Goal: Task Accomplishment & Management: Use online tool/utility

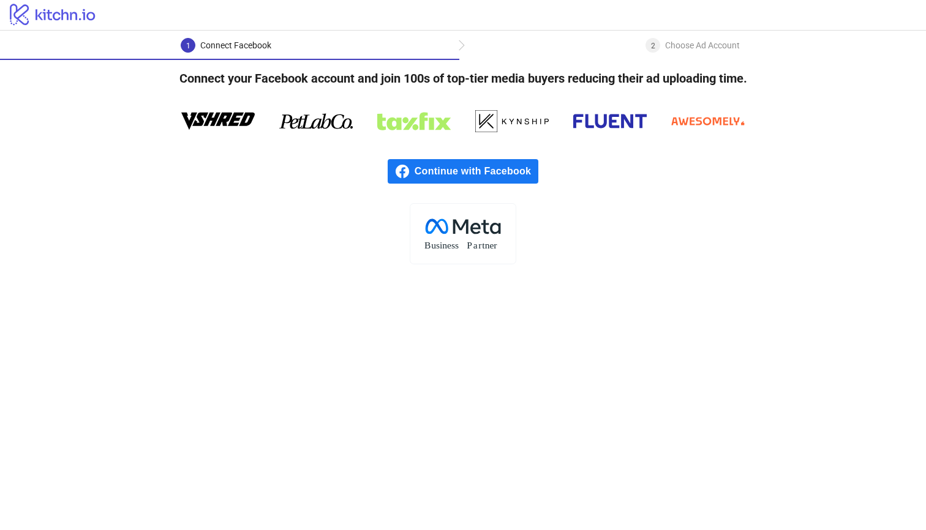
click at [492, 174] on span "Continue with Facebook" at bounding box center [476, 171] width 124 height 24
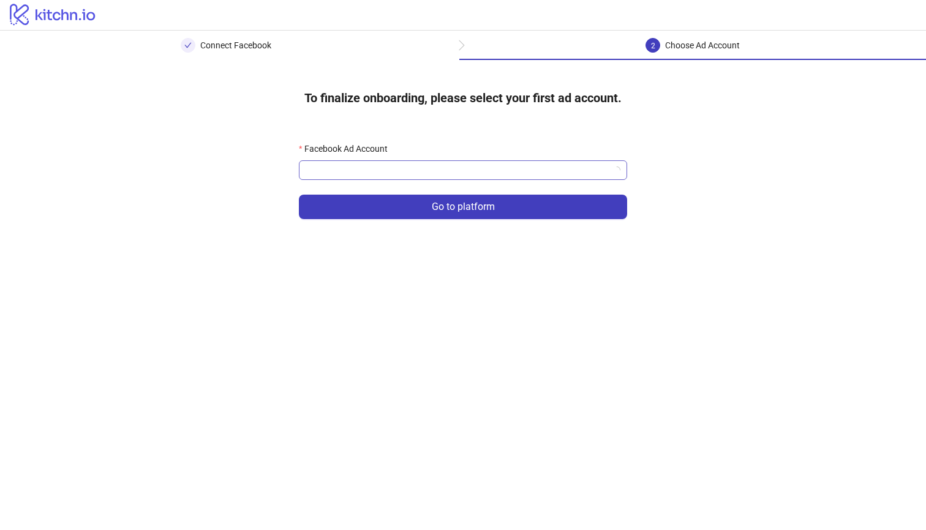
click at [505, 170] on input "Facebook Ad Account" at bounding box center [457, 170] width 302 height 18
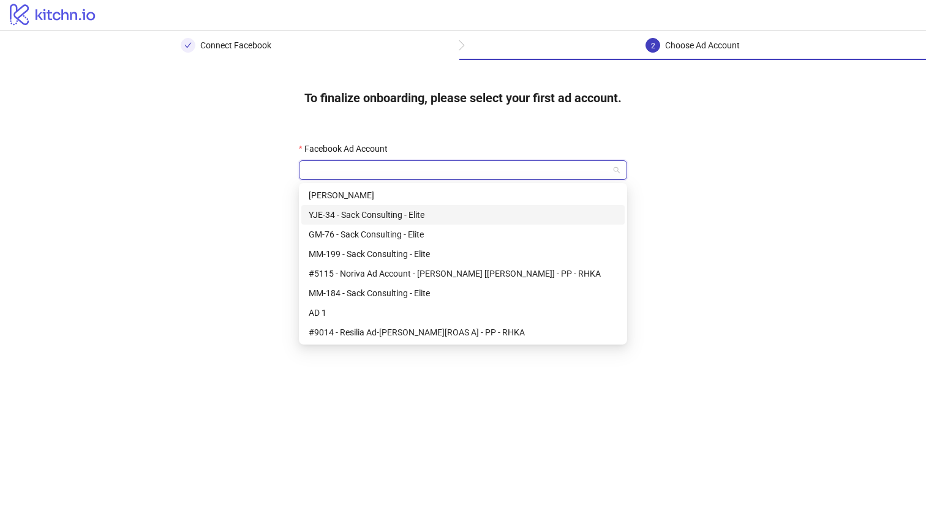
click at [480, 215] on div "YJE-34 - Sack Consulting - Elite" at bounding box center [463, 214] width 309 height 13
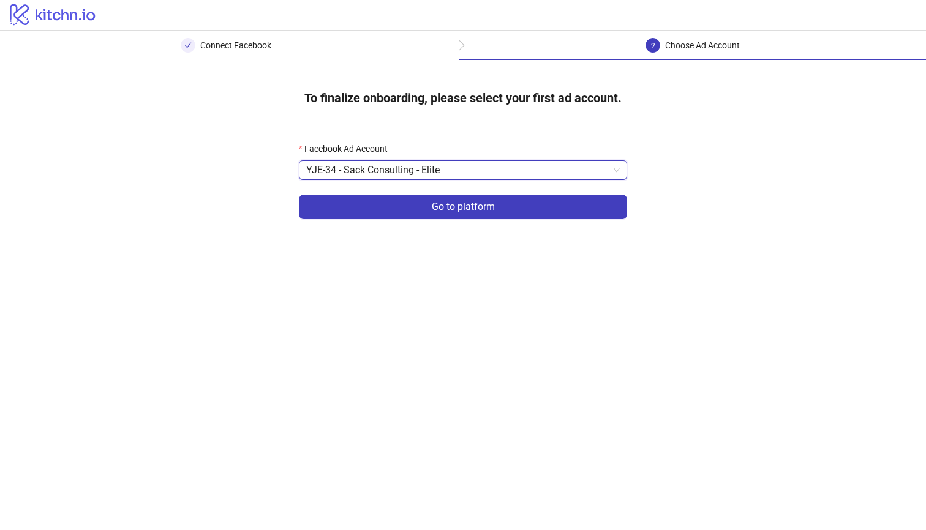
click at [480, 215] on button "Go to platform" at bounding box center [463, 207] width 328 height 24
click at [490, 178] on input "Facebook Ad Account" at bounding box center [457, 170] width 302 height 18
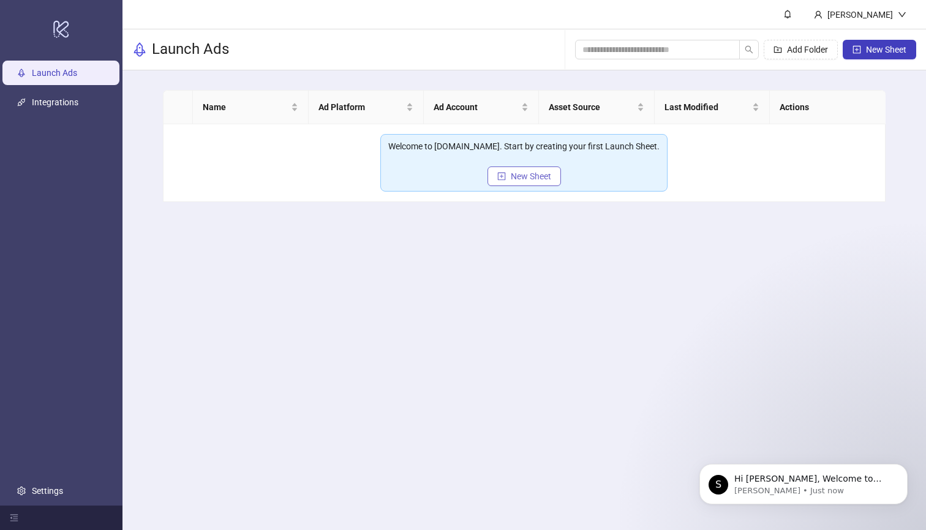
click at [509, 178] on button "New Sheet" at bounding box center [523, 177] width 73 height 20
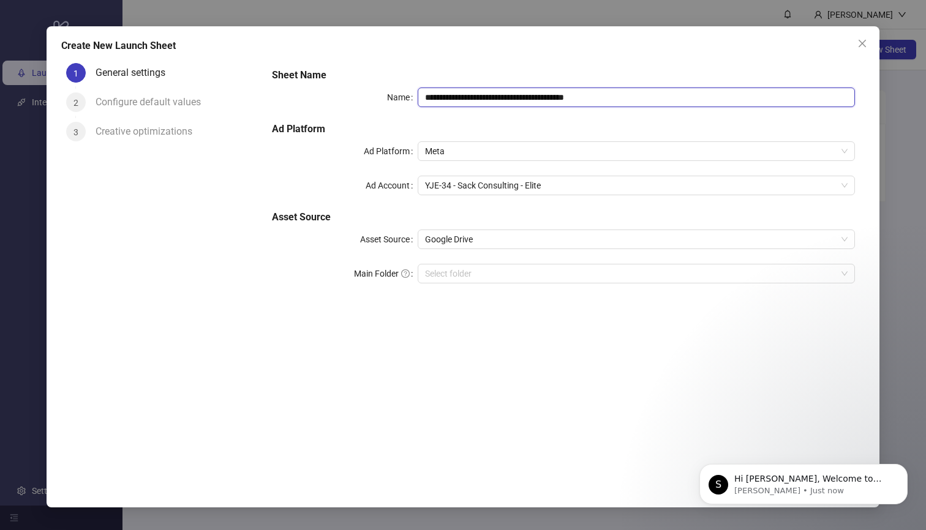
click at [615, 103] on input "**********" at bounding box center [636, 98] width 437 height 20
type input "**********"
click at [598, 206] on div "**********" at bounding box center [563, 183] width 593 height 240
click at [902, 468] on icon "Dismiss notification" at bounding box center [904, 467] width 7 height 7
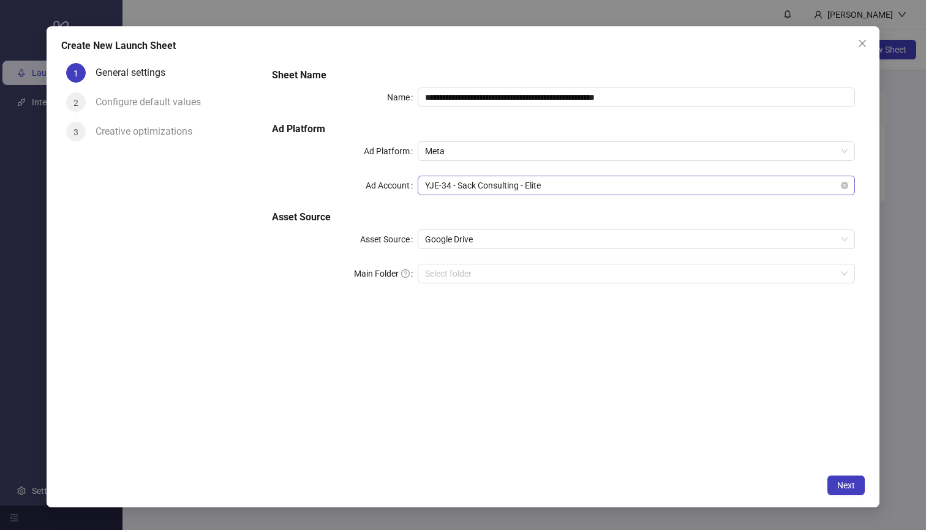
click at [601, 190] on span "YJE-34 - Sack Consulting - Elite" at bounding box center [636, 185] width 422 height 18
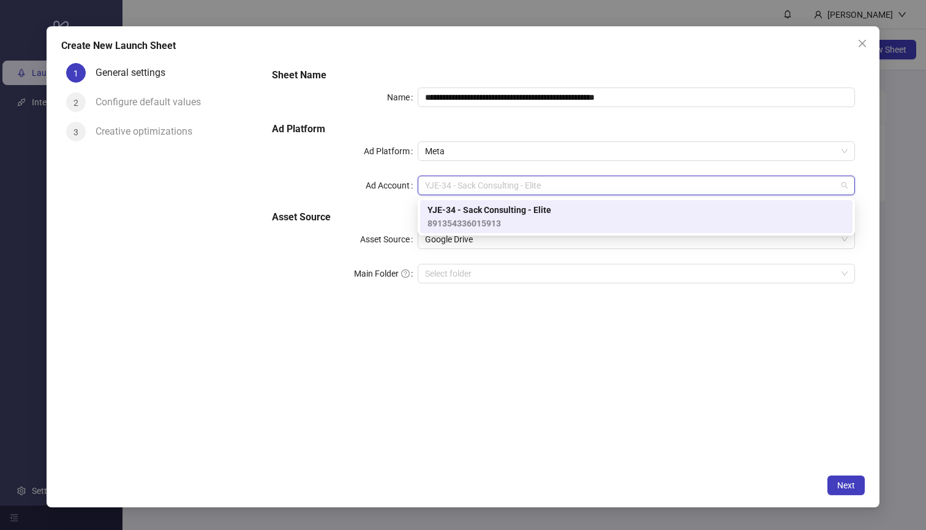
click at [595, 169] on div "**********" at bounding box center [563, 183] width 593 height 240
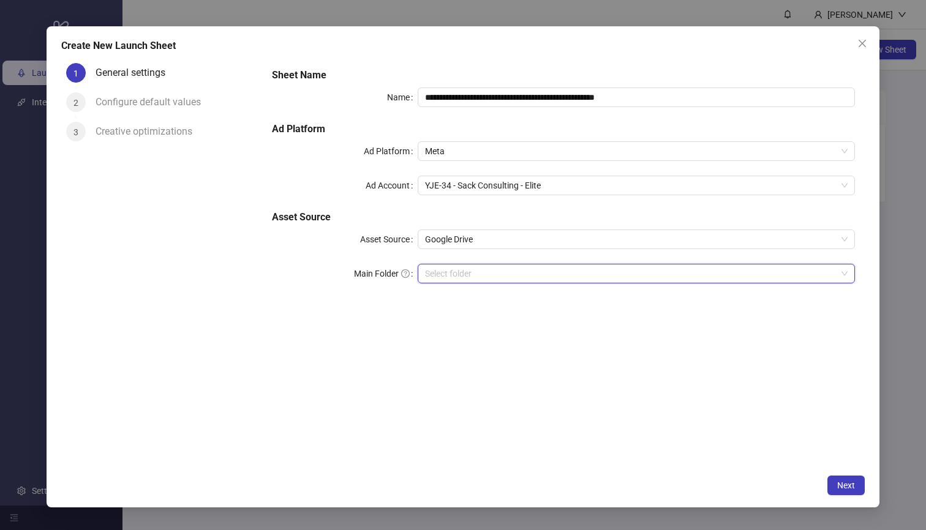
click at [748, 280] on input "Main Folder" at bounding box center [630, 273] width 411 height 18
click at [837, 479] on button "Next" at bounding box center [845, 486] width 37 height 20
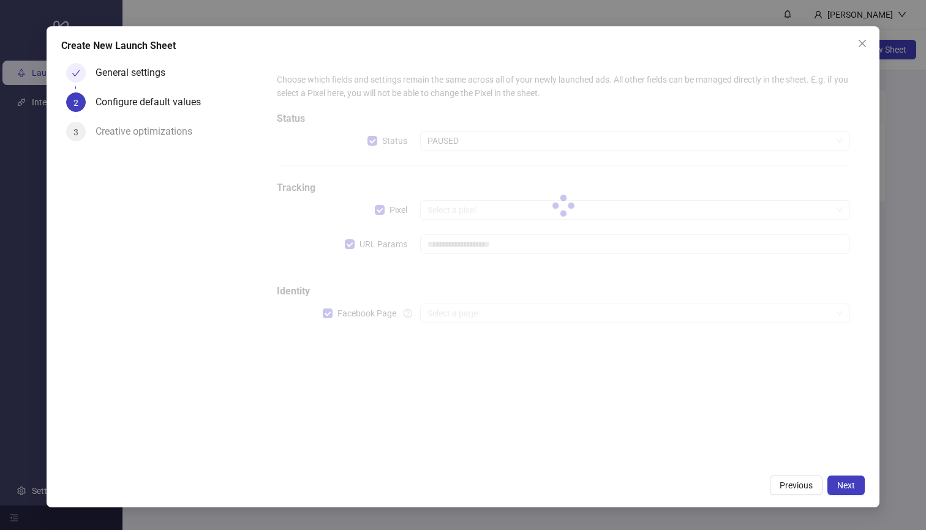
type input "**********"
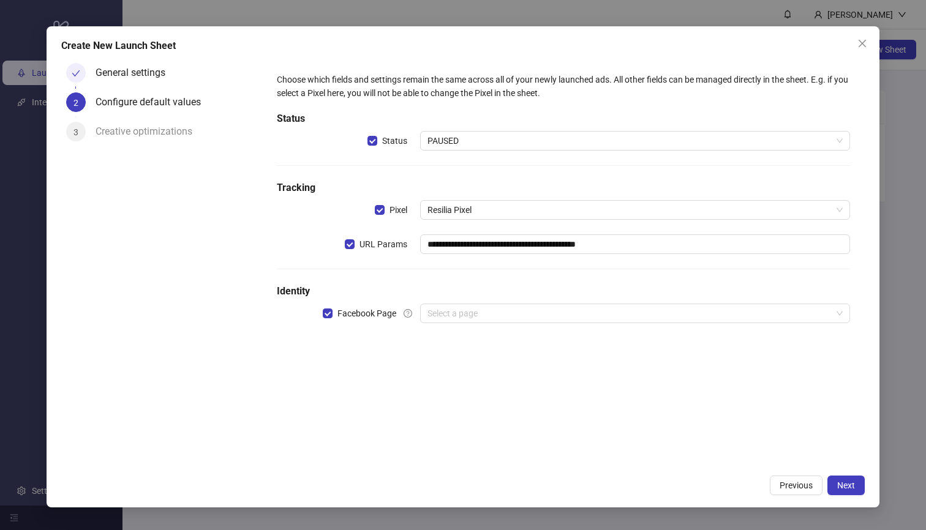
click at [548, 137] on span "PAUSED" at bounding box center [634, 141] width 415 height 18
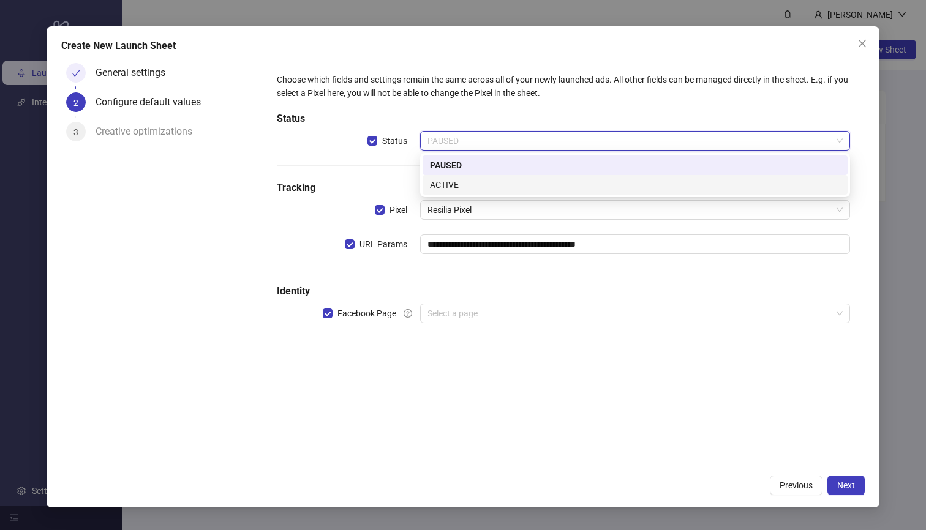
click at [522, 179] on div "ACTIVE" at bounding box center [635, 184] width 410 height 13
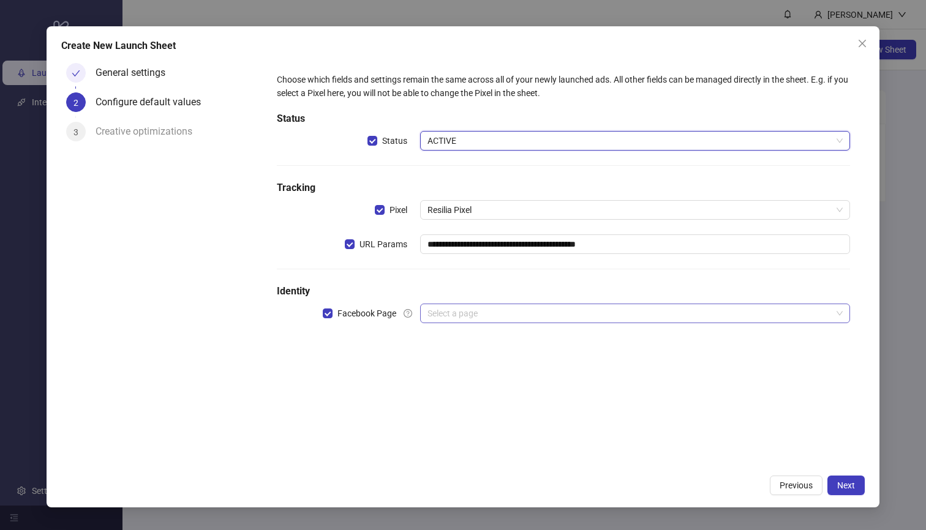
click at [477, 313] on input "search" at bounding box center [629, 313] width 404 height 18
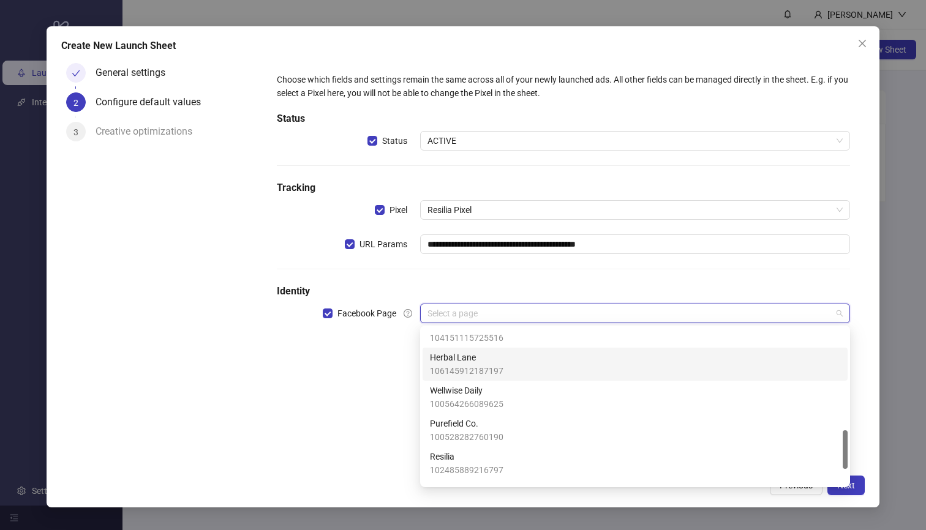
scroll to position [408, 0]
click at [495, 373] on span "106145912187197" at bounding box center [466, 373] width 73 height 13
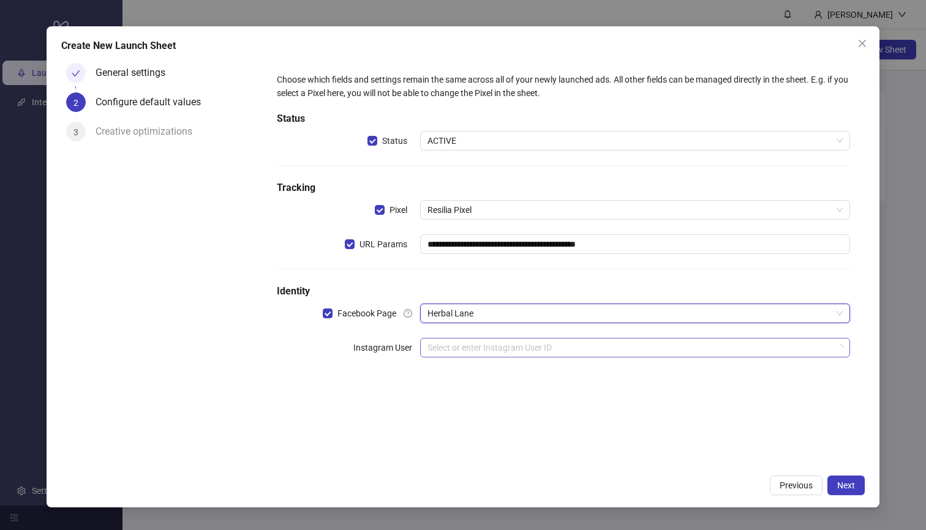
click at [705, 351] on input "search" at bounding box center [629, 348] width 404 height 18
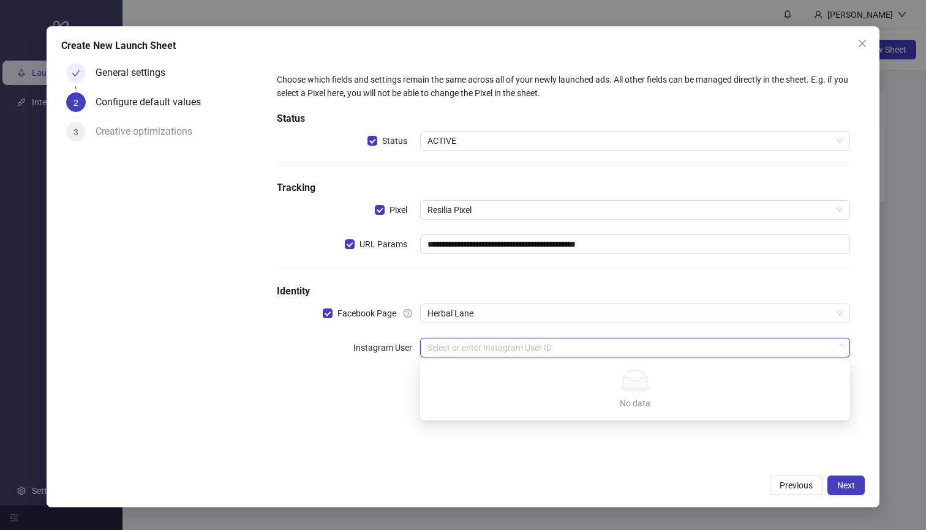
click at [687, 331] on div "**********" at bounding box center [563, 222] width 583 height 309
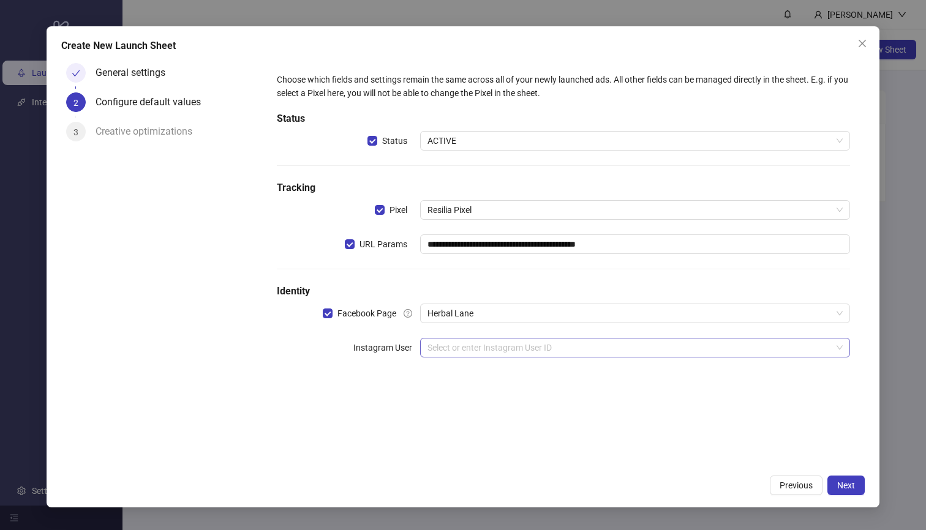
click at [679, 345] on input "search" at bounding box center [629, 348] width 404 height 18
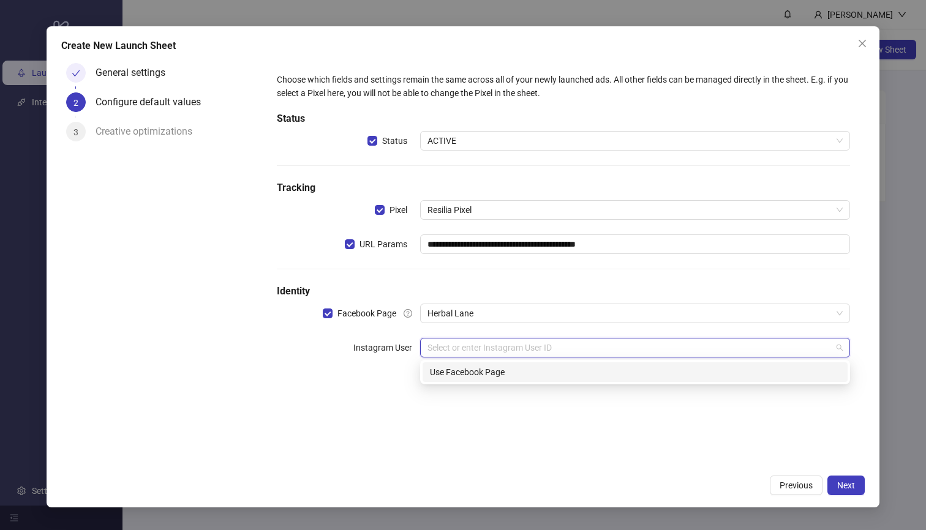
click at [617, 370] on div "Use Facebook Page" at bounding box center [635, 371] width 410 height 13
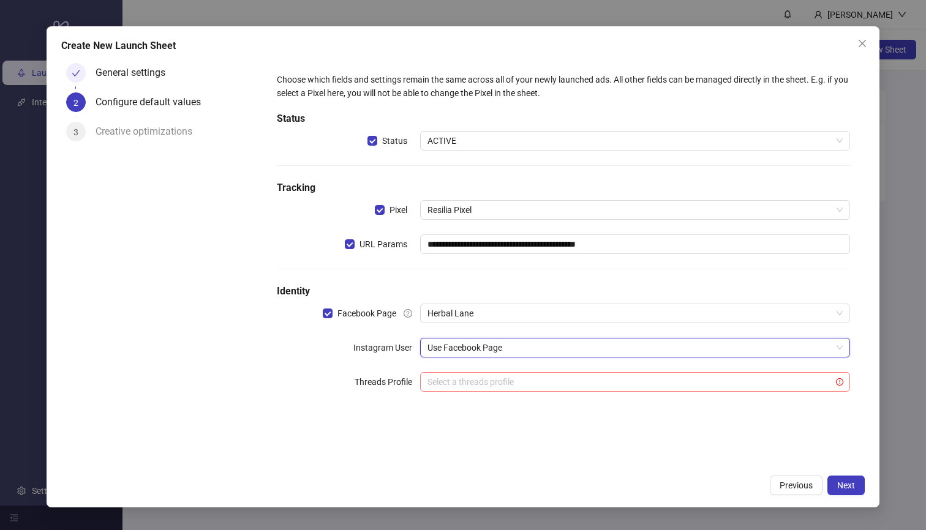
click at [788, 384] on input "search" at bounding box center [629, 382] width 404 height 18
click at [395, 430] on div "**********" at bounding box center [563, 263] width 603 height 410
click at [839, 485] on span "Next" at bounding box center [846, 486] width 18 height 10
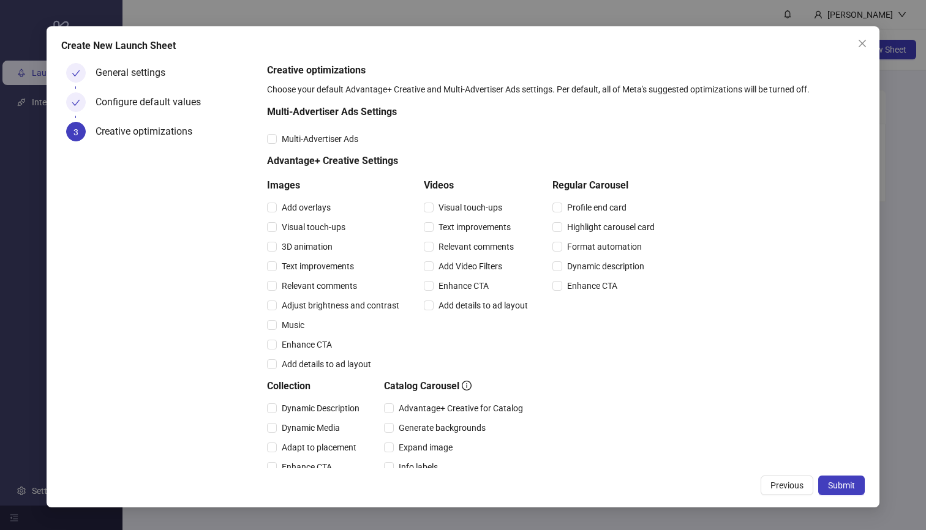
scroll to position [136, 0]
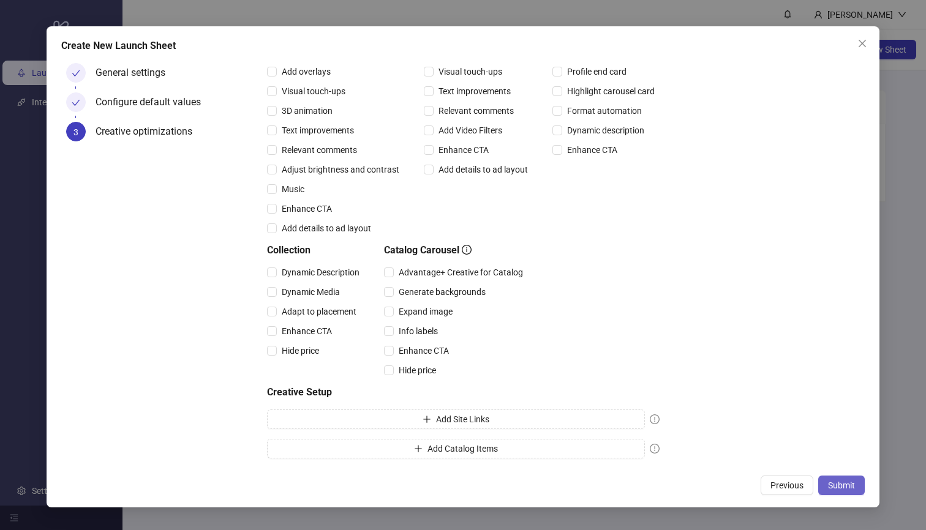
click at [848, 481] on span "Submit" at bounding box center [841, 486] width 27 height 10
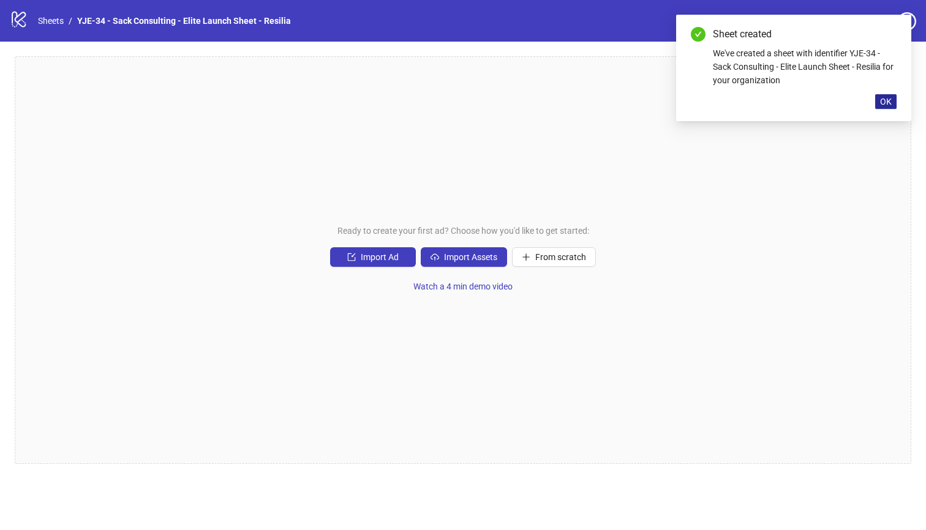
click at [886, 103] on span "OK" at bounding box center [886, 102] width 12 height 10
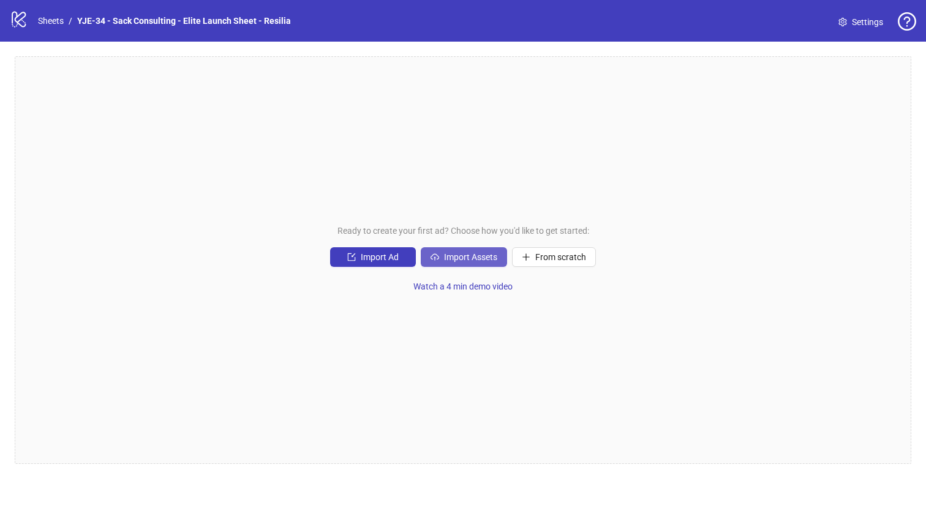
click at [472, 253] on span "Import Assets" at bounding box center [470, 257] width 53 height 10
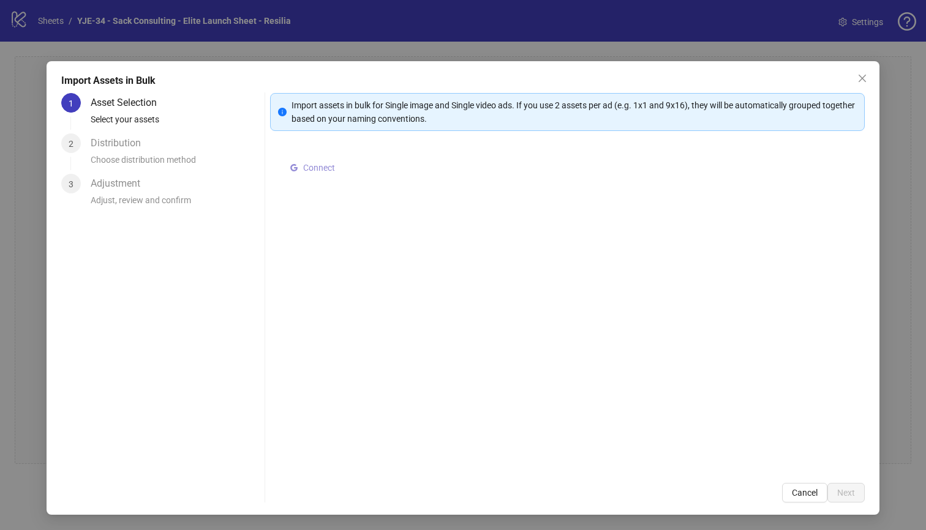
click at [305, 160] on button "Connect" at bounding box center [312, 167] width 55 height 15
click at [373, 178] on button "Select multiple assets to import" at bounding box center [360, 170] width 151 height 20
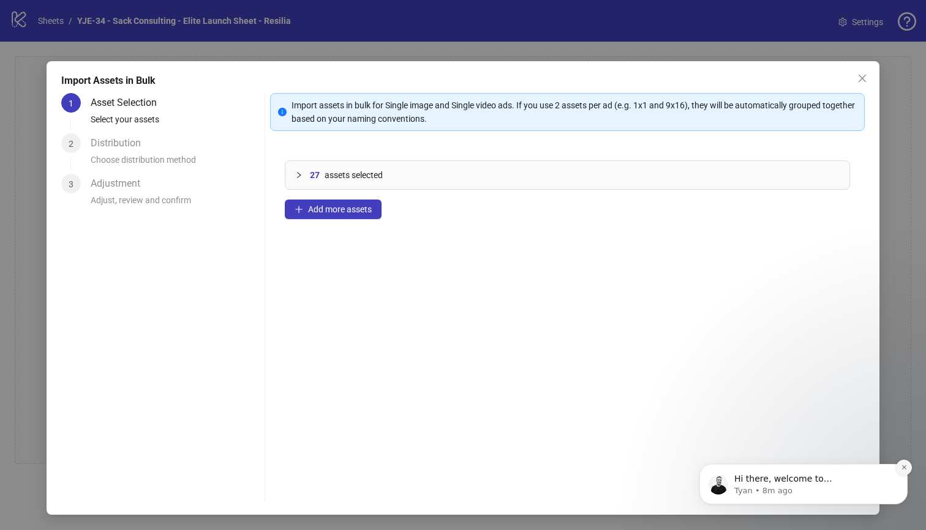
click at [902, 466] on icon "Dismiss notification" at bounding box center [904, 467] width 7 height 7
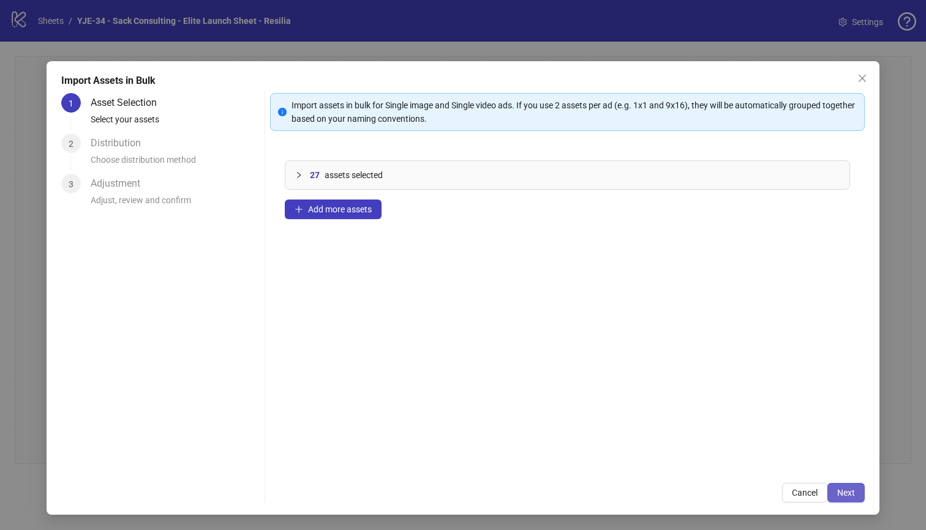
click at [848, 488] on span "Next" at bounding box center [846, 493] width 18 height 10
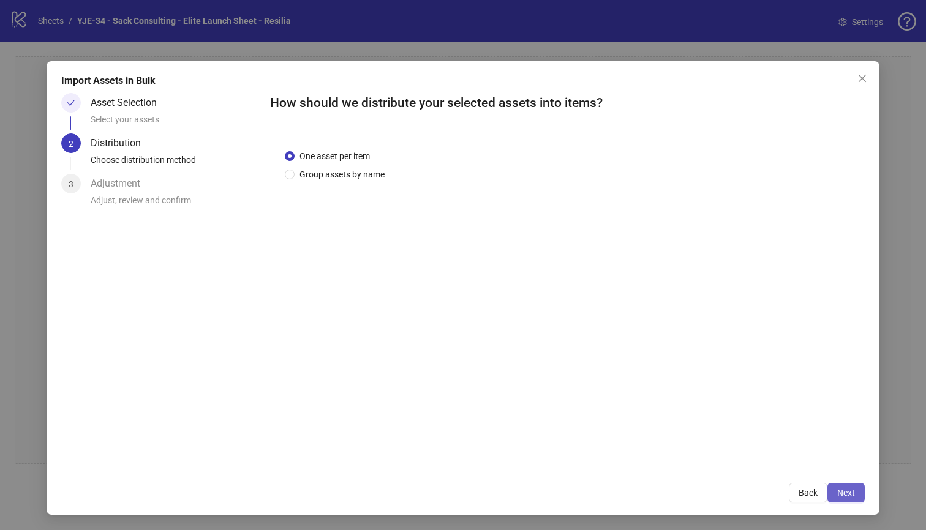
click at [859, 490] on button "Next" at bounding box center [845, 493] width 37 height 20
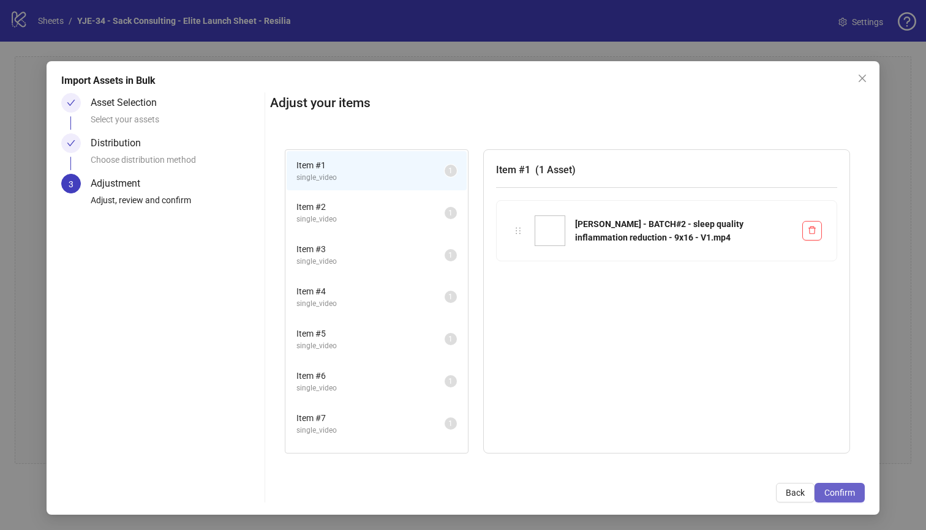
click at [836, 490] on span "Confirm" at bounding box center [839, 493] width 31 height 10
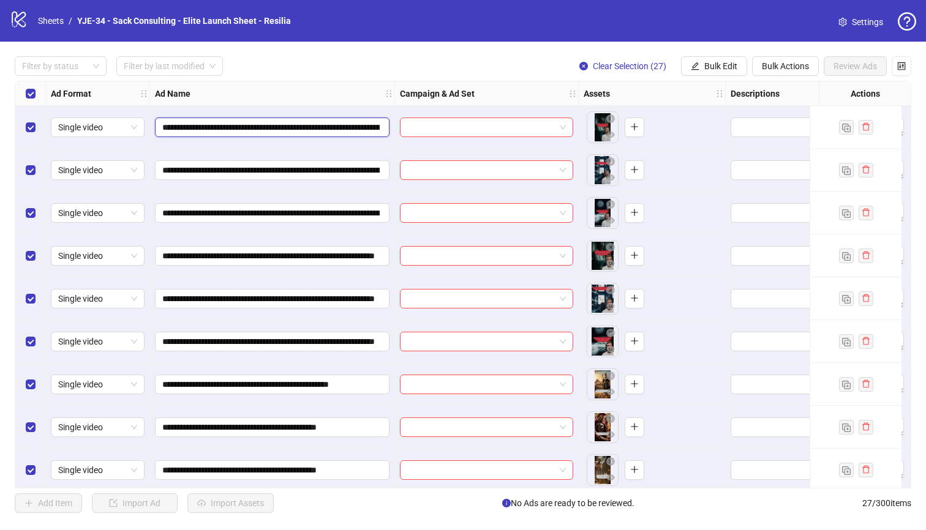
click at [367, 132] on input "**********" at bounding box center [270, 127] width 217 height 13
click at [369, 129] on input "**********" at bounding box center [270, 127] width 217 height 13
click at [426, 127] on input "search" at bounding box center [481, 127] width 148 height 18
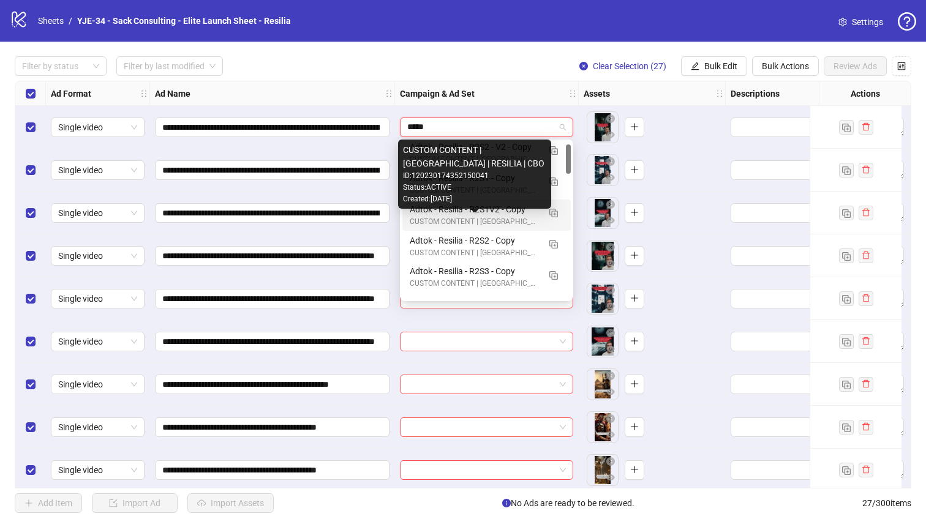
scroll to position [141, 0]
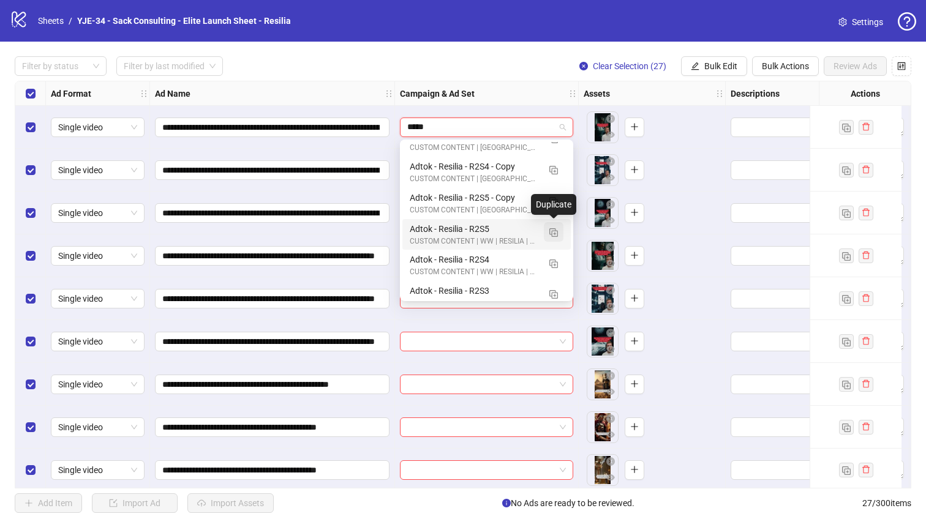
click at [554, 233] on img "button" at bounding box center [553, 232] width 9 height 9
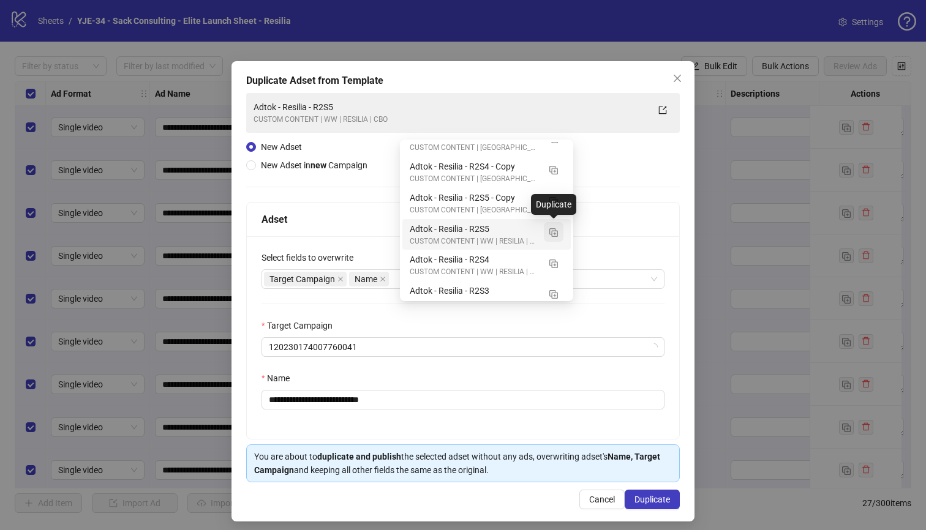
type input "*****"
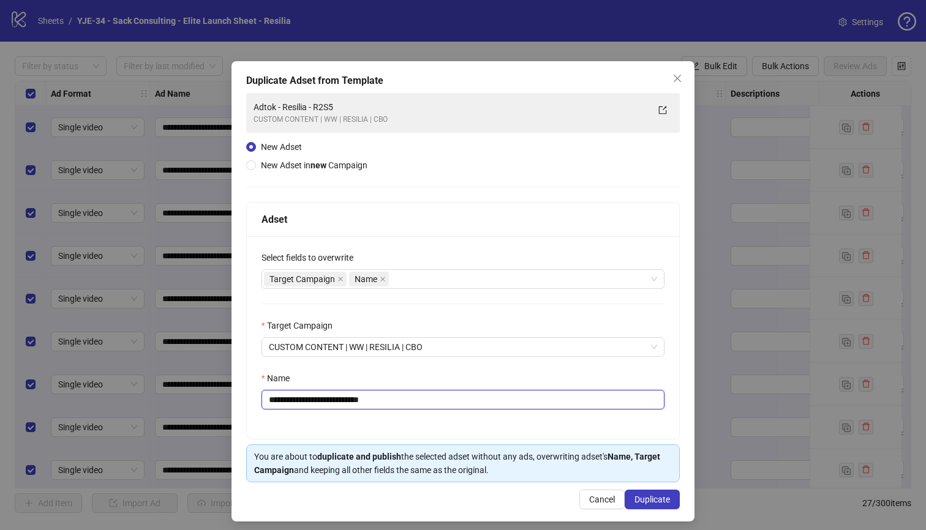
click at [388, 403] on input "**********" at bounding box center [462, 400] width 403 height 20
paste input "**********"
click at [583, 402] on input "**********" at bounding box center [462, 400] width 403 height 20
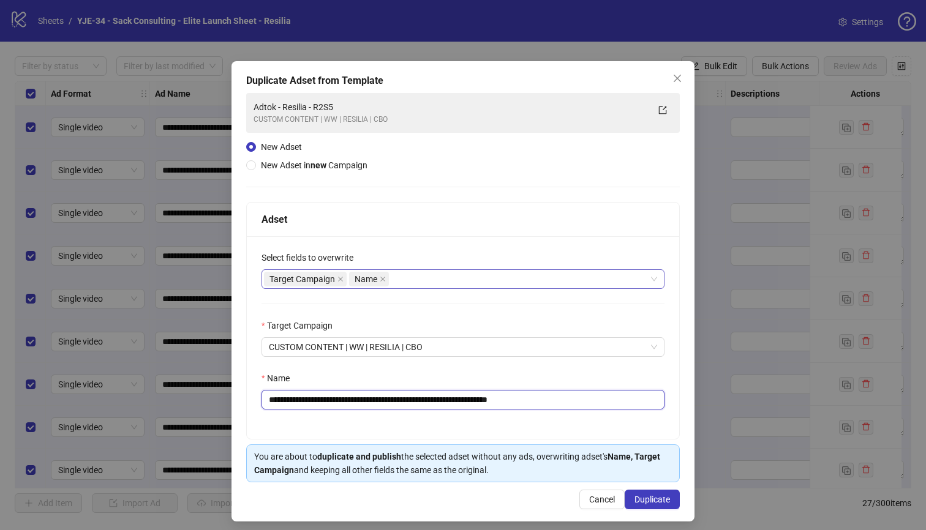
click at [454, 279] on div "Target Campaign Name" at bounding box center [456, 279] width 385 height 17
type input "**********"
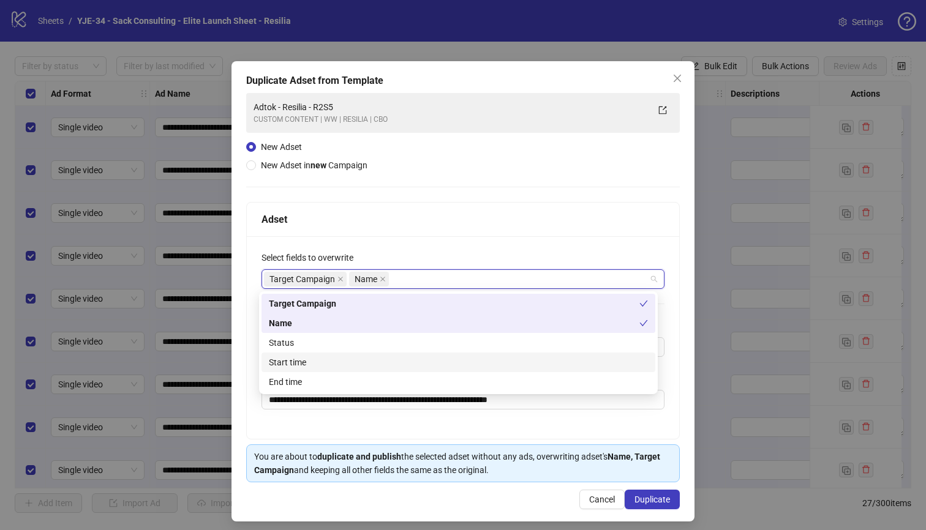
click at [414, 356] on div "Start time" at bounding box center [458, 362] width 379 height 13
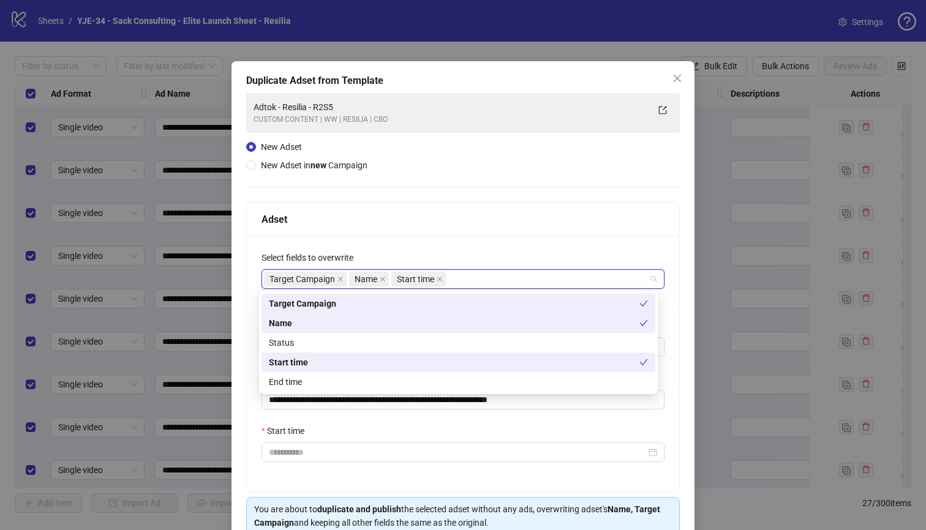
click at [525, 260] on div "Select fields to overwrite" at bounding box center [462, 260] width 403 height 18
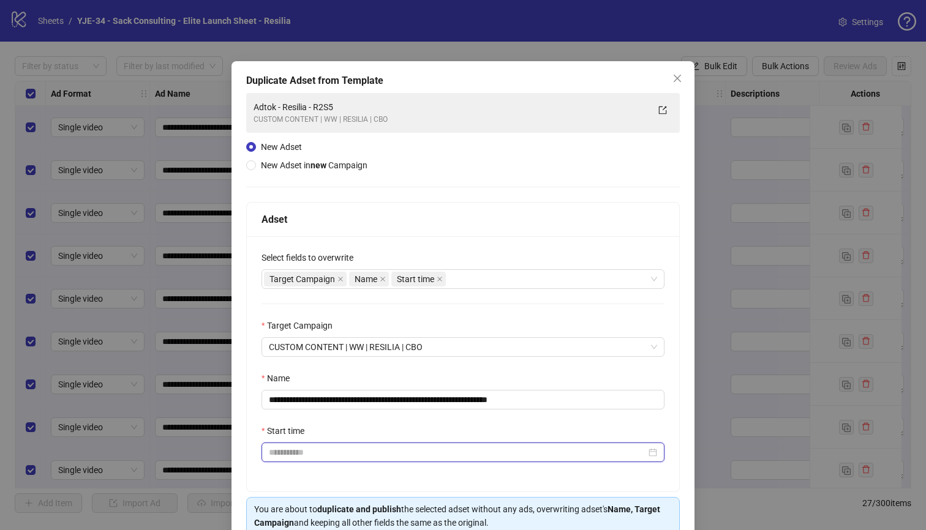
click at [460, 447] on input "Start time" at bounding box center [457, 452] width 377 height 13
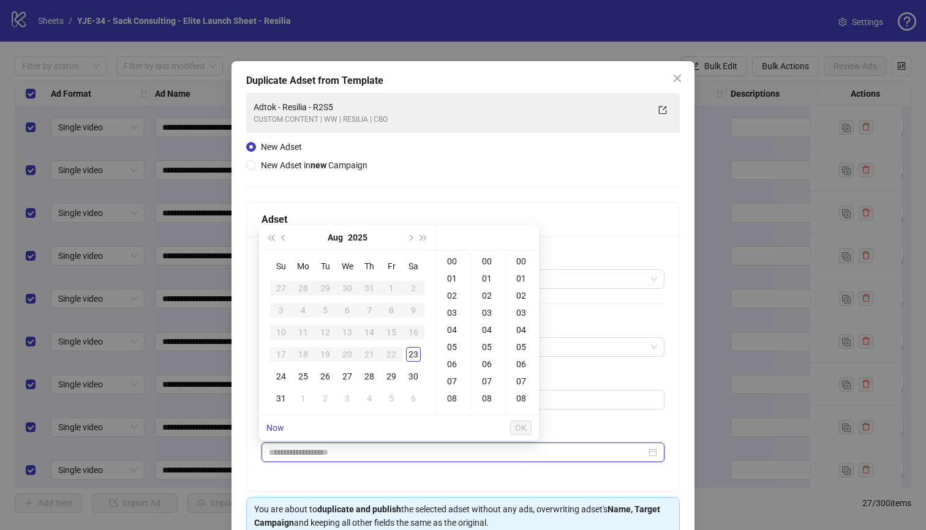
type input "**********"
click at [284, 380] on div "24" at bounding box center [281, 376] width 15 height 15
type input "**********"
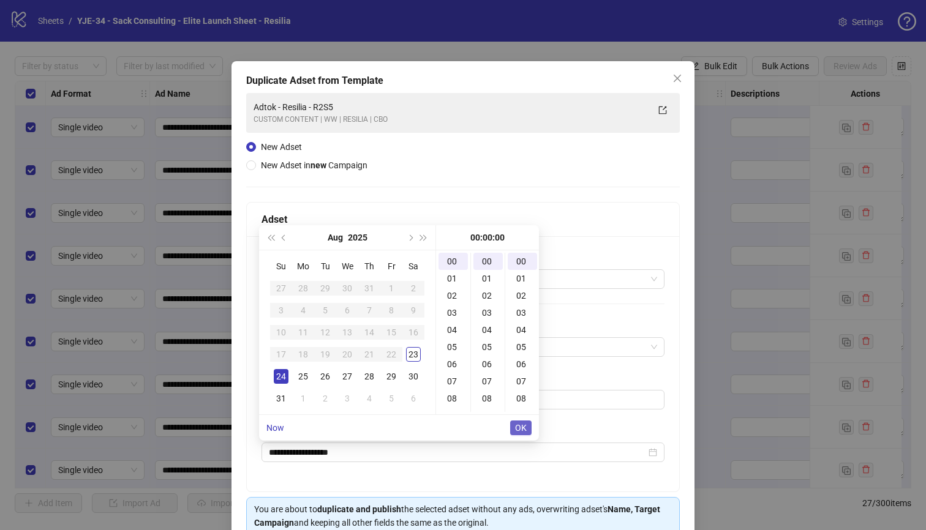
click at [527, 425] on button "OK" at bounding box center [520, 428] width 21 height 15
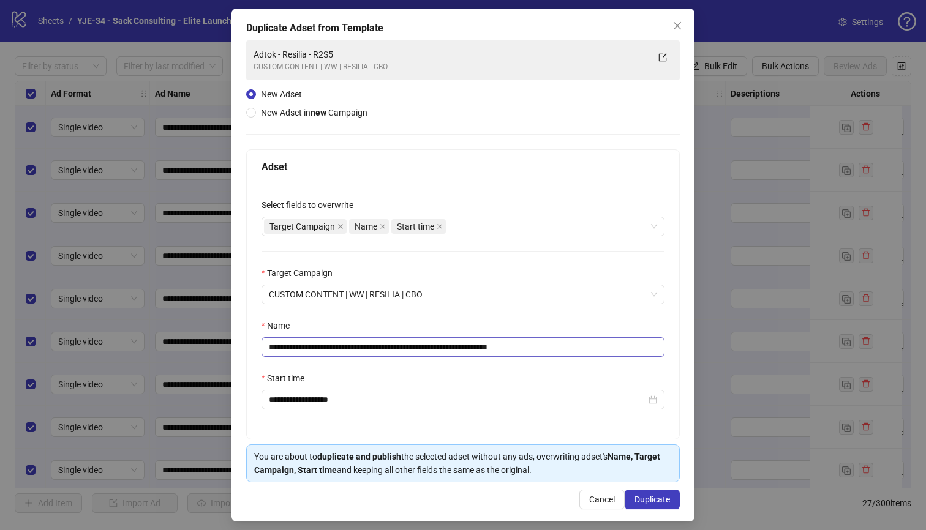
scroll to position [59, 0]
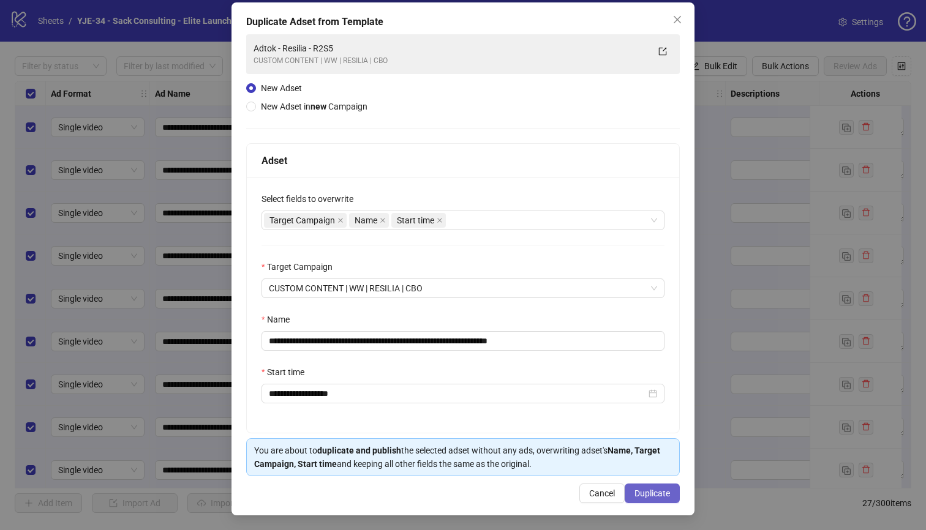
click at [635, 493] on span "Duplicate" at bounding box center [652, 494] width 36 height 10
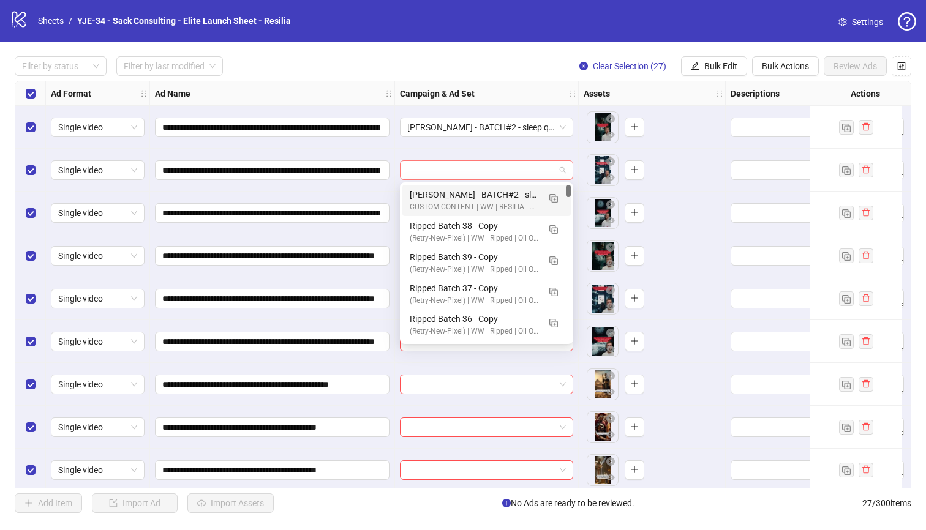
click at [403, 172] on div at bounding box center [486, 170] width 173 height 20
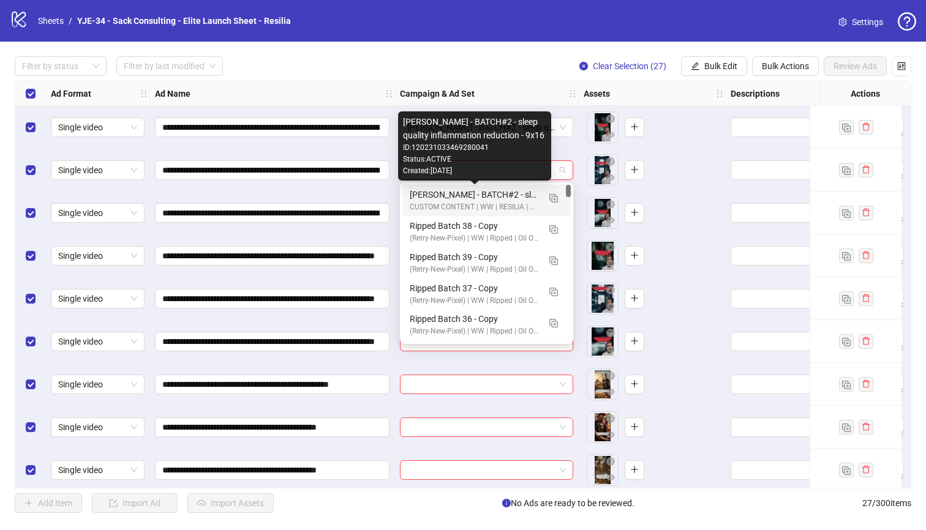
click at [414, 200] on div "[PERSON_NAME] - BATCH#2 - sleep quality inflammation reduction - 9x16" at bounding box center [474, 194] width 129 height 13
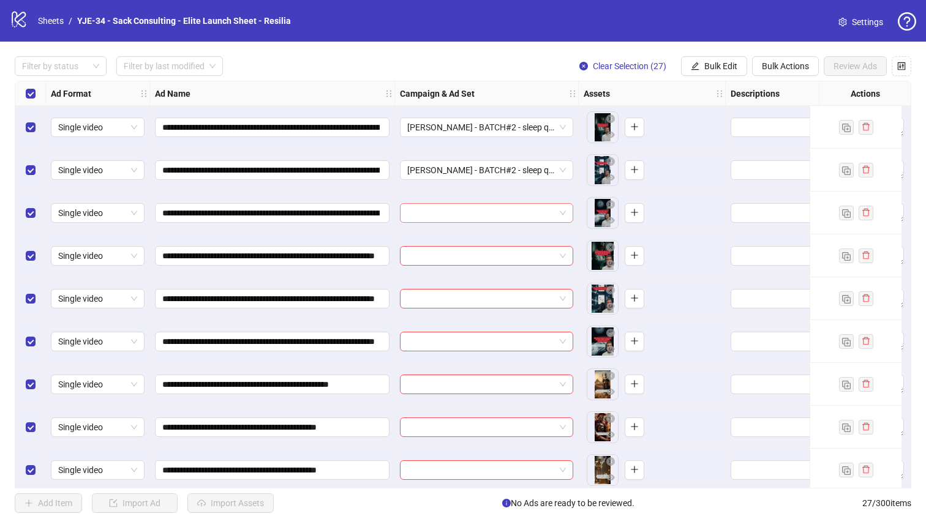
click at [413, 212] on input "search" at bounding box center [481, 213] width 148 height 18
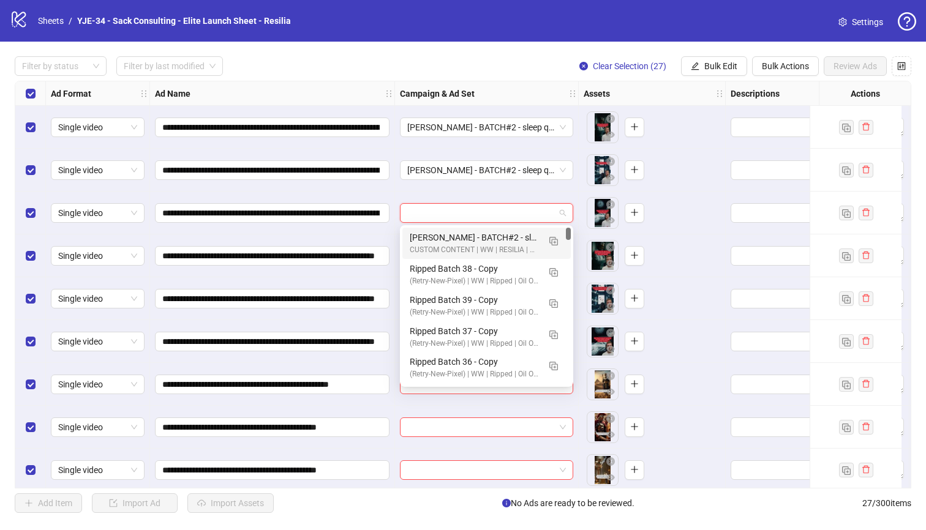
click at [408, 233] on div "Brian - Resilia - BATCH#2 - sleep quality inflammation reduction - 9x16 CUSTOM …" at bounding box center [486, 243] width 168 height 31
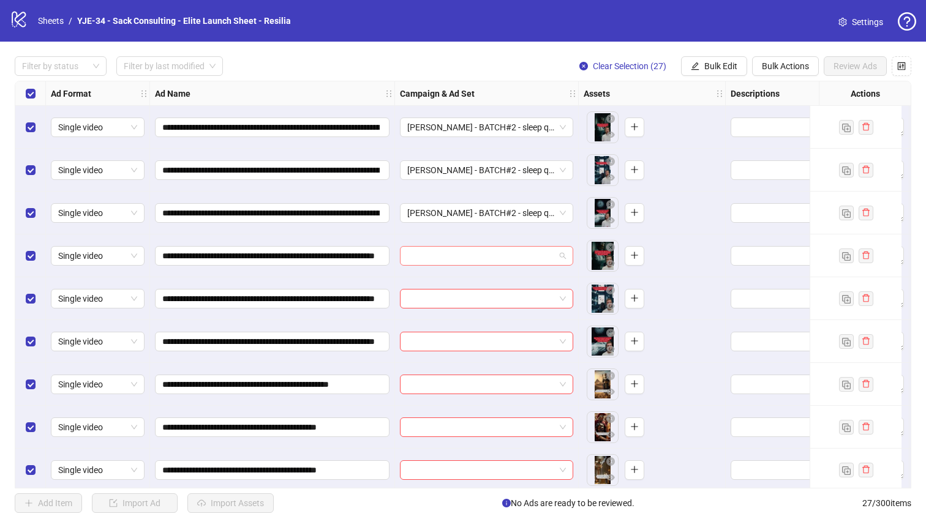
click at [426, 255] on input "search" at bounding box center [481, 256] width 148 height 18
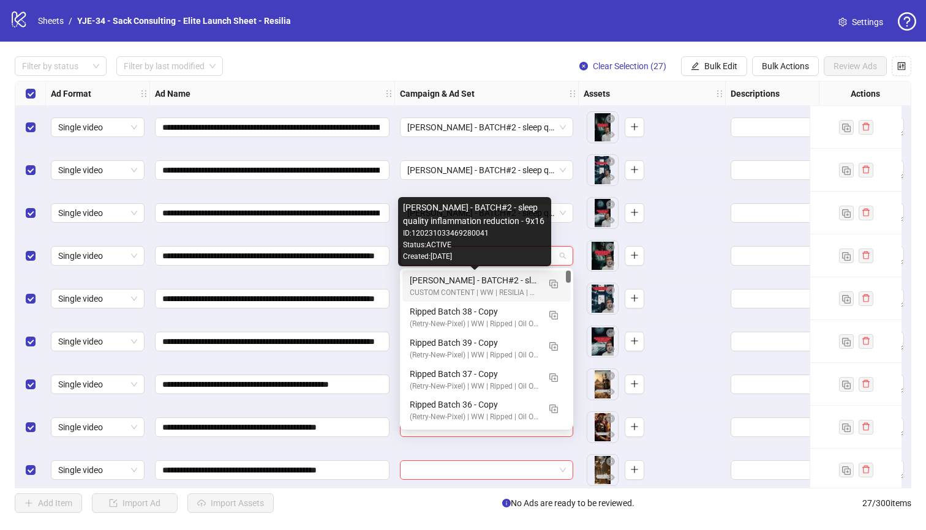
click at [419, 283] on div "[PERSON_NAME] - BATCH#2 - sleep quality inflammation reduction - 9x16" at bounding box center [474, 280] width 129 height 13
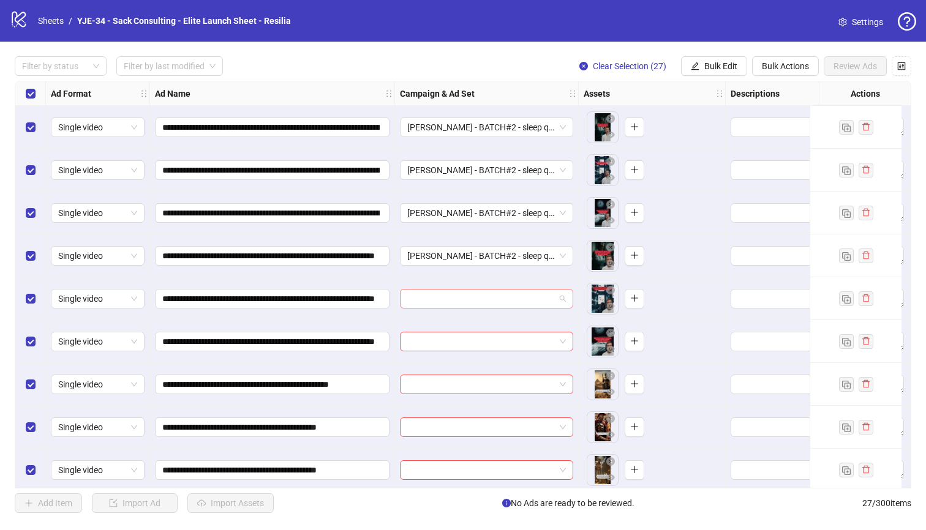
click at [413, 298] on input "search" at bounding box center [481, 299] width 148 height 18
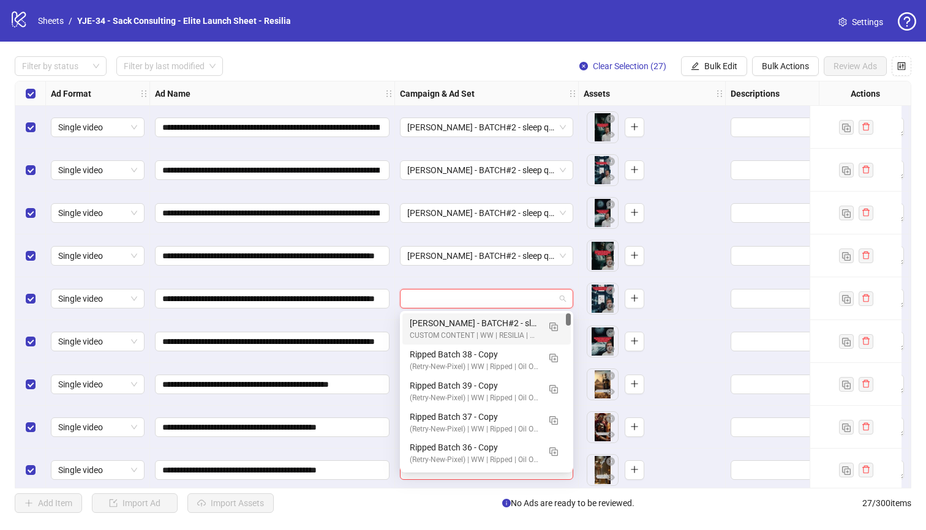
click at [411, 321] on div "[PERSON_NAME] - BATCH#2 - sleep quality inflammation reduction - 9x16" at bounding box center [474, 322] width 129 height 13
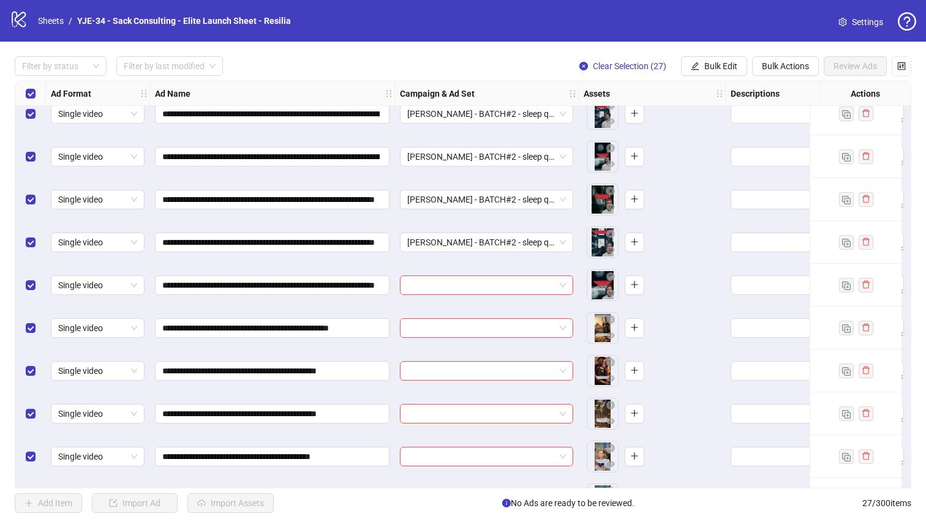
scroll to position [105, 0]
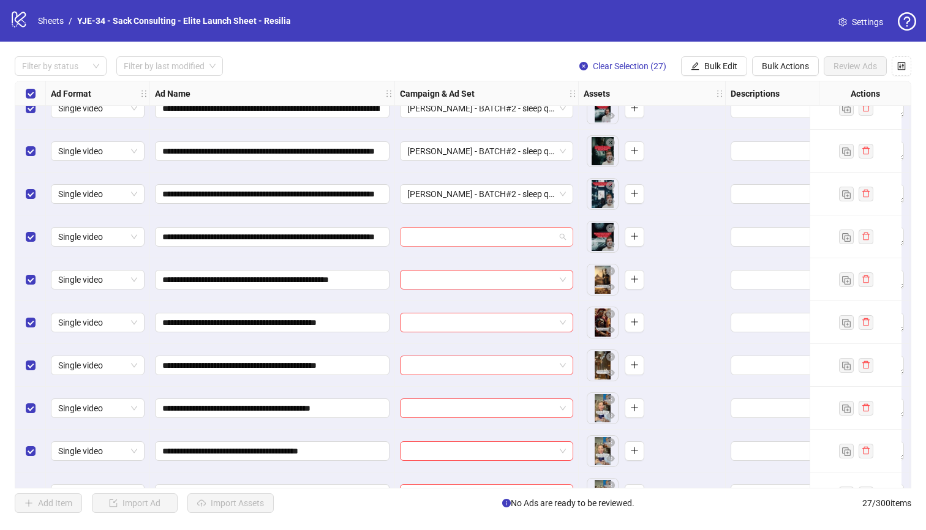
click at [435, 240] on input "search" at bounding box center [481, 237] width 148 height 18
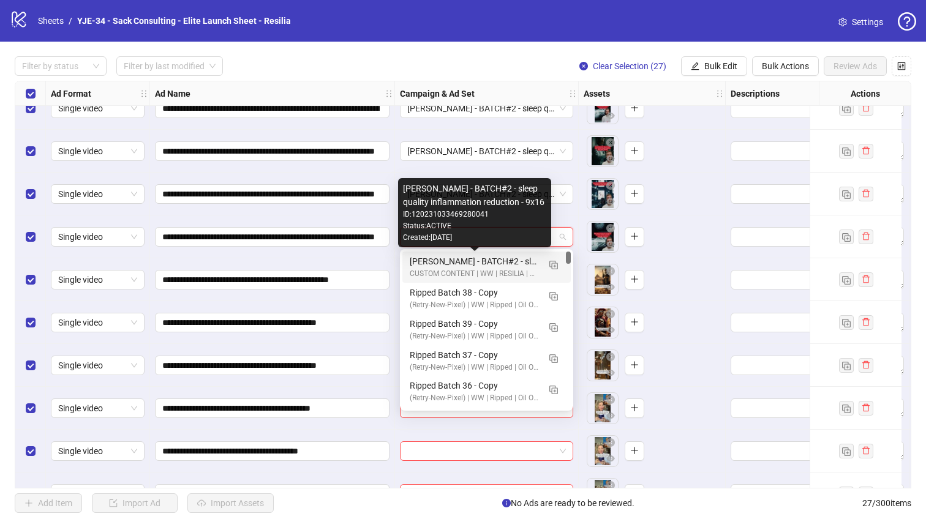
click at [433, 256] on div "[PERSON_NAME] - BATCH#2 - sleep quality inflammation reduction - 9x16" at bounding box center [474, 261] width 129 height 13
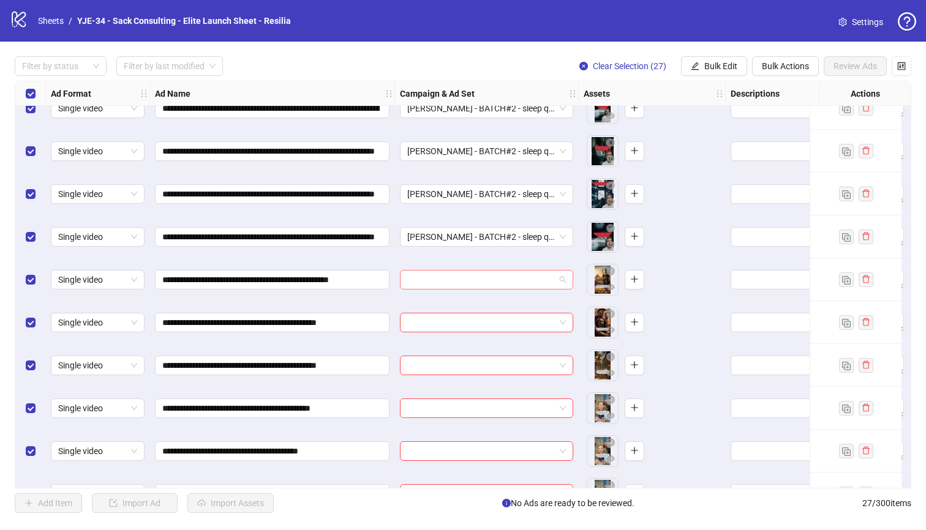
click at [413, 275] on input "search" at bounding box center [481, 280] width 148 height 18
click at [365, 275] on input "**********" at bounding box center [270, 279] width 217 height 13
click at [457, 281] on input "search" at bounding box center [481, 280] width 148 height 18
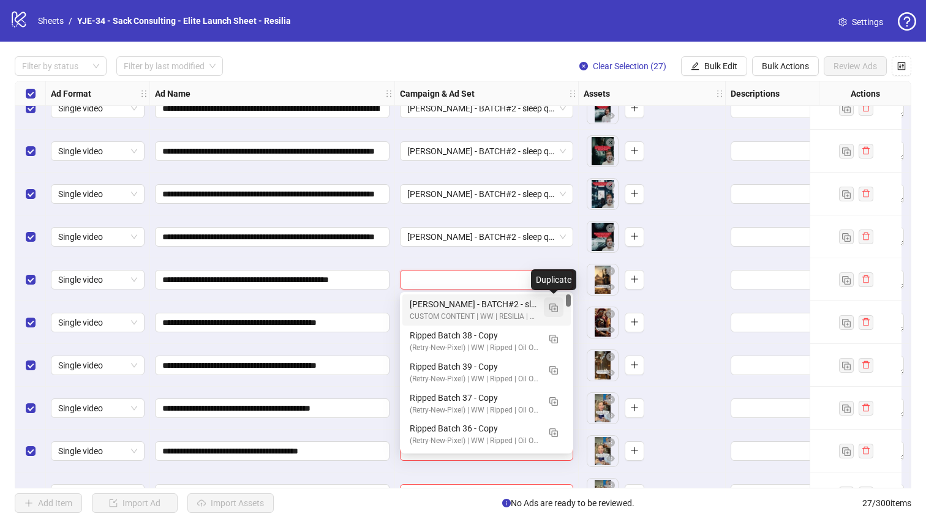
click at [550, 307] on img "button" at bounding box center [553, 308] width 9 height 9
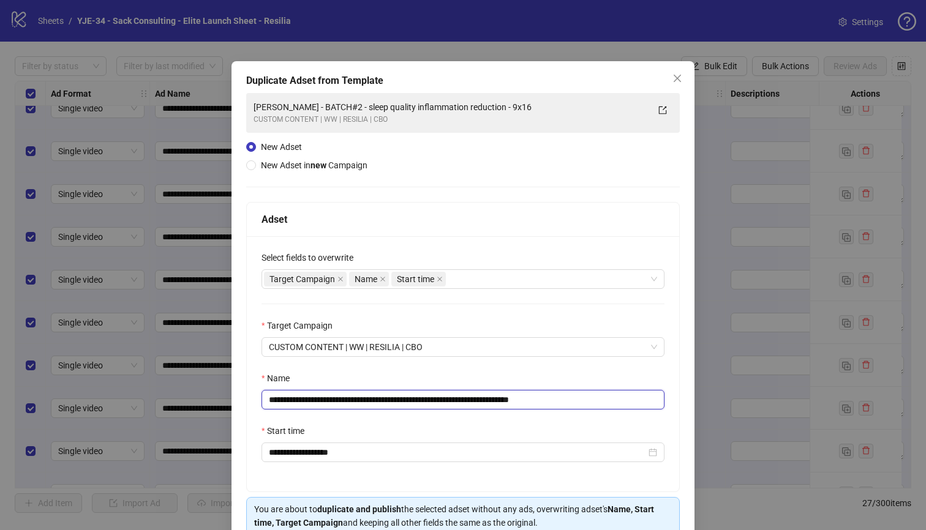
click at [465, 393] on input "**********" at bounding box center [462, 400] width 403 height 20
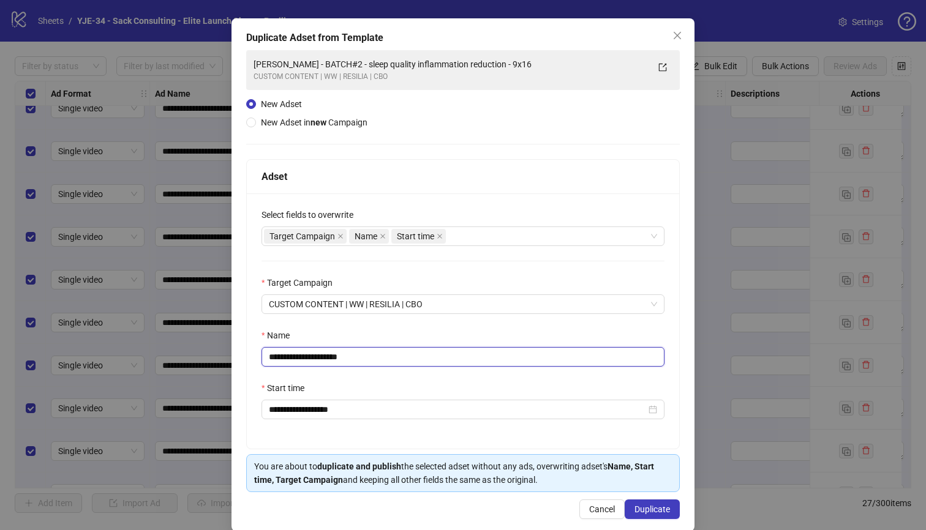
scroll to position [59, 0]
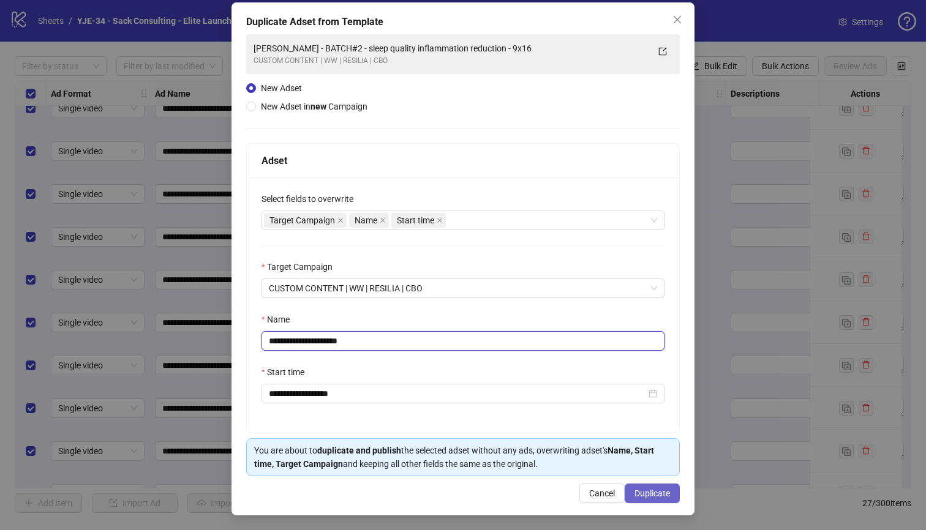
type input "**********"
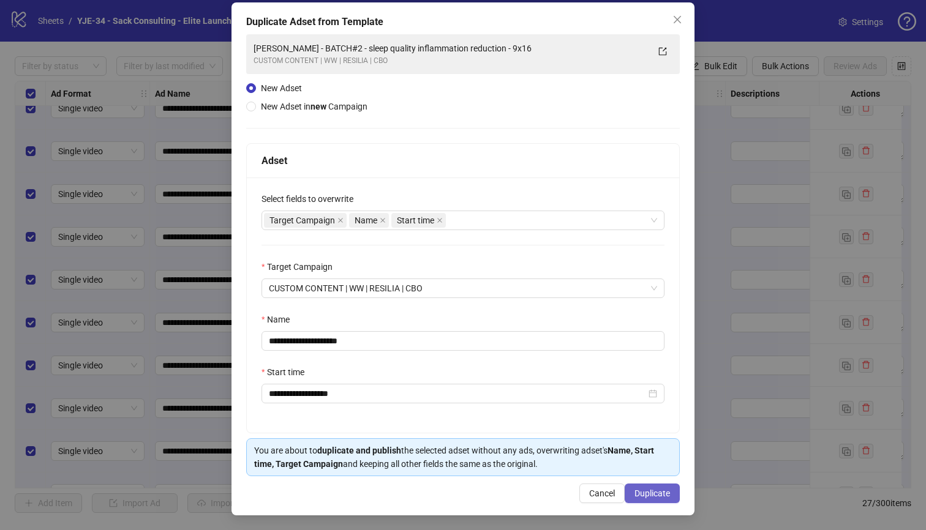
click at [634, 489] on span "Duplicate" at bounding box center [652, 494] width 36 height 10
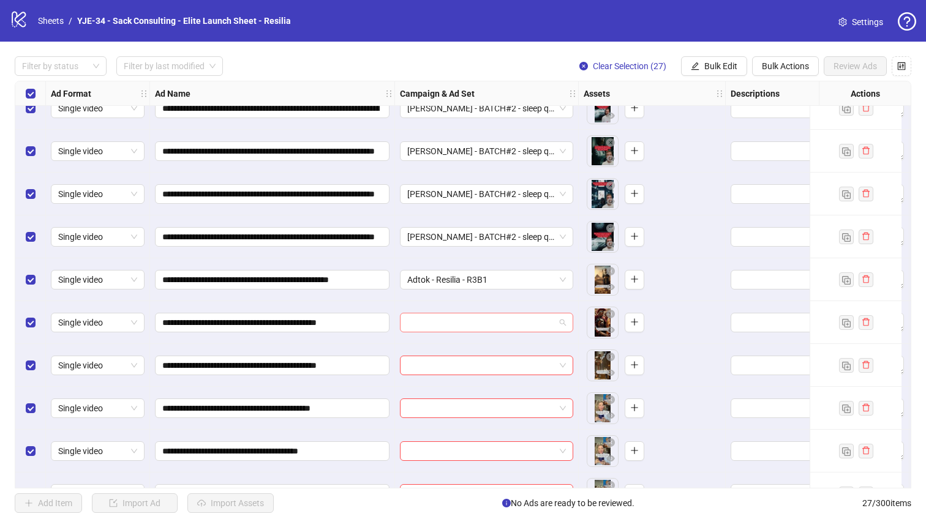
click at [441, 318] on input "search" at bounding box center [481, 322] width 148 height 18
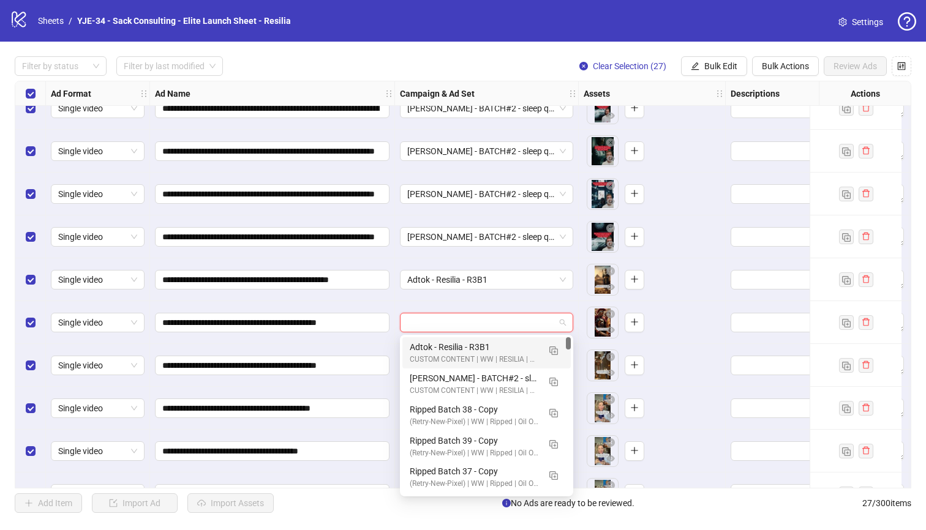
click at [447, 344] on div "Adtok - Resilia - R3B1" at bounding box center [474, 346] width 129 height 13
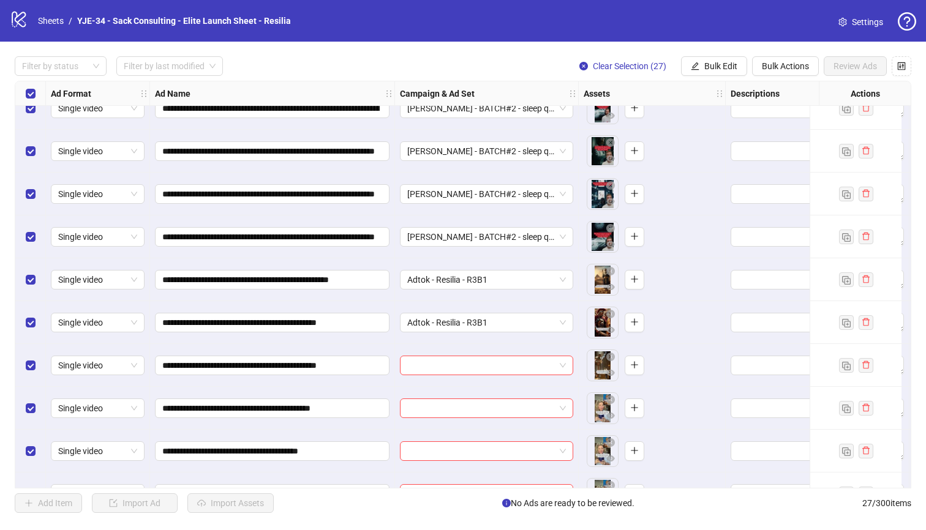
scroll to position [110, 0]
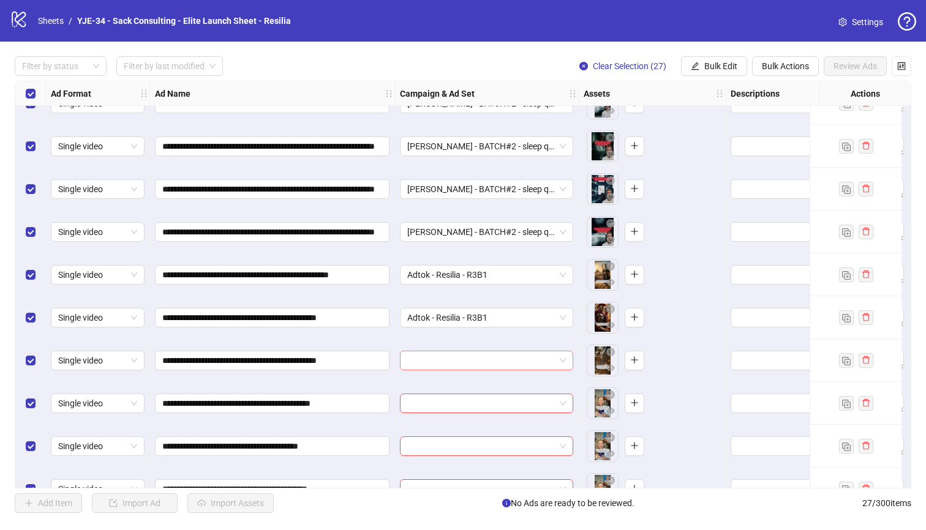
click at [523, 365] on input "search" at bounding box center [481, 360] width 148 height 18
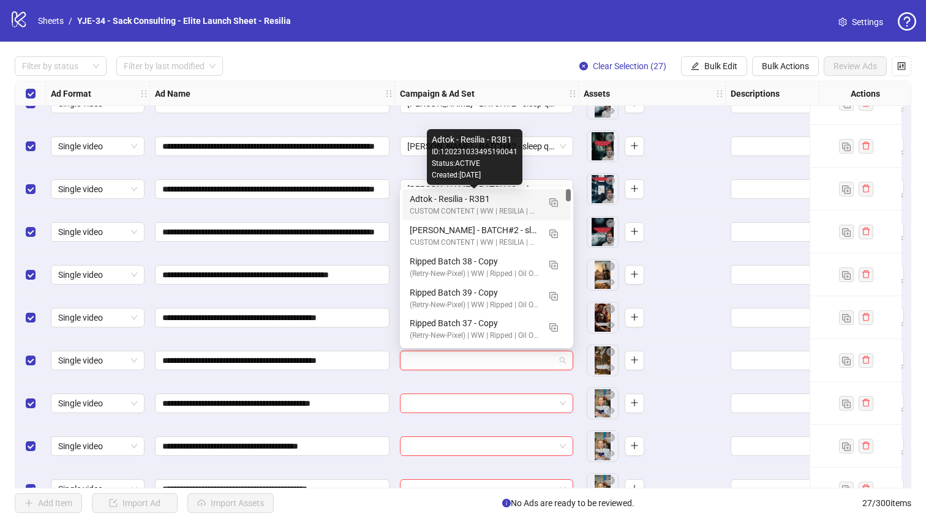
click at [446, 200] on div "Adtok - Resilia - R3B1" at bounding box center [474, 198] width 129 height 13
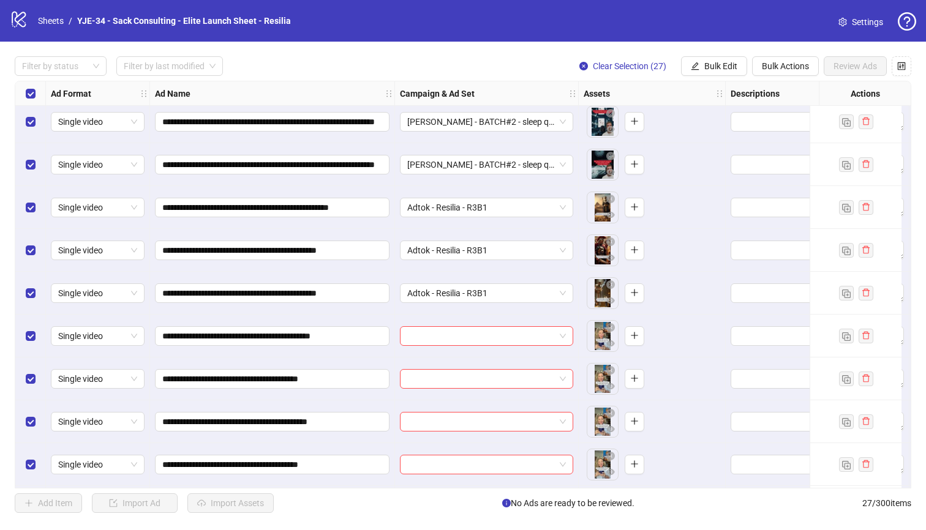
scroll to position [217, 0]
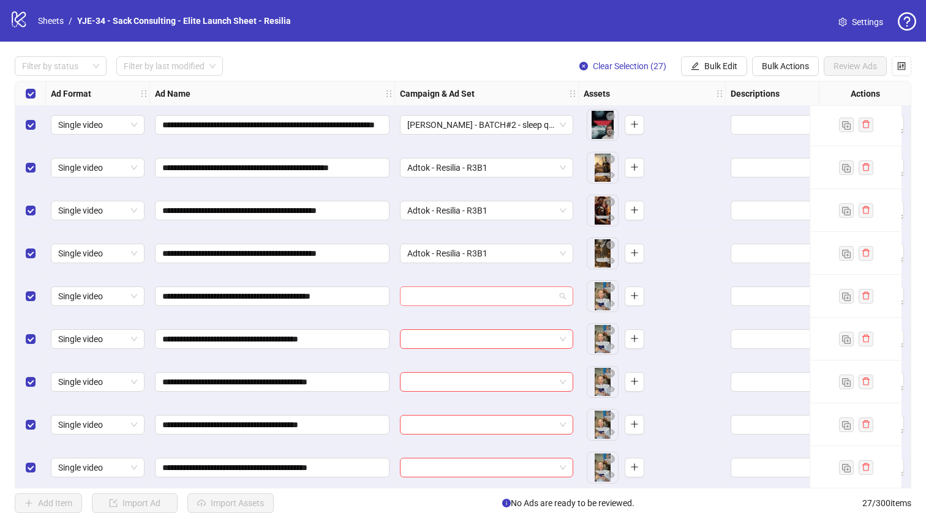
click at [427, 299] on input "search" at bounding box center [481, 296] width 148 height 18
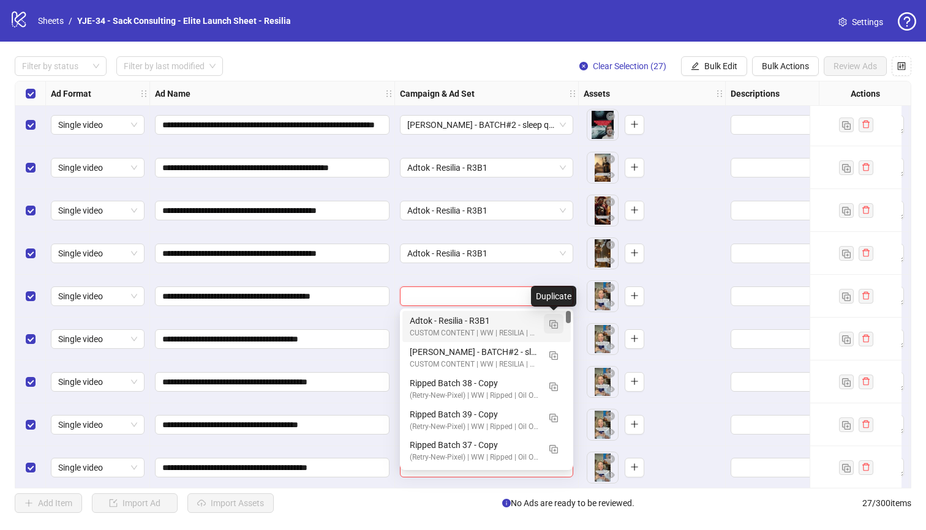
click at [547, 321] on button "button" at bounding box center [554, 324] width 20 height 20
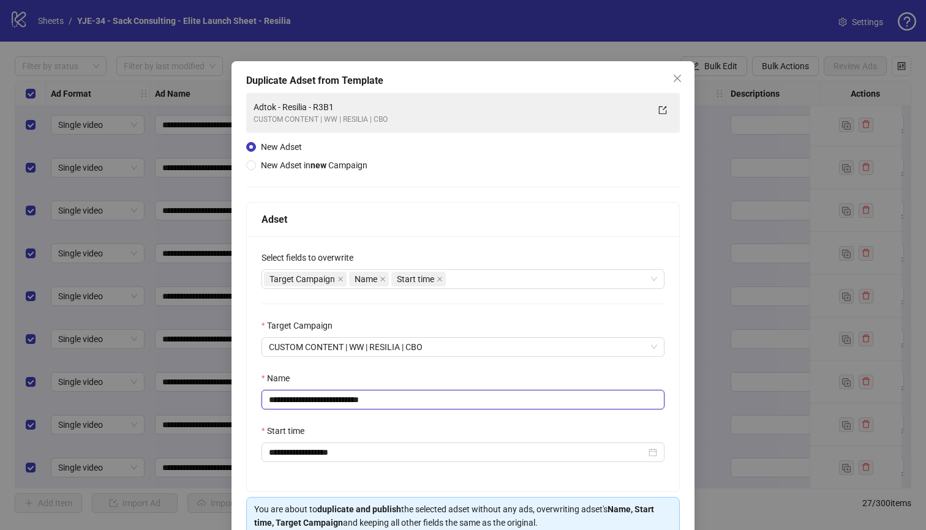
drag, startPoint x: 392, startPoint y: 400, endPoint x: 345, endPoint y: 402, distance: 47.8
click at [345, 402] on input "**********" at bounding box center [462, 400] width 403 height 20
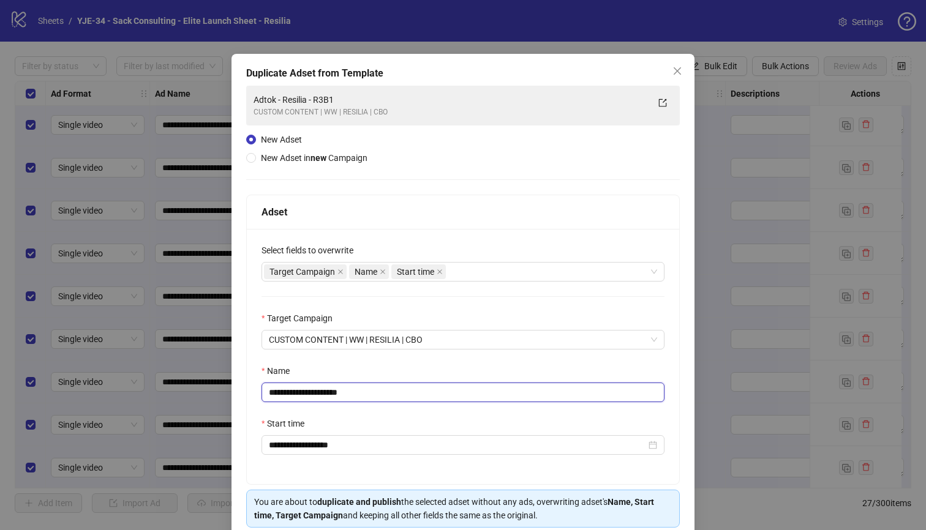
scroll to position [59, 0]
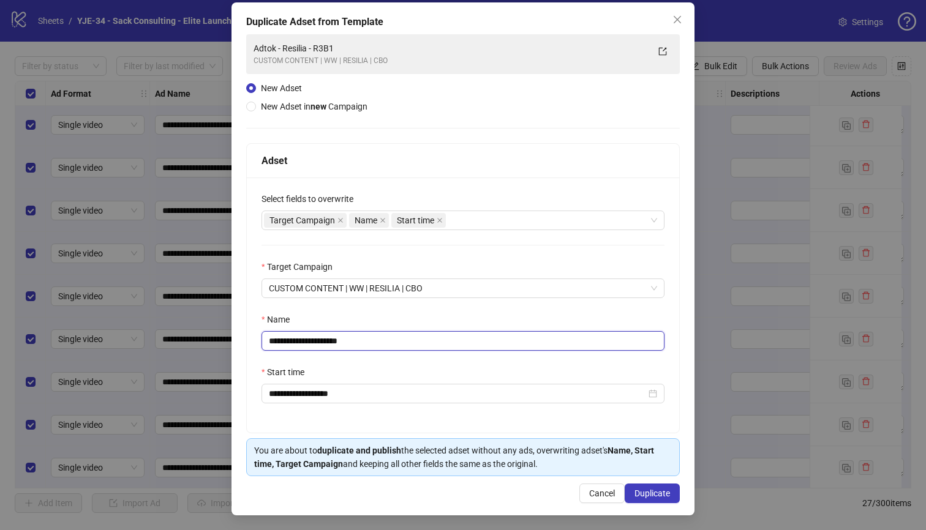
type input "**********"
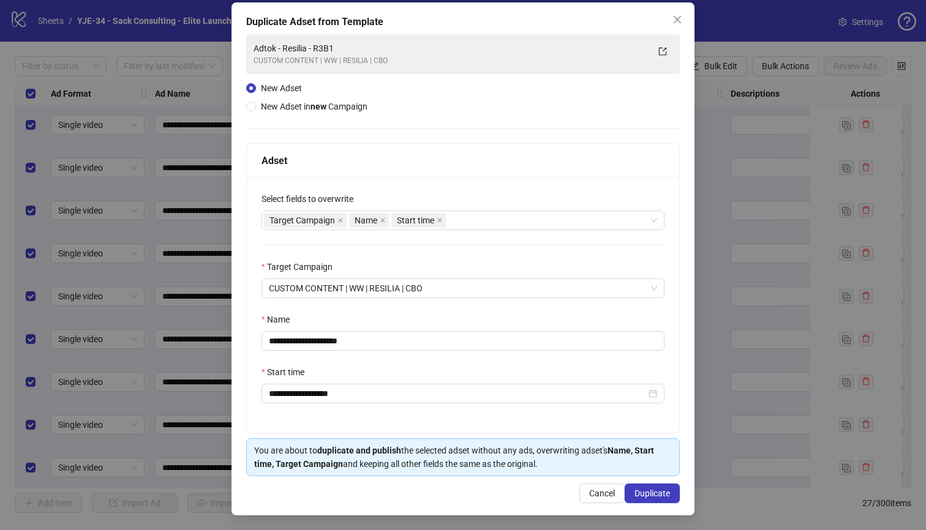
click at [508, 421] on div "**********" at bounding box center [463, 305] width 432 height 255
click at [642, 489] on span "Duplicate" at bounding box center [652, 494] width 36 height 10
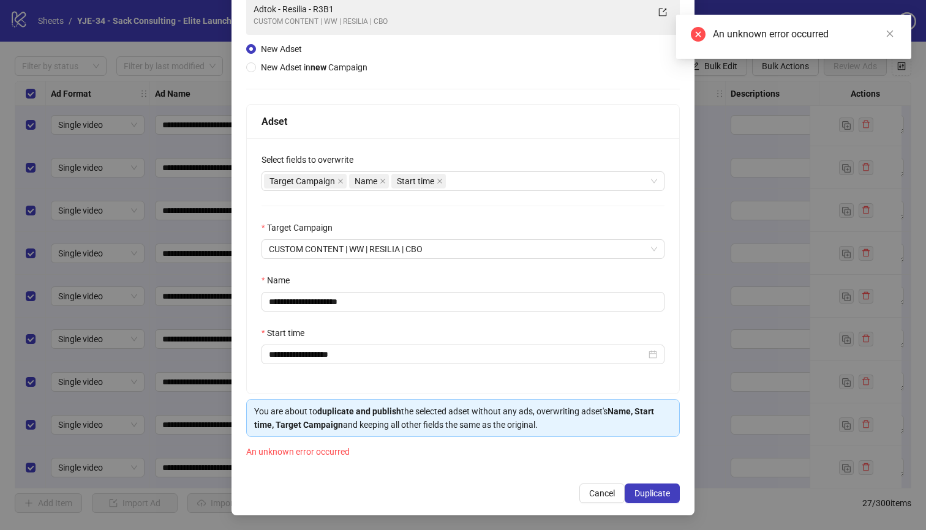
scroll to position [99, 0]
click at [638, 493] on span "Duplicate" at bounding box center [652, 494] width 36 height 10
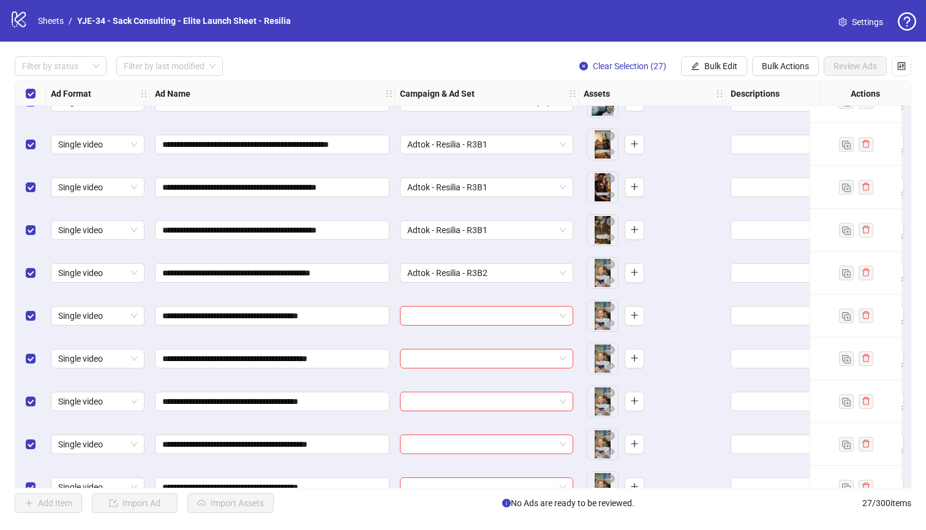
scroll to position [245, 0]
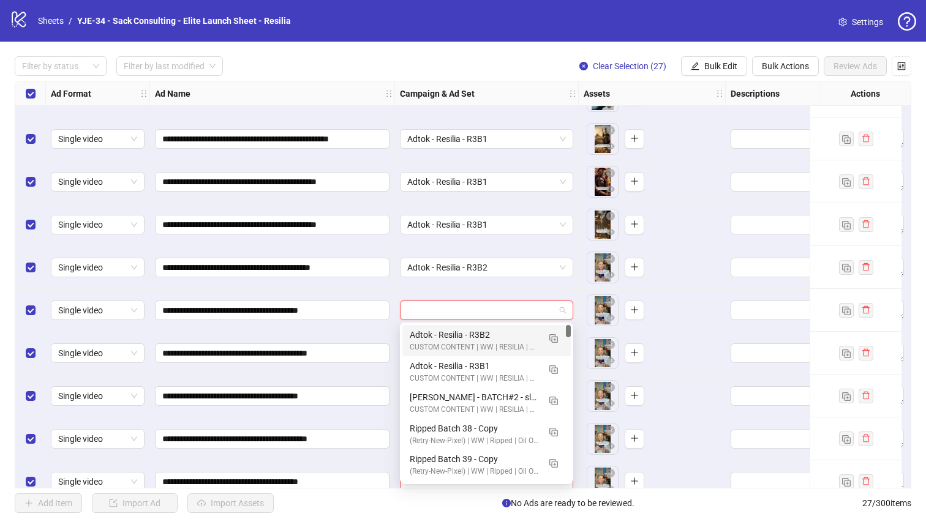
click at [437, 302] on input "search" at bounding box center [481, 310] width 148 height 18
click at [427, 328] on div "Adtok - Resilia - R3B2 CUSTOM CONTENT | WW | RESILIA | CBO" at bounding box center [486, 340] width 168 height 31
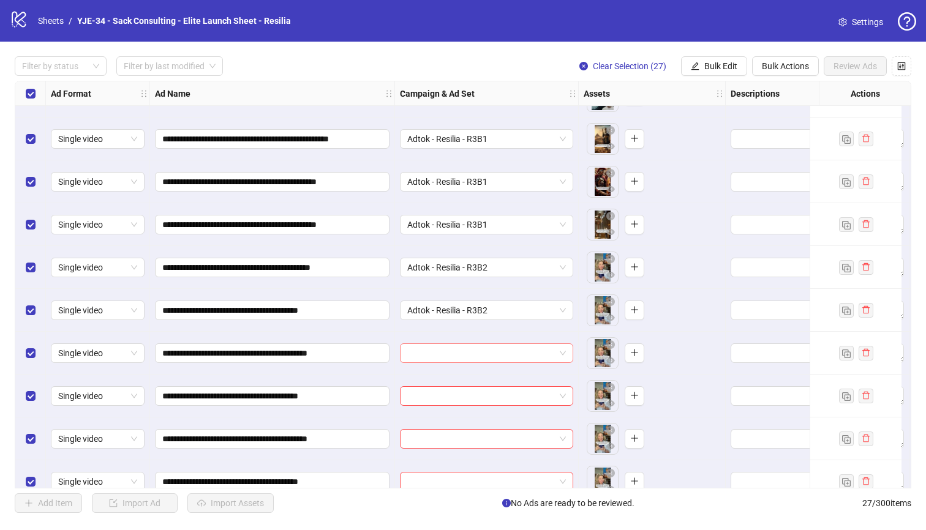
click at [421, 346] on input "search" at bounding box center [481, 353] width 148 height 18
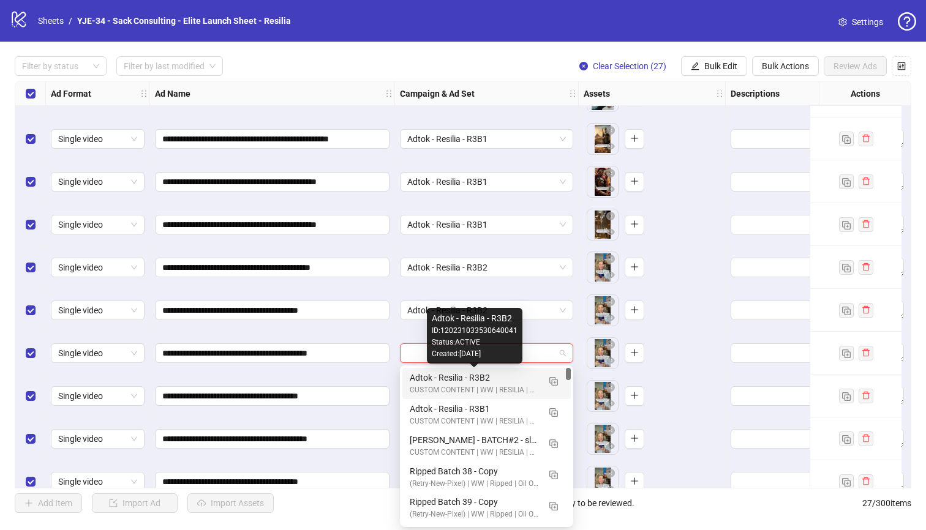
click at [420, 372] on div "Adtok - Resilia - R3B2" at bounding box center [474, 377] width 129 height 13
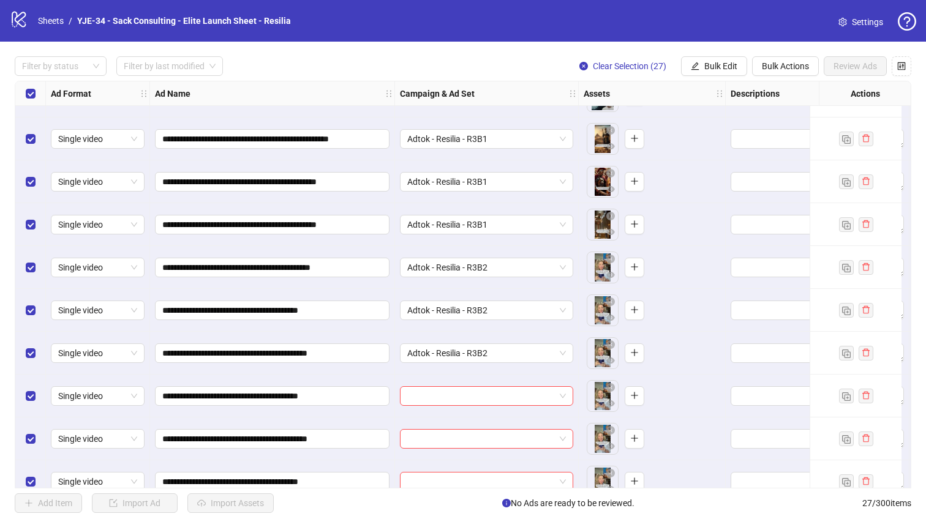
scroll to position [406, 0]
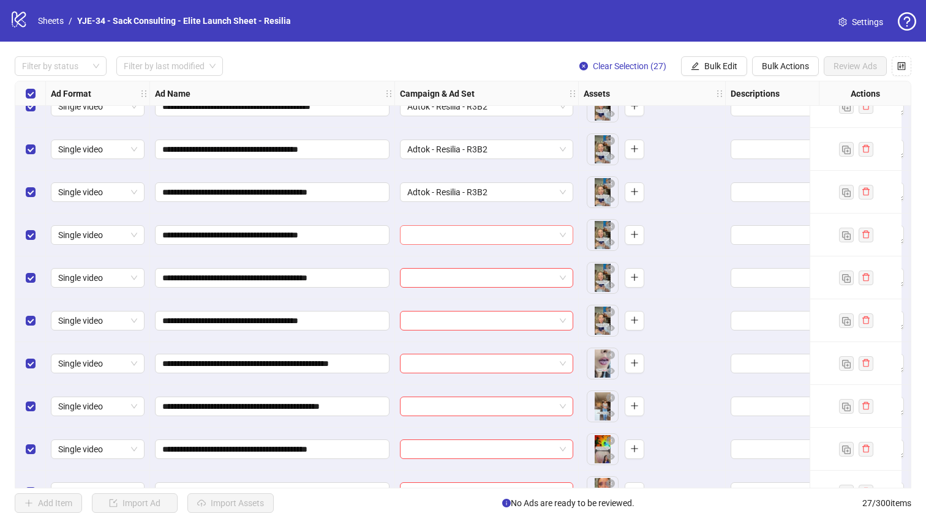
click at [406, 238] on div at bounding box center [486, 235] width 173 height 20
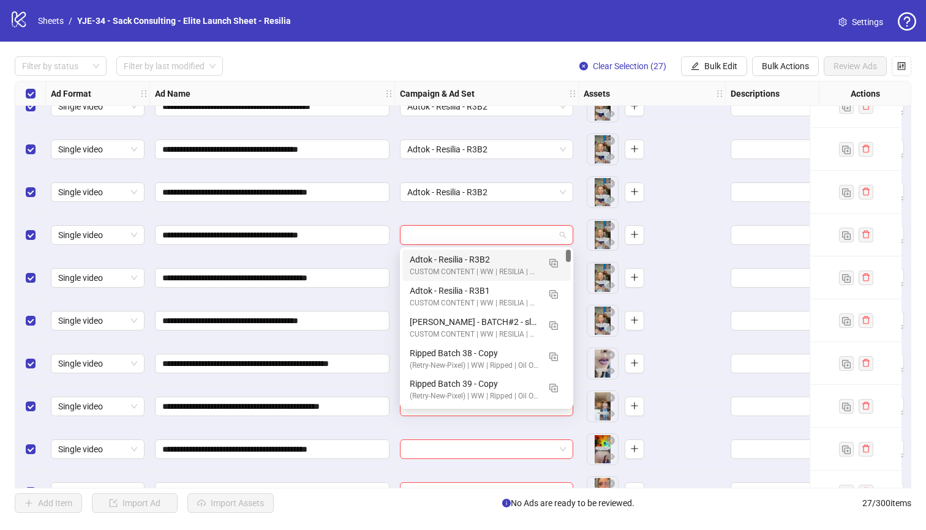
click at [404, 261] on div "Adtok - Resilia - R3B2 CUSTOM CONTENT | WW | RESILIA | CBO" at bounding box center [486, 265] width 168 height 31
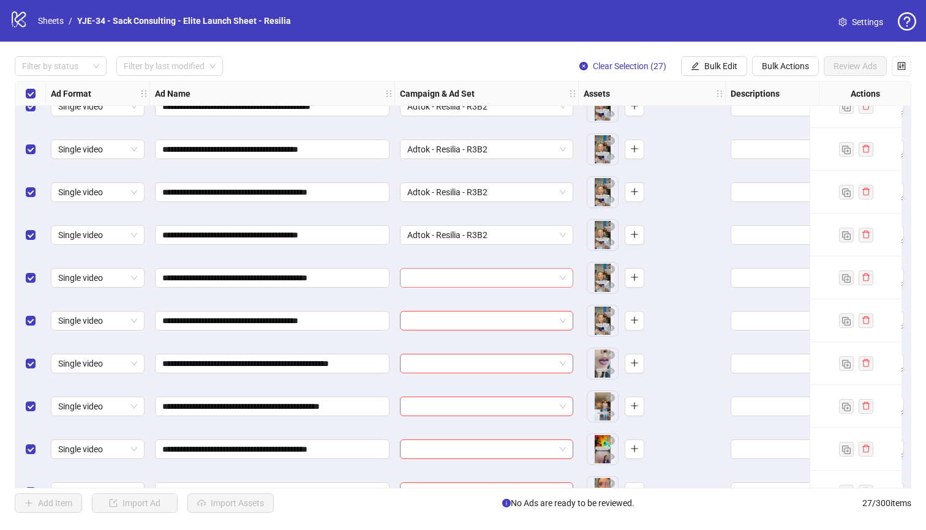
click at [423, 281] on input "search" at bounding box center [481, 278] width 148 height 18
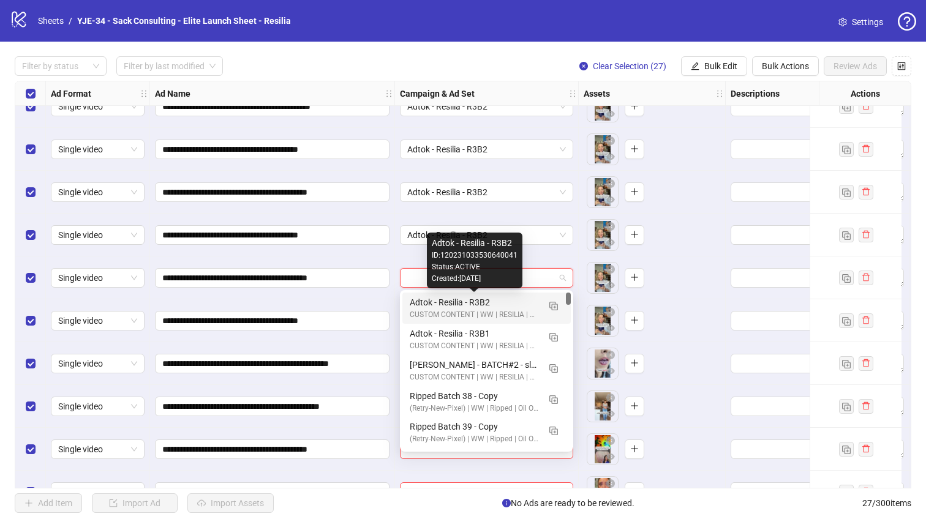
click at [422, 297] on div "Adtok - Resilia - R3B2" at bounding box center [474, 302] width 129 height 13
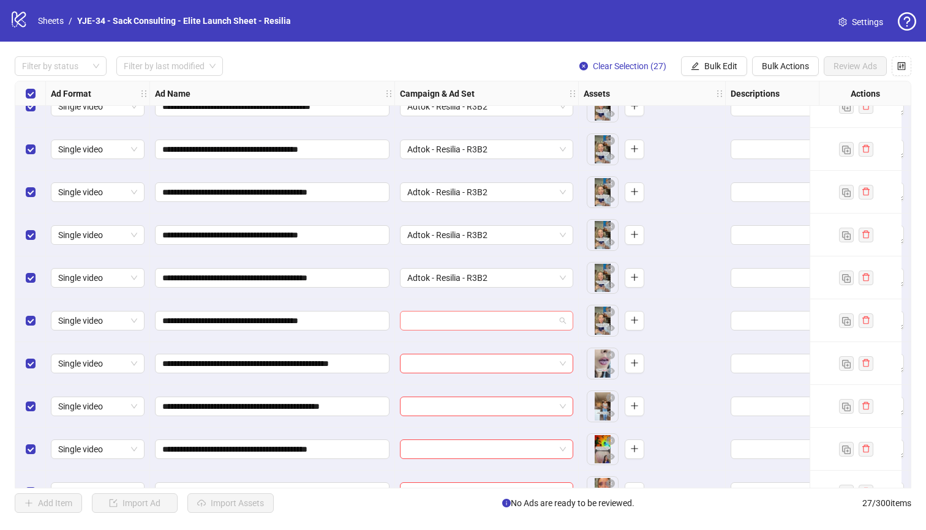
click at [410, 318] on input "search" at bounding box center [481, 321] width 148 height 18
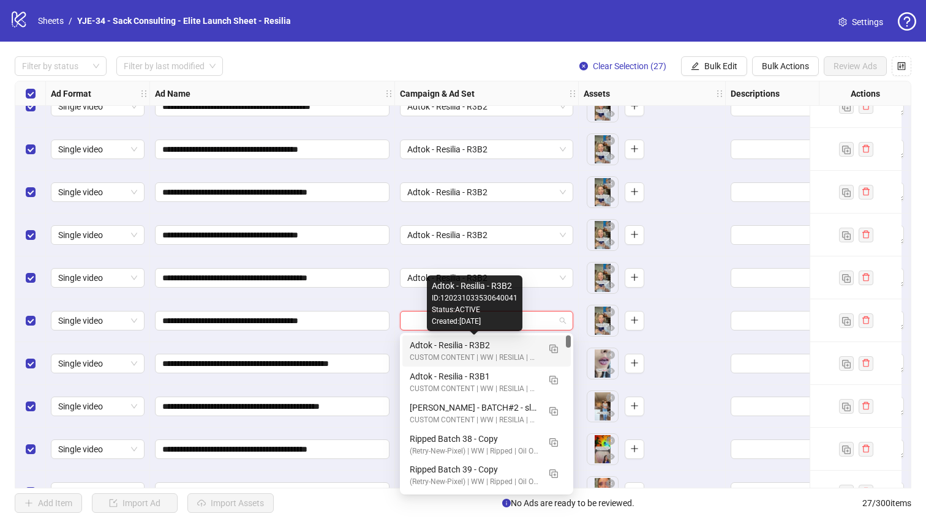
click at [416, 340] on div "Adtok - Resilia - R3B2" at bounding box center [474, 345] width 129 height 13
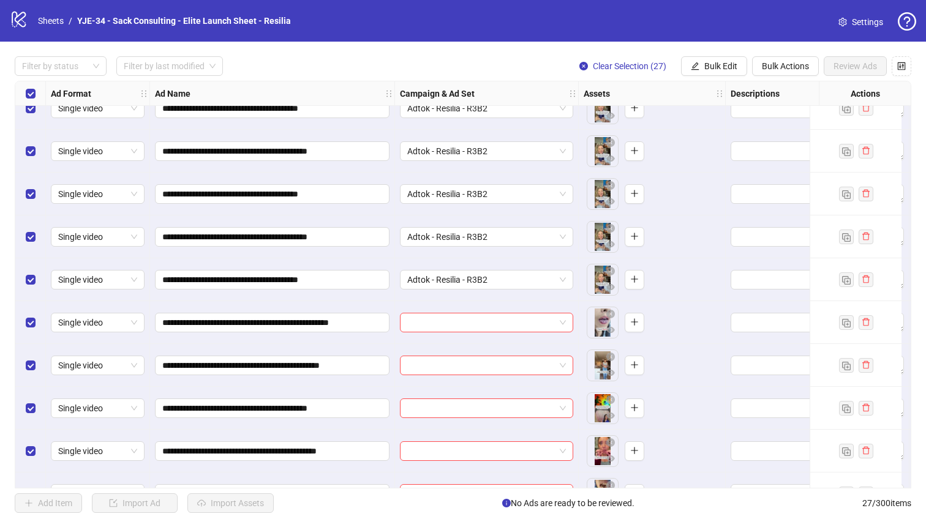
scroll to position [450, 0]
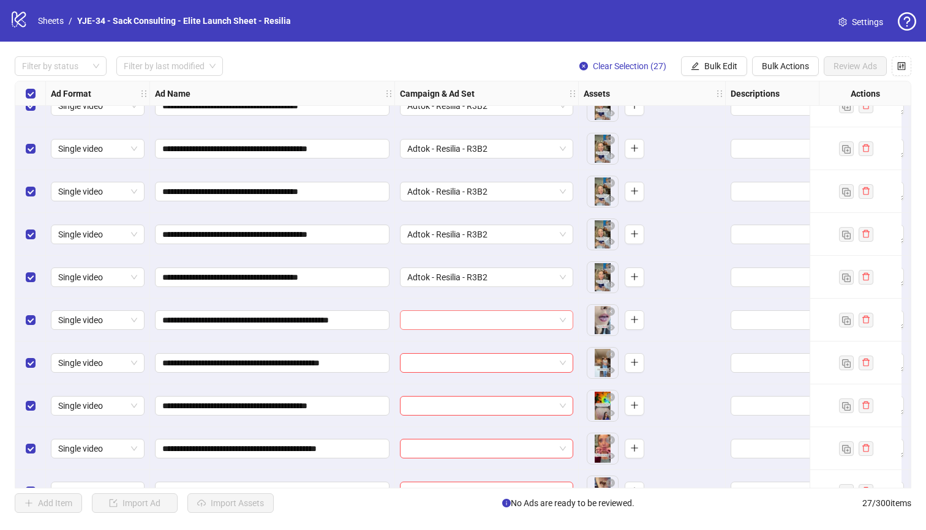
click at [409, 316] on input "search" at bounding box center [481, 320] width 148 height 18
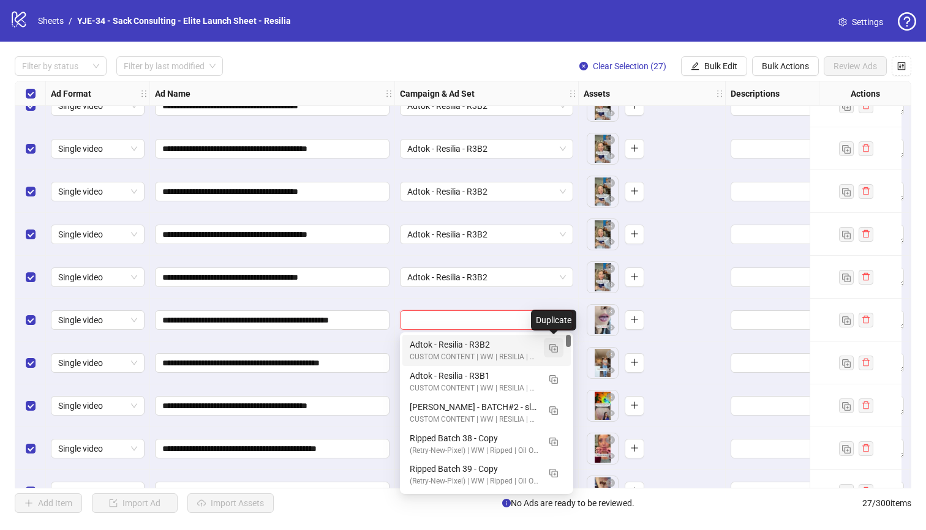
click at [556, 346] on img "button" at bounding box center [553, 348] width 9 height 9
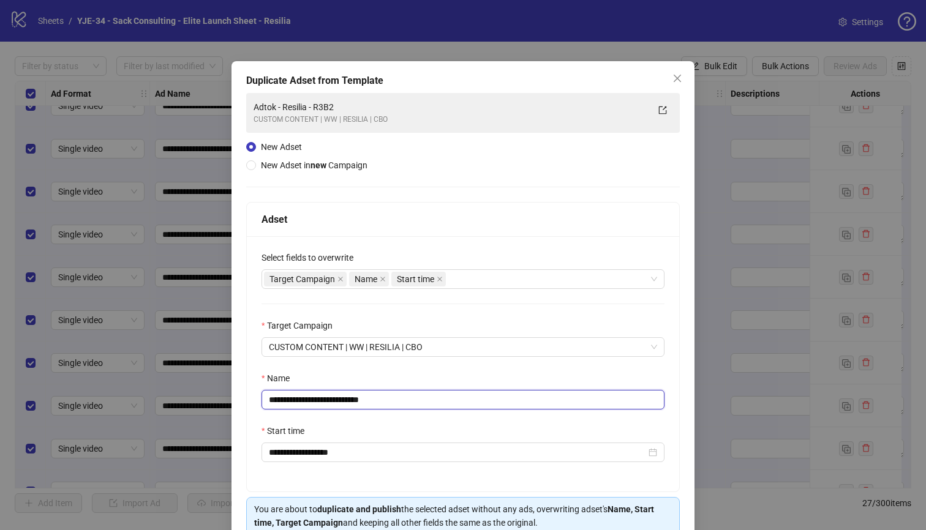
drag, startPoint x: 394, startPoint y: 403, endPoint x: 343, endPoint y: 406, distance: 50.3
click at [343, 406] on input "**********" at bounding box center [462, 400] width 403 height 20
type input "**********"
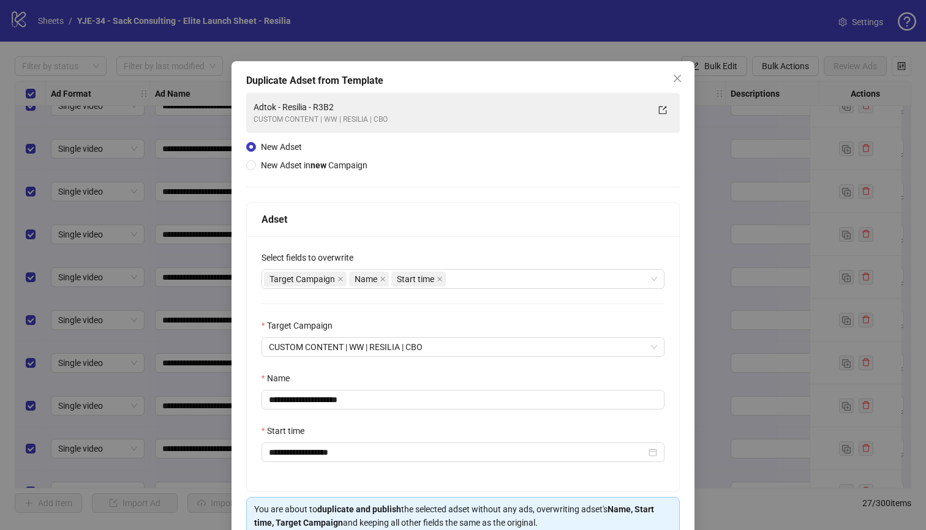
click at [388, 367] on div "**********" at bounding box center [463, 363] width 432 height 255
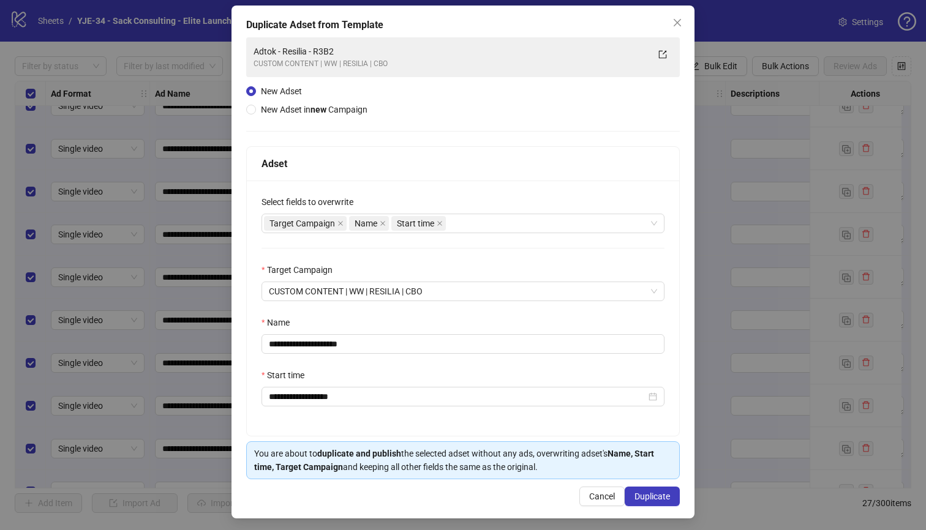
scroll to position [59, 0]
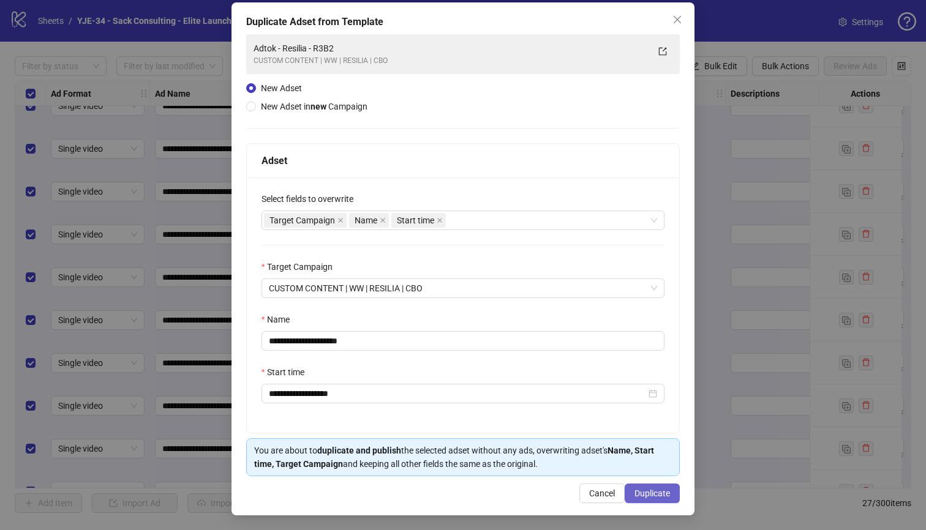
click at [638, 490] on span "Duplicate" at bounding box center [652, 494] width 36 height 10
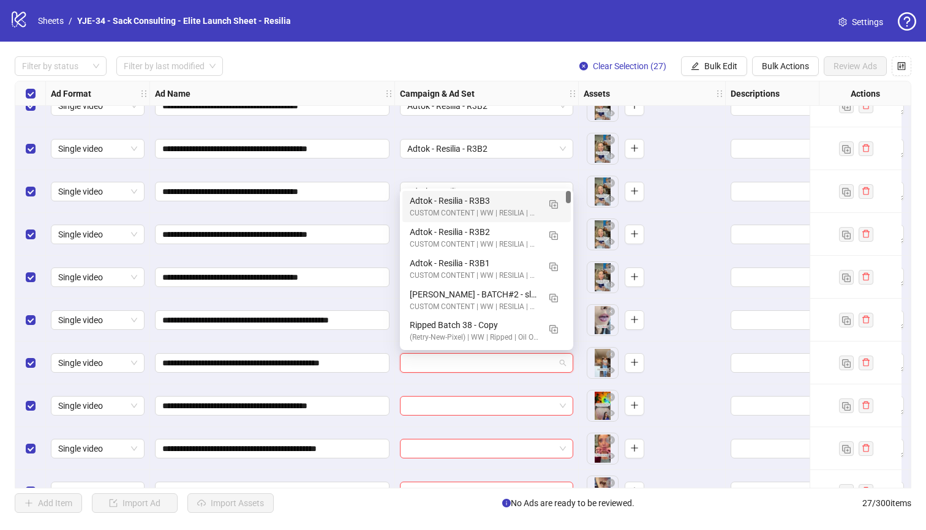
click at [419, 358] on input "search" at bounding box center [481, 363] width 148 height 18
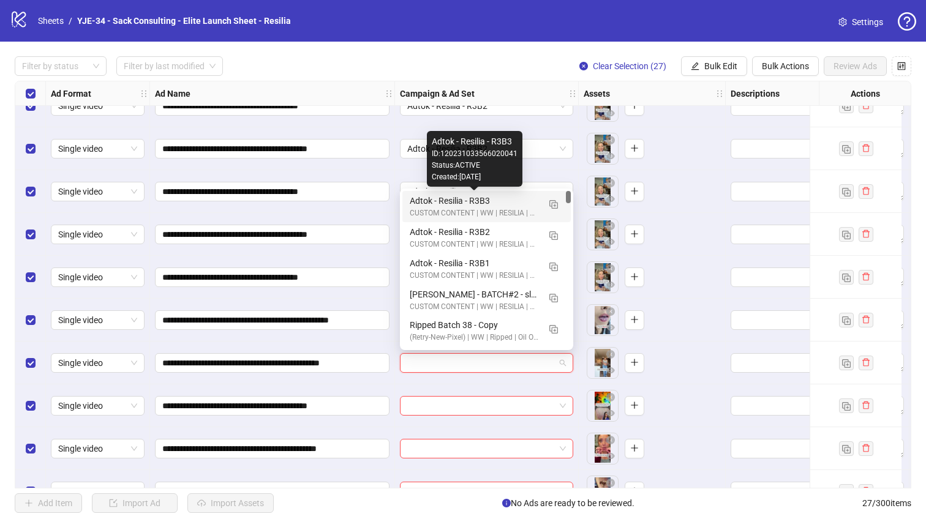
click at [422, 204] on div "Adtok - Resilia - R3B3" at bounding box center [474, 200] width 129 height 13
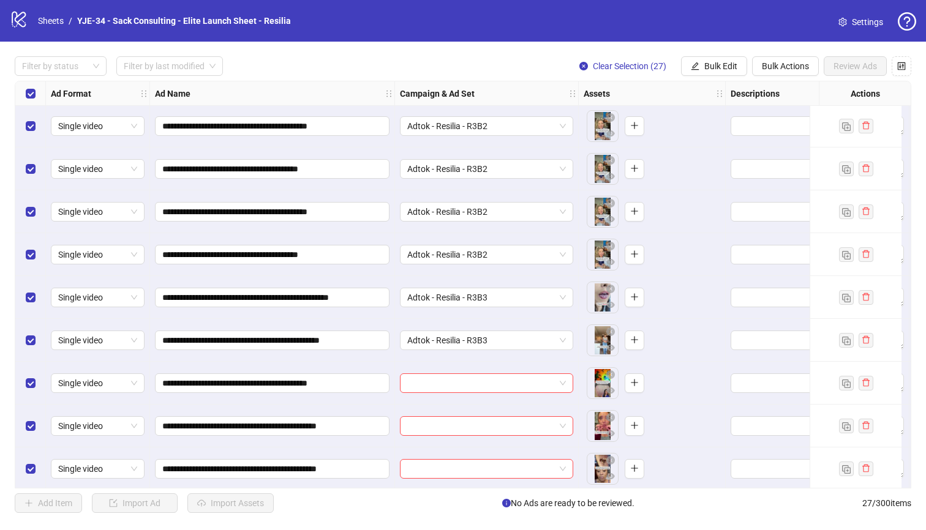
scroll to position [478, 0]
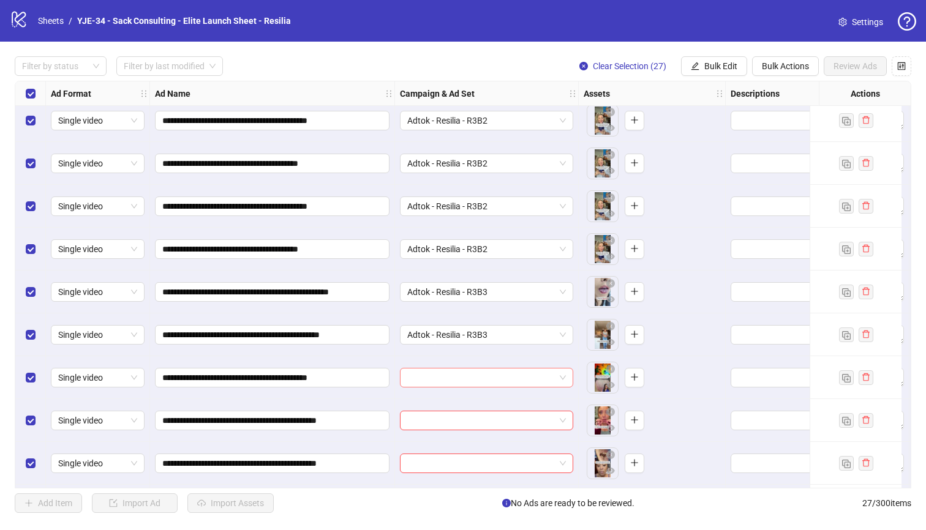
click at [413, 375] on input "search" at bounding box center [481, 378] width 148 height 18
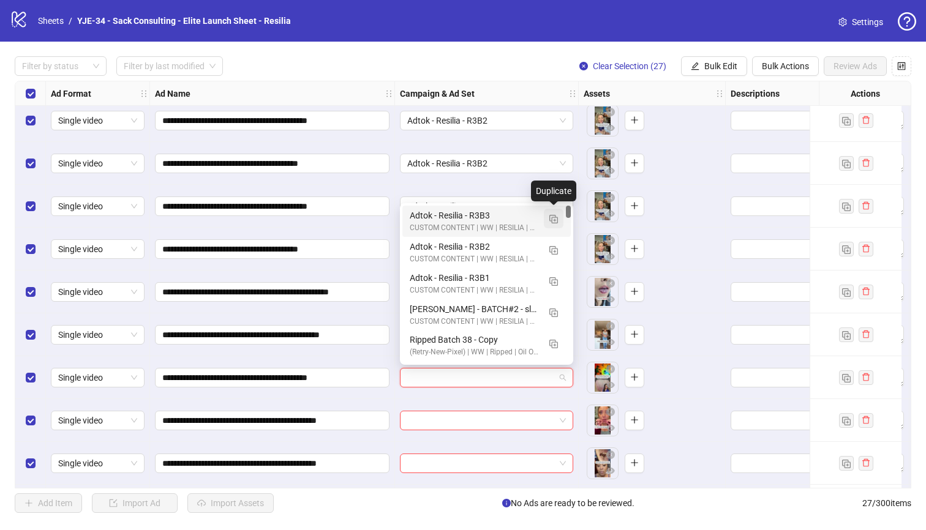
click at [555, 219] on img "button" at bounding box center [553, 219] width 9 height 9
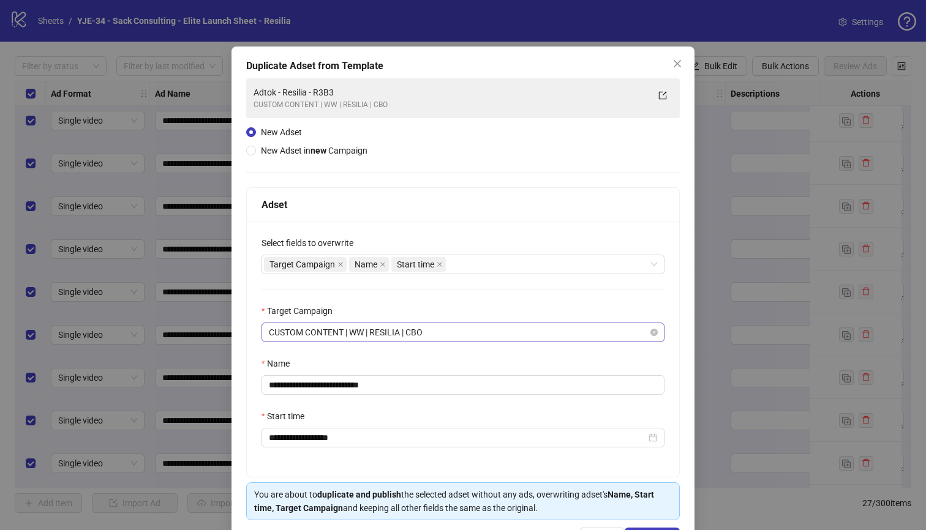
scroll to position [21, 0]
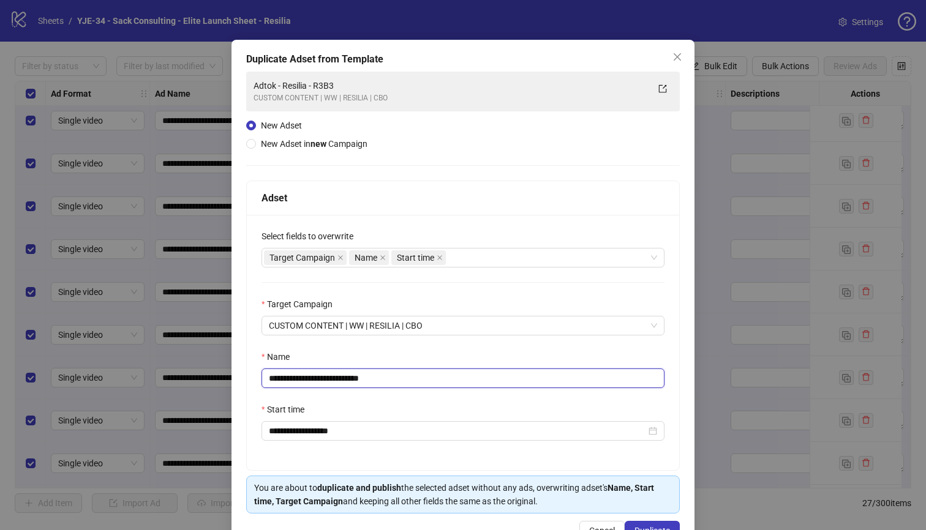
drag, startPoint x: 389, startPoint y: 373, endPoint x: 342, endPoint y: 383, distance: 48.7
click at [342, 383] on input "**********" at bounding box center [462, 379] width 403 height 20
type input "**********"
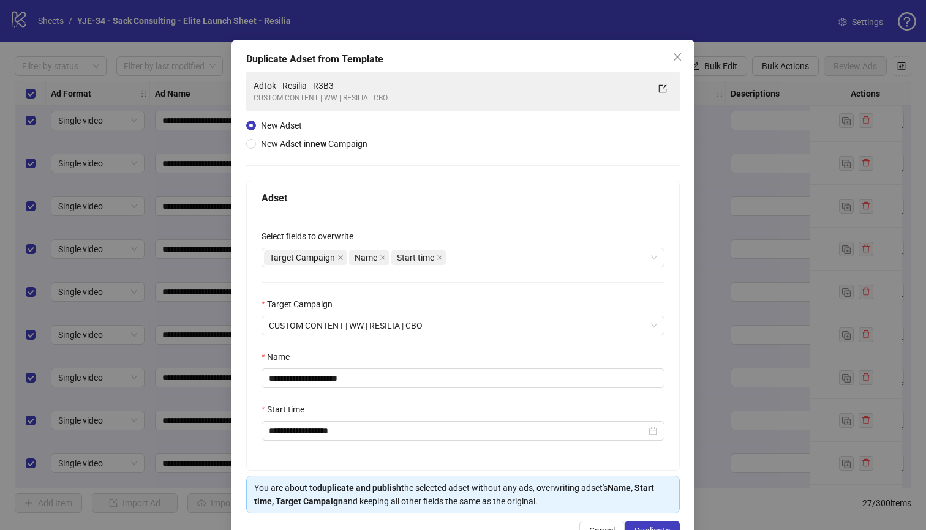
click at [401, 343] on div "**********" at bounding box center [463, 342] width 432 height 255
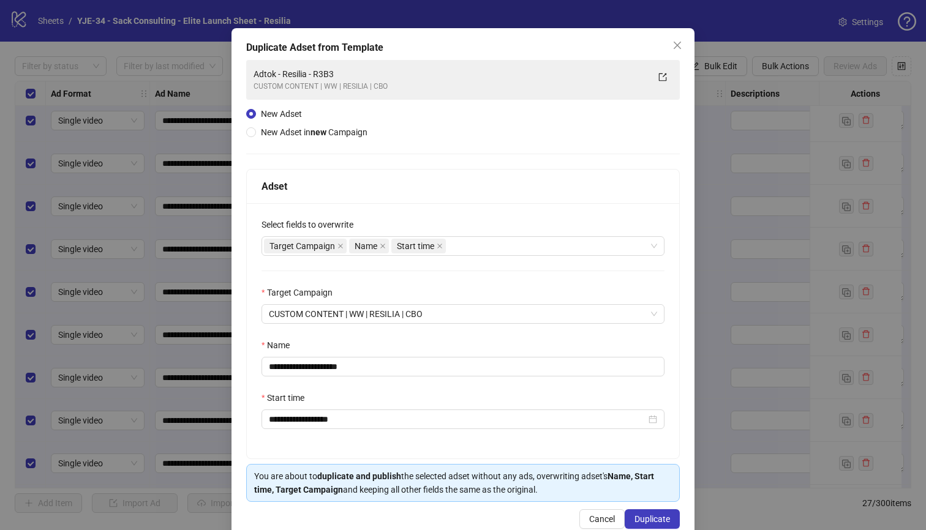
scroll to position [59, 0]
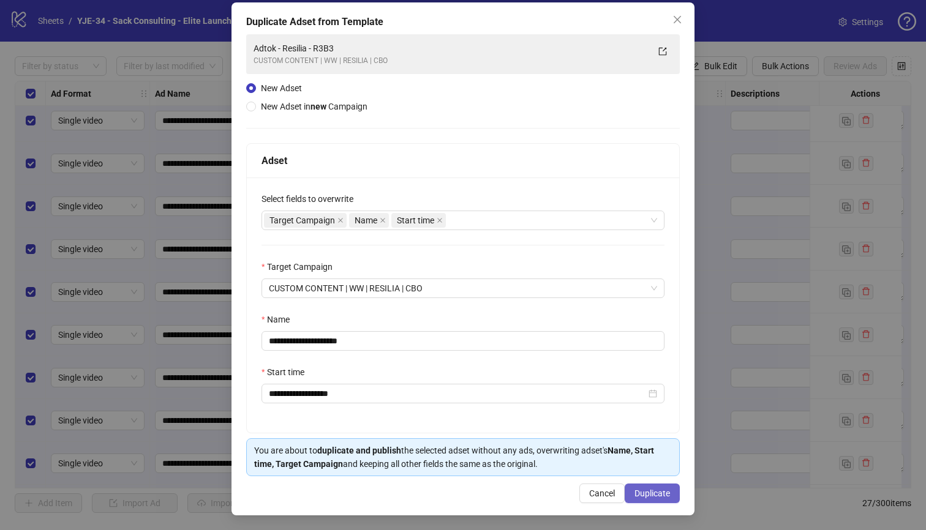
click at [635, 492] on span "Duplicate" at bounding box center [652, 494] width 36 height 10
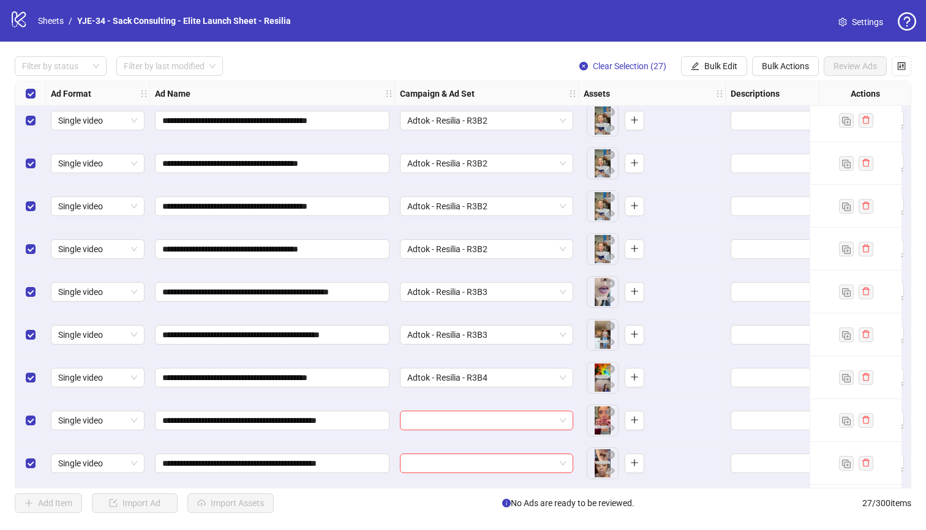
scroll to position [629, 0]
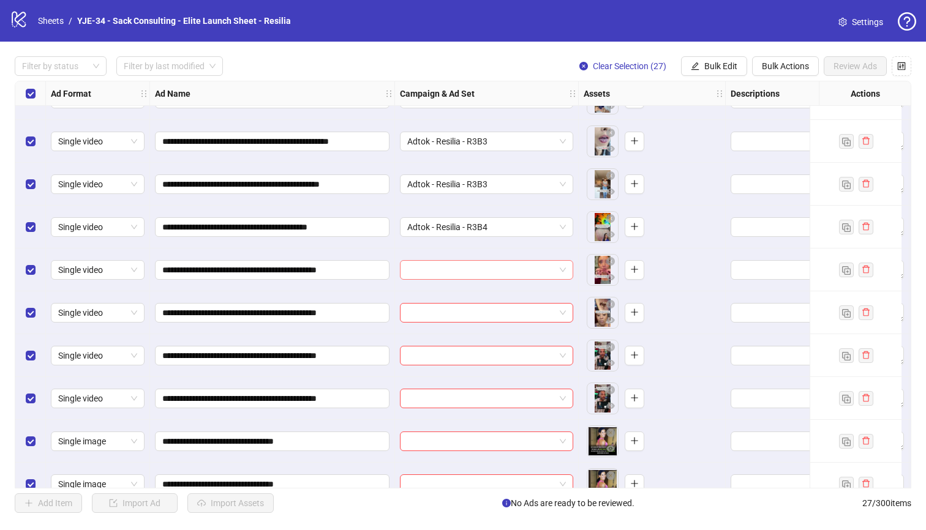
click at [421, 274] on input "search" at bounding box center [481, 270] width 148 height 18
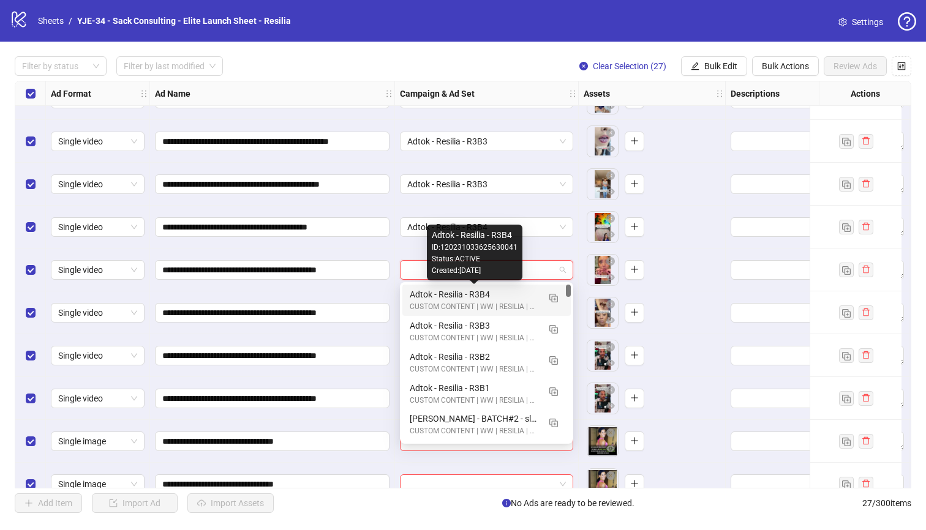
click at [426, 293] on div "Adtok - Resilia - R3B4" at bounding box center [474, 294] width 129 height 13
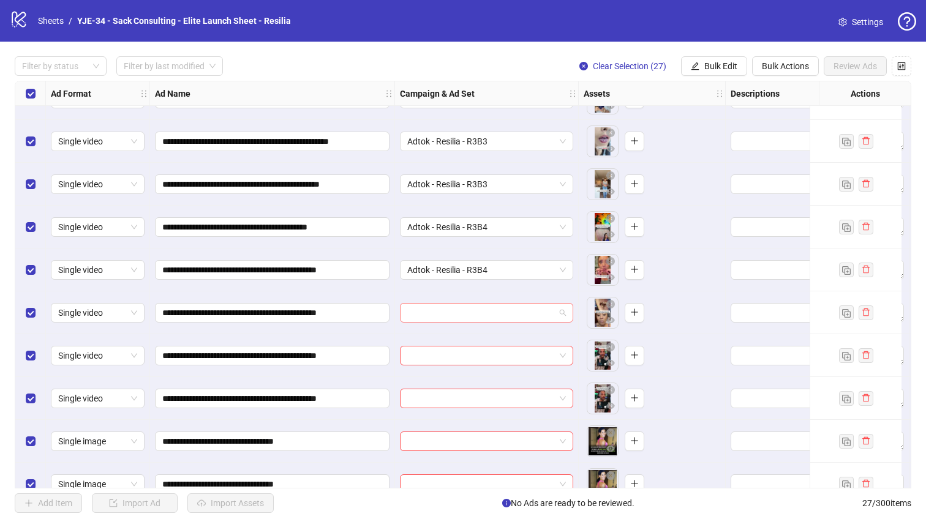
click at [440, 305] on input "search" at bounding box center [481, 313] width 148 height 18
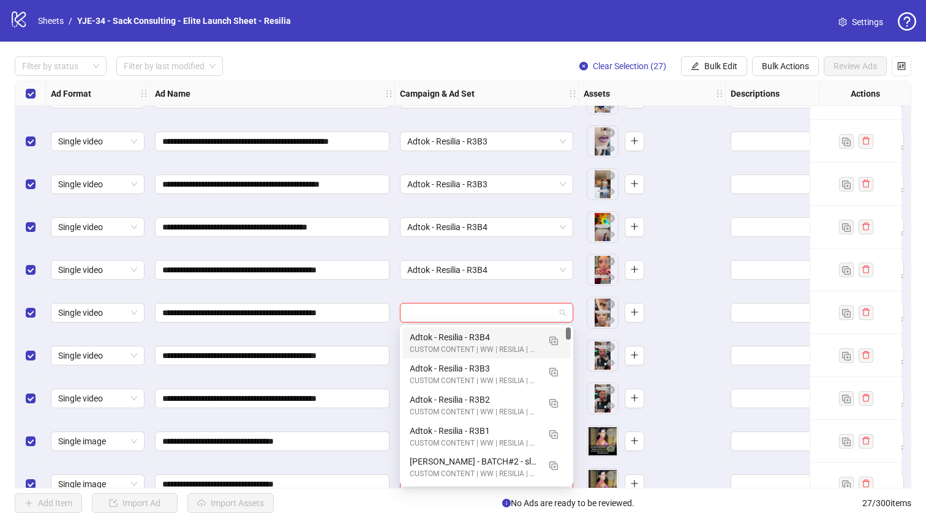
click at [438, 336] on div "Adtok - Resilia - R3B4" at bounding box center [474, 337] width 129 height 13
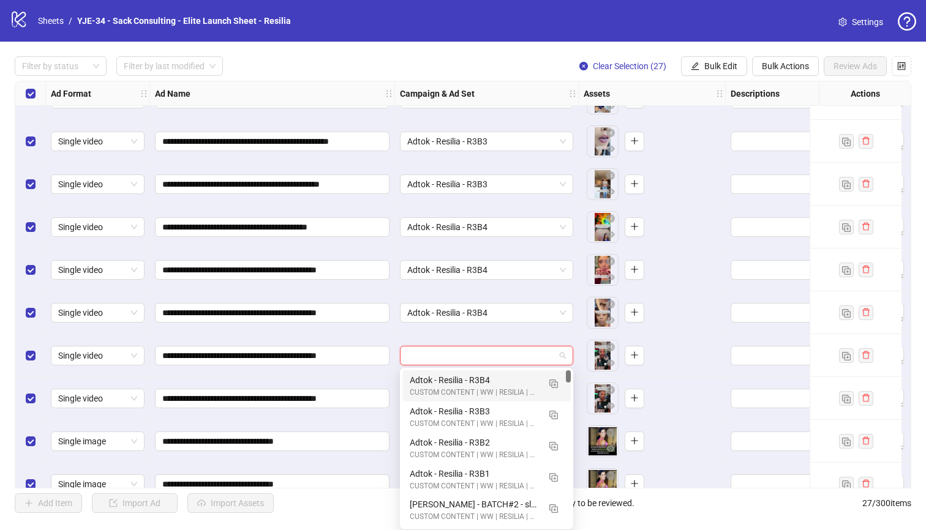
click at [435, 349] on input "search" at bounding box center [481, 355] width 148 height 18
click at [547, 383] on button "button" at bounding box center [554, 383] width 20 height 20
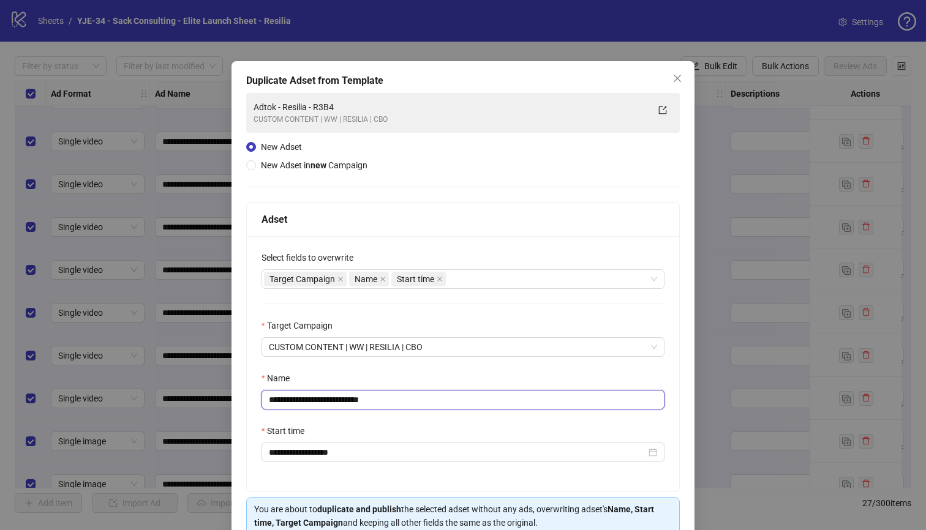
drag, startPoint x: 383, startPoint y: 403, endPoint x: 344, endPoint y: 404, distance: 39.2
click at [344, 404] on input "**********" at bounding box center [462, 400] width 403 height 20
type input "**********"
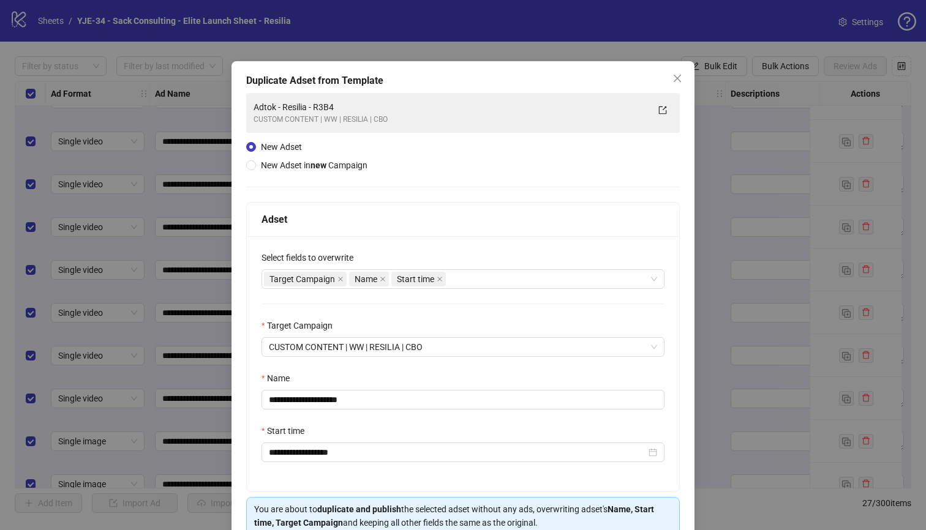
drag, startPoint x: 405, startPoint y: 373, endPoint x: 413, endPoint y: 370, distance: 8.5
click at [405, 373] on div "Name" at bounding box center [462, 381] width 403 height 18
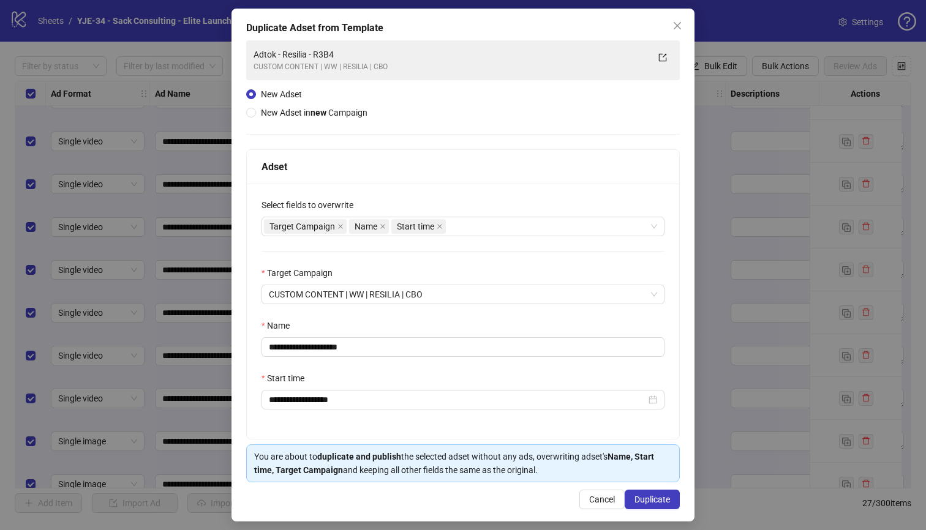
scroll to position [59, 0]
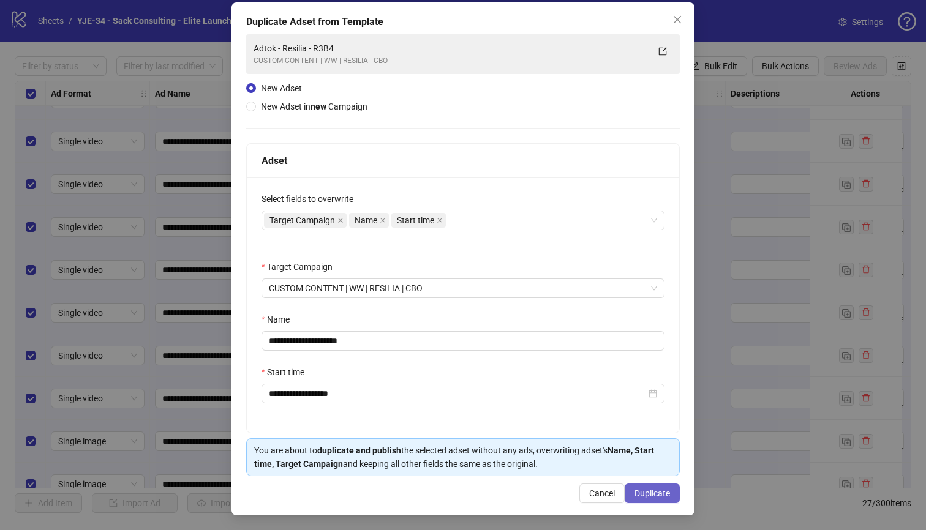
click at [634, 497] on span "Duplicate" at bounding box center [652, 494] width 36 height 10
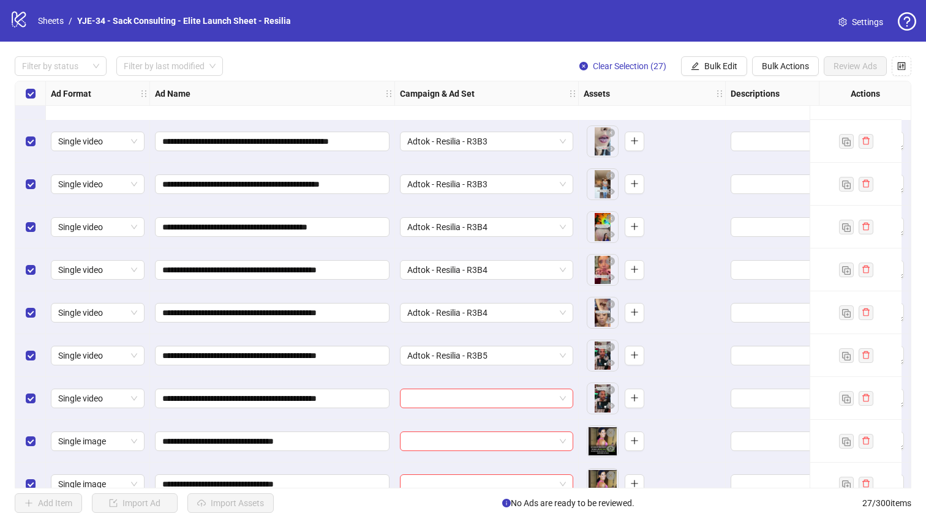
scroll to position [743, 0]
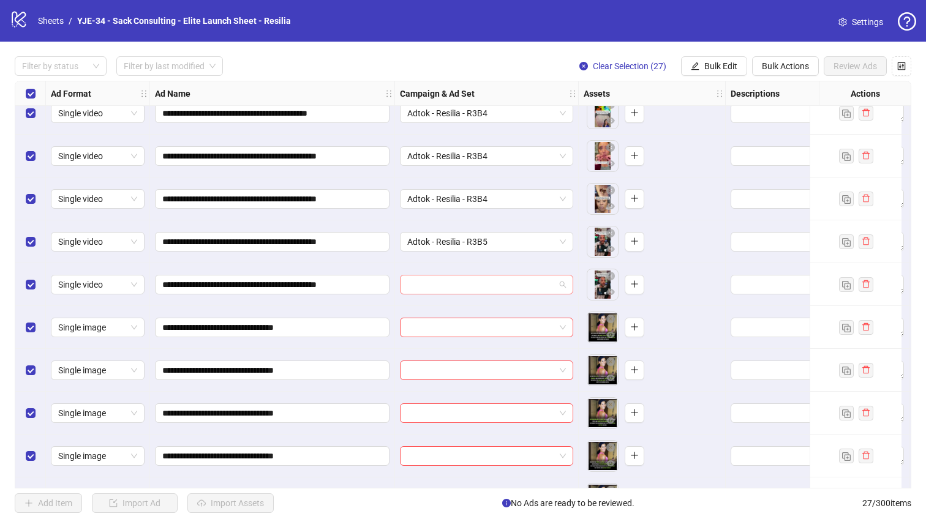
click at [429, 277] on input "search" at bounding box center [481, 284] width 148 height 18
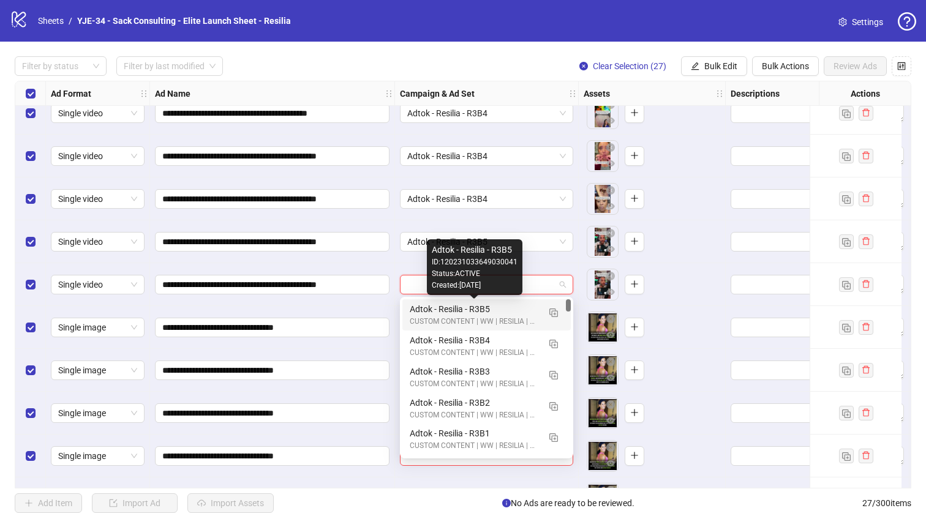
click at [438, 305] on div "Adtok - Resilia - R3B5" at bounding box center [474, 308] width 129 height 13
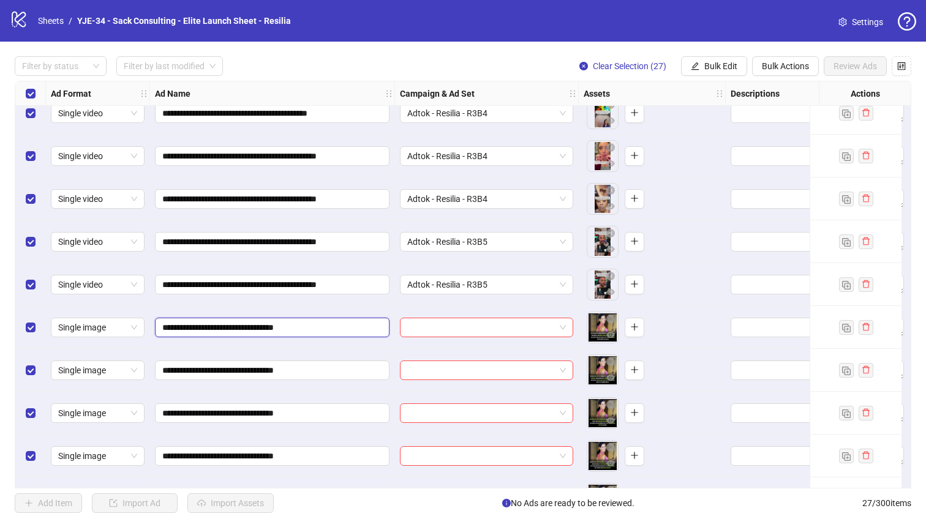
drag, startPoint x: 272, startPoint y: 329, endPoint x: 167, endPoint y: 334, distance: 105.4
click at [167, 334] on span "**********" at bounding box center [272, 328] width 234 height 20
click at [284, 328] on input "**********" at bounding box center [270, 327] width 217 height 13
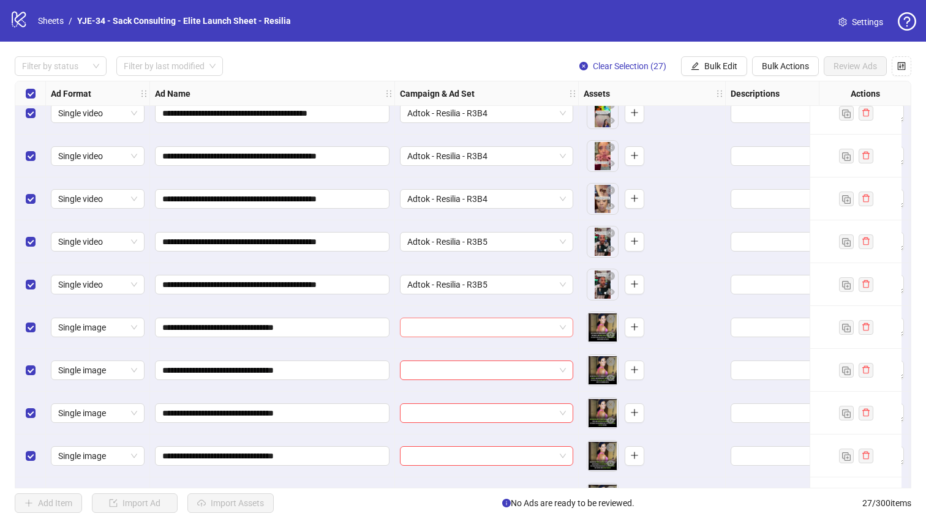
click at [412, 332] on input "search" at bounding box center [481, 327] width 148 height 18
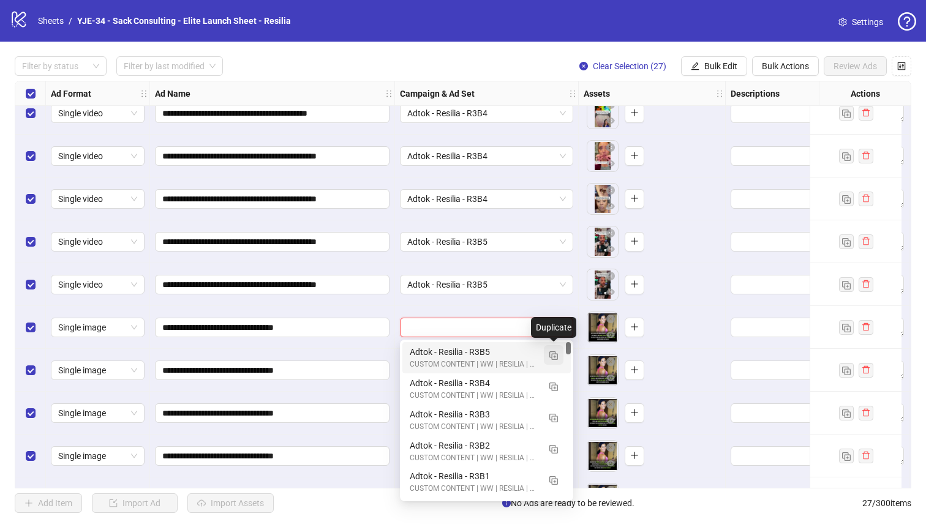
click at [555, 361] on button "button" at bounding box center [554, 355] width 20 height 20
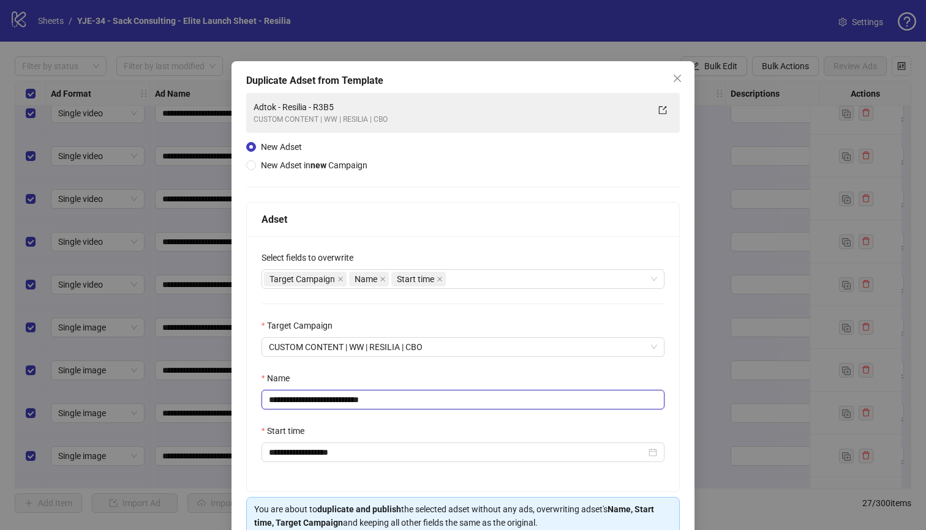
click at [370, 396] on input "**********" at bounding box center [462, 400] width 403 height 20
paste input "*******"
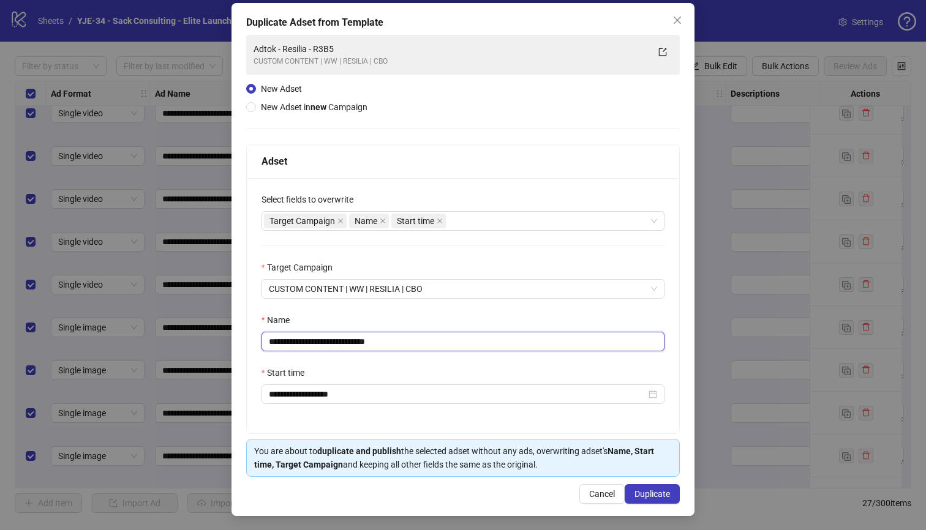
scroll to position [59, 0]
type input "**********"
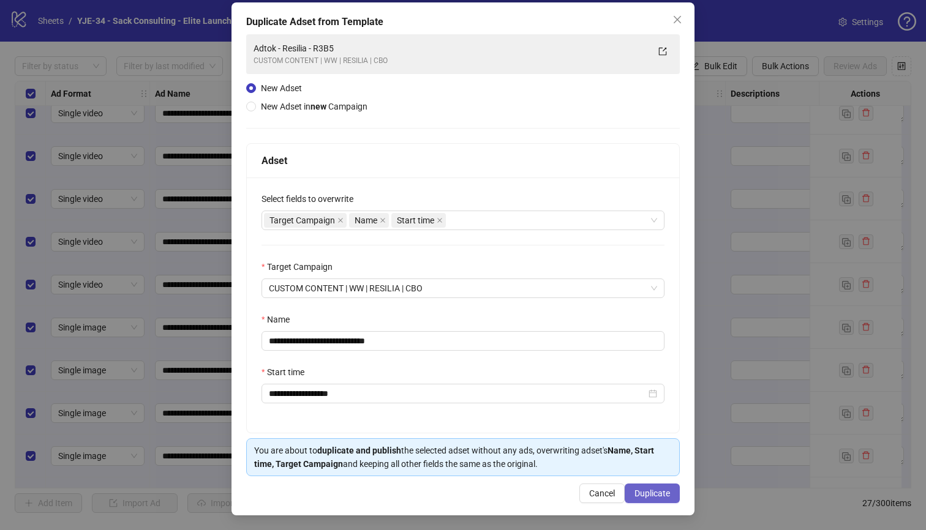
click at [625, 489] on button "Duplicate" at bounding box center [651, 494] width 55 height 20
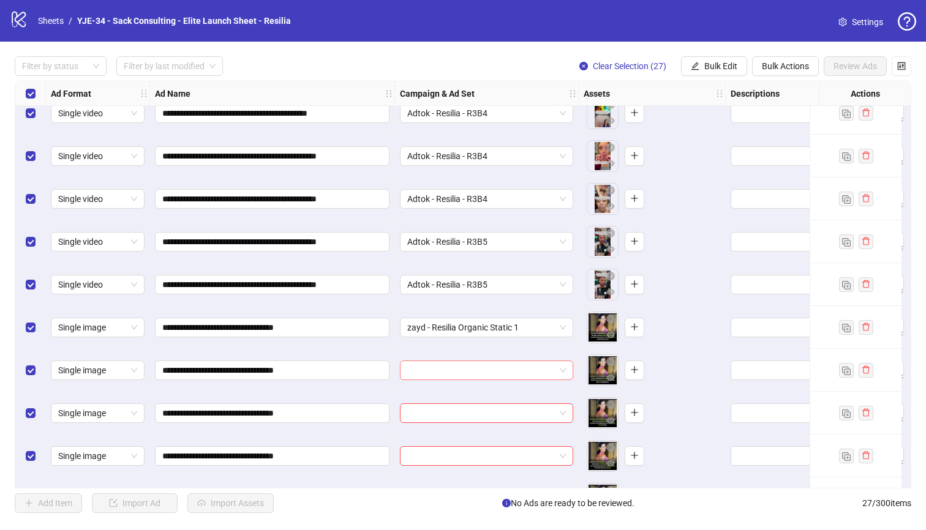
click at [419, 376] on input "search" at bounding box center [481, 370] width 148 height 18
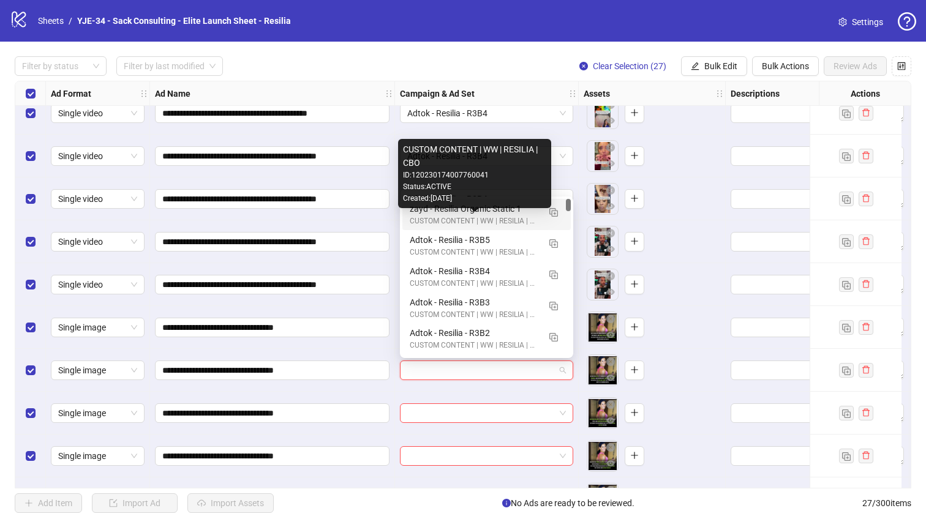
click at [425, 215] on div "zayd - Resilia Organic Static 1" at bounding box center [474, 208] width 129 height 13
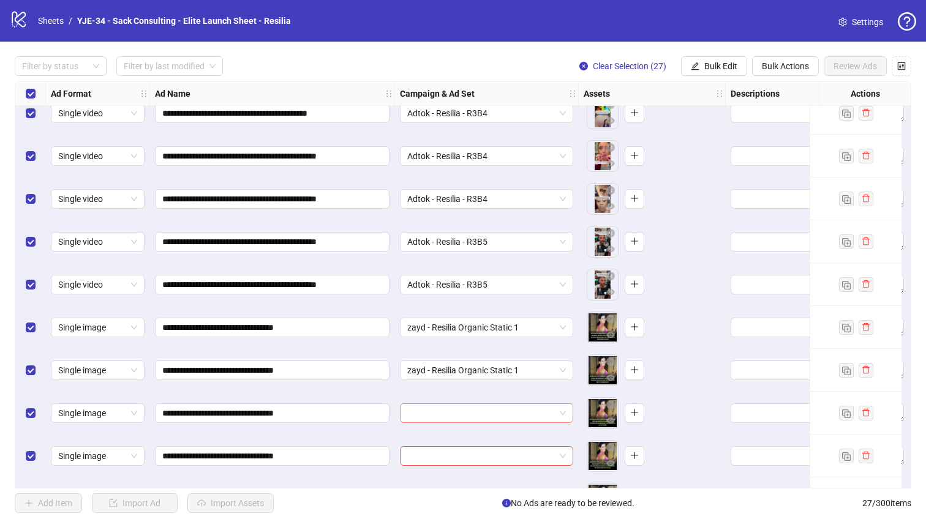
click at [444, 410] on input "search" at bounding box center [481, 413] width 148 height 18
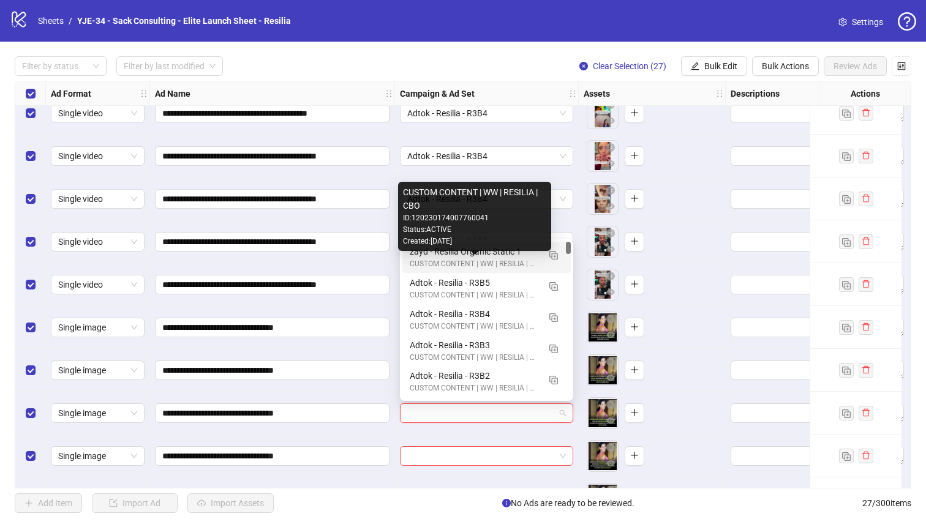
click at [423, 258] on div "CUSTOM CONTENT | WW | RESILIA | CBO" at bounding box center [474, 264] width 129 height 12
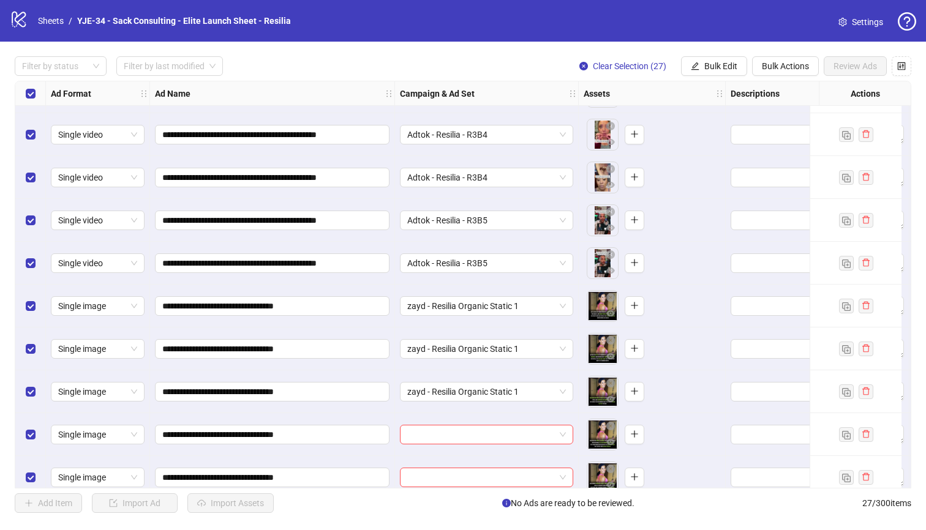
scroll to position [780, 0]
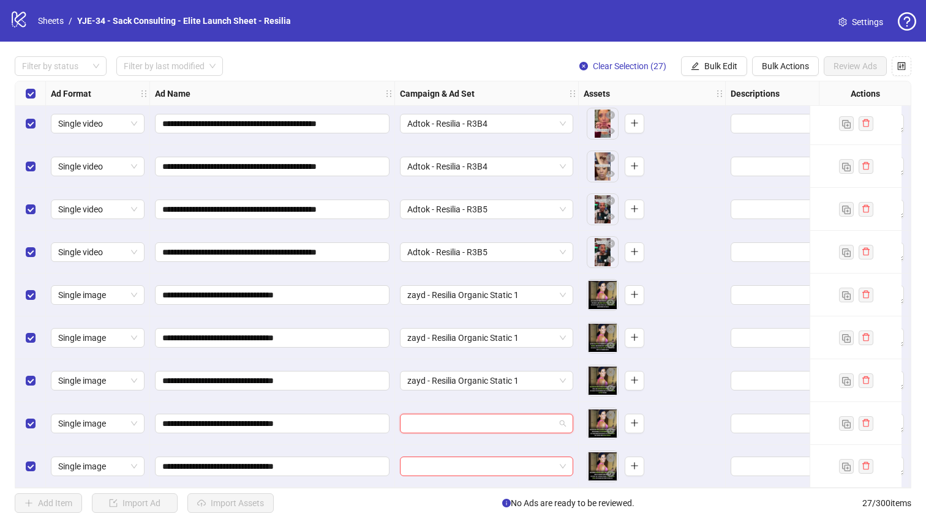
click at [463, 416] on input "search" at bounding box center [481, 423] width 148 height 18
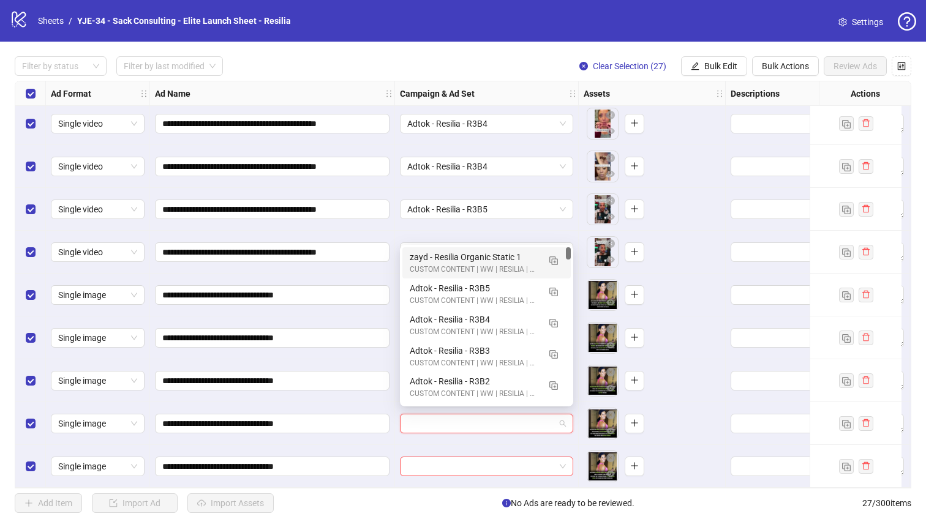
click at [421, 260] on div "zayd - Resilia Organic Static 1" at bounding box center [474, 256] width 129 height 13
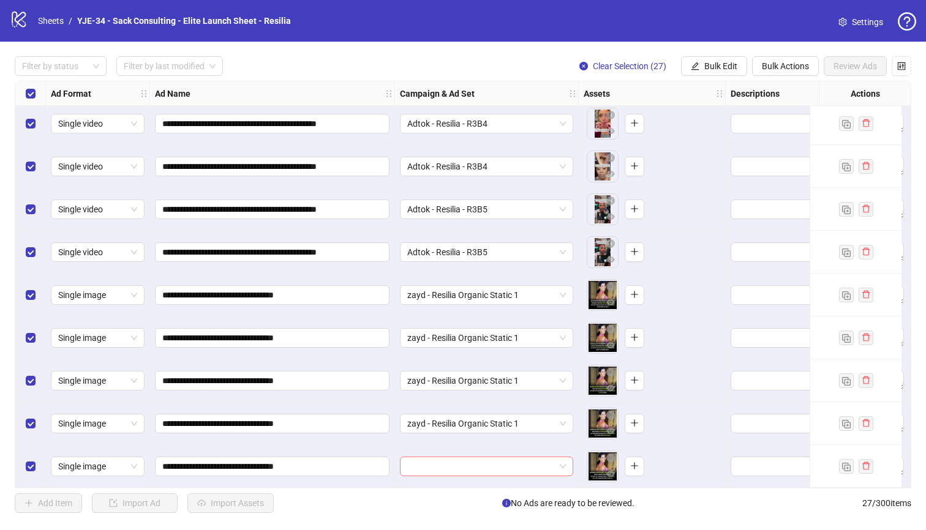
click at [458, 457] on input "search" at bounding box center [481, 466] width 148 height 18
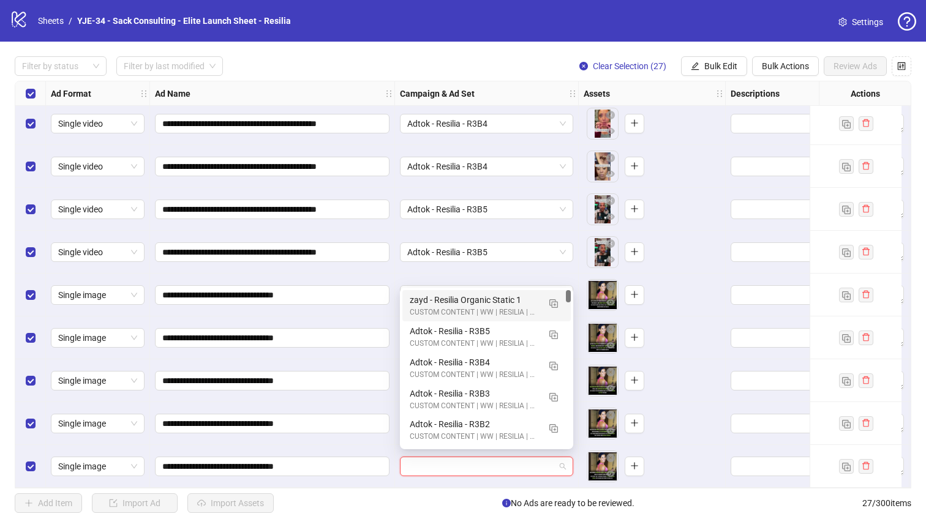
click at [410, 305] on div "zayd - Resilia Organic Static 1" at bounding box center [474, 299] width 129 height 13
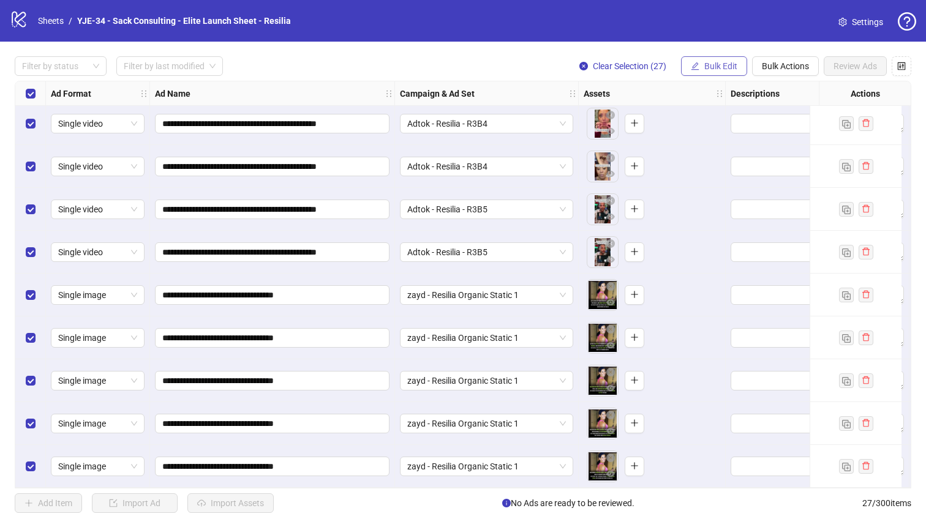
click at [714, 68] on span "Bulk Edit" at bounding box center [720, 66] width 33 height 10
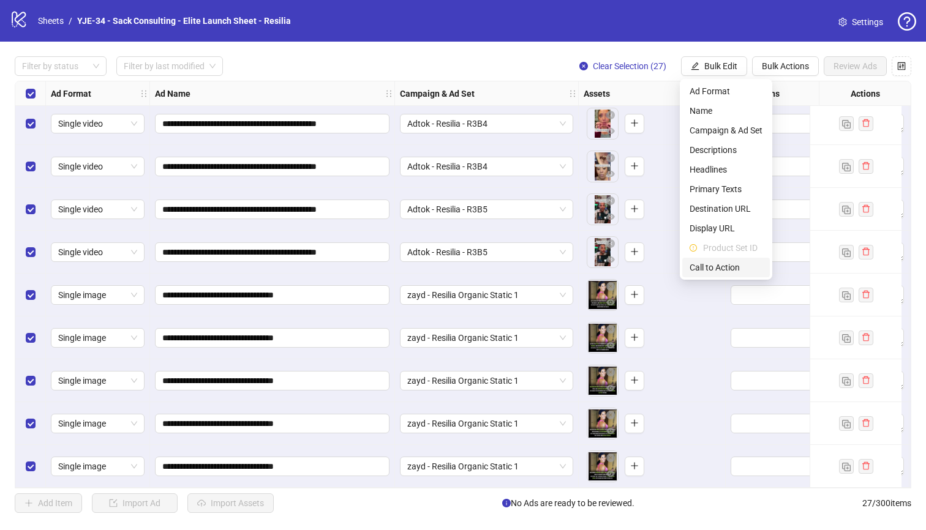
click at [724, 267] on span "Call to Action" at bounding box center [725, 267] width 73 height 13
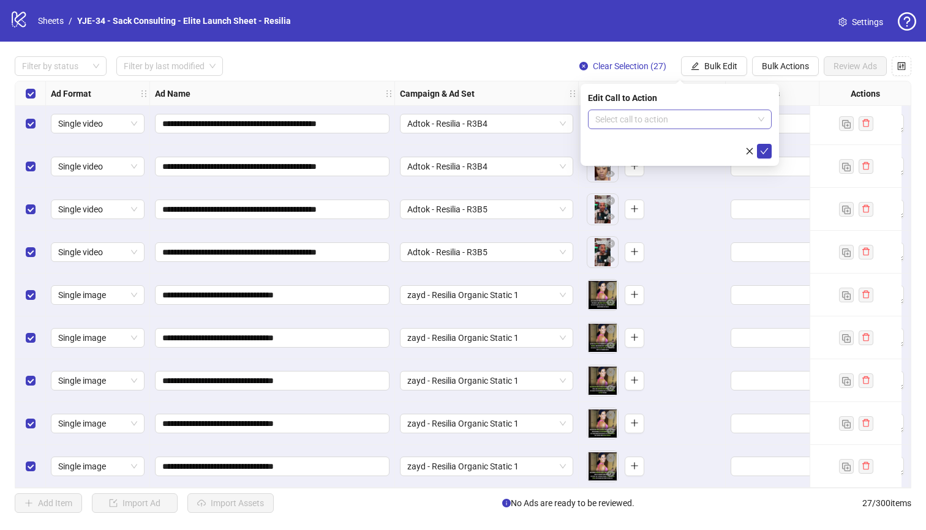
click at [640, 120] on input "search" at bounding box center [674, 119] width 158 height 18
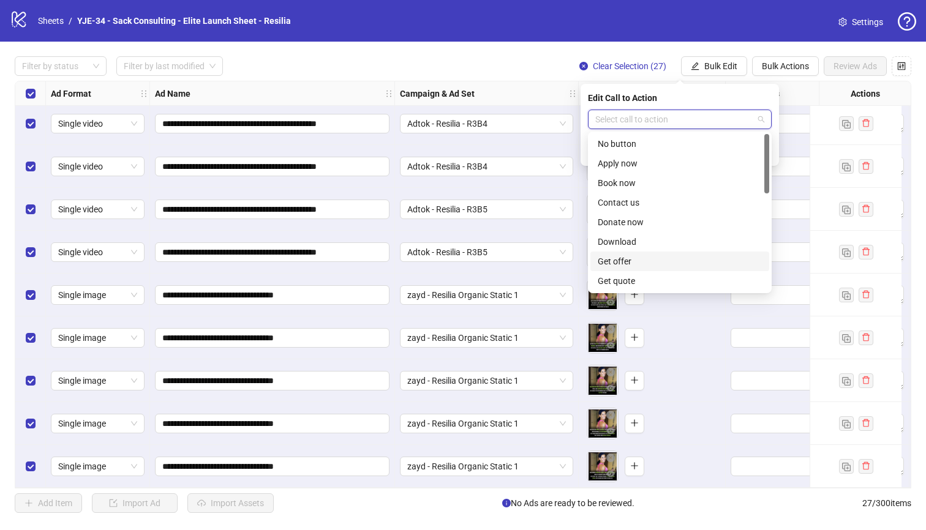
scroll to position [255, 0]
click at [636, 185] on div "Shop now" at bounding box center [679, 182] width 164 height 13
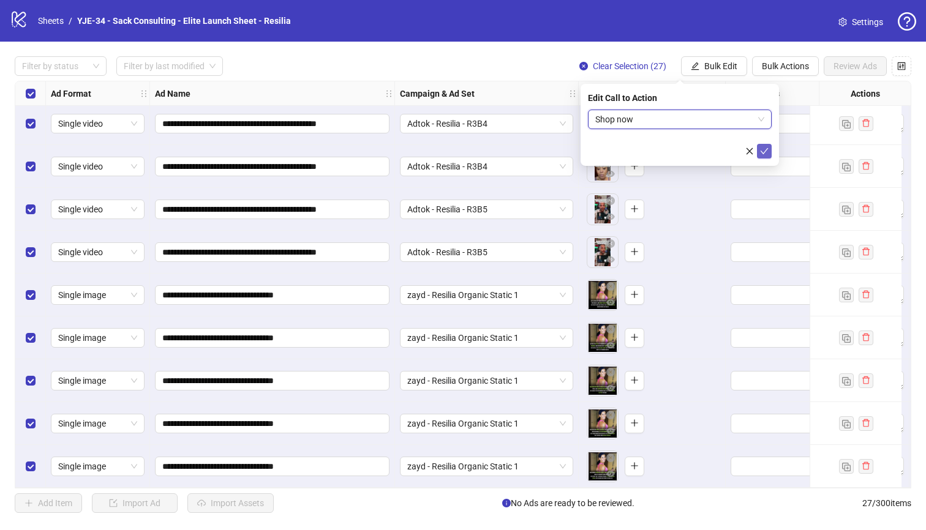
click at [762, 155] on span "submit" at bounding box center [764, 151] width 9 height 10
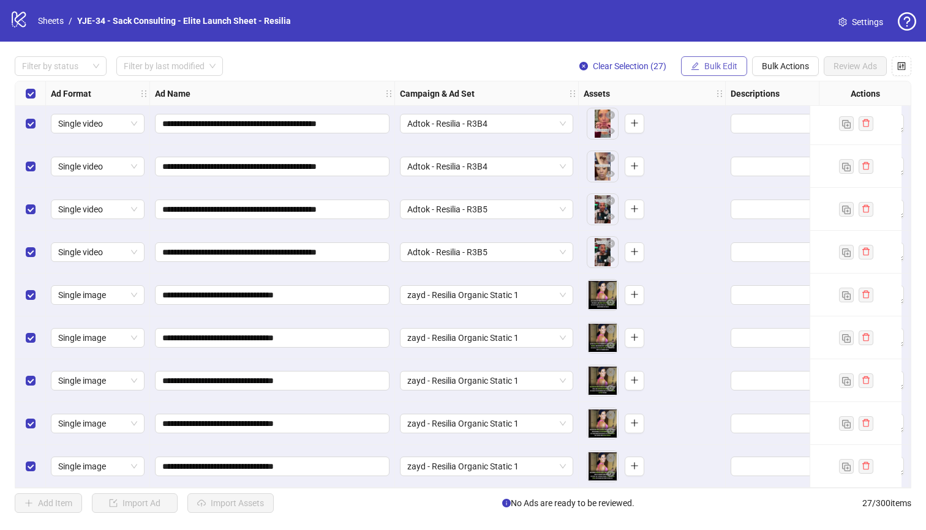
click at [721, 64] on span "Bulk Edit" at bounding box center [720, 66] width 33 height 10
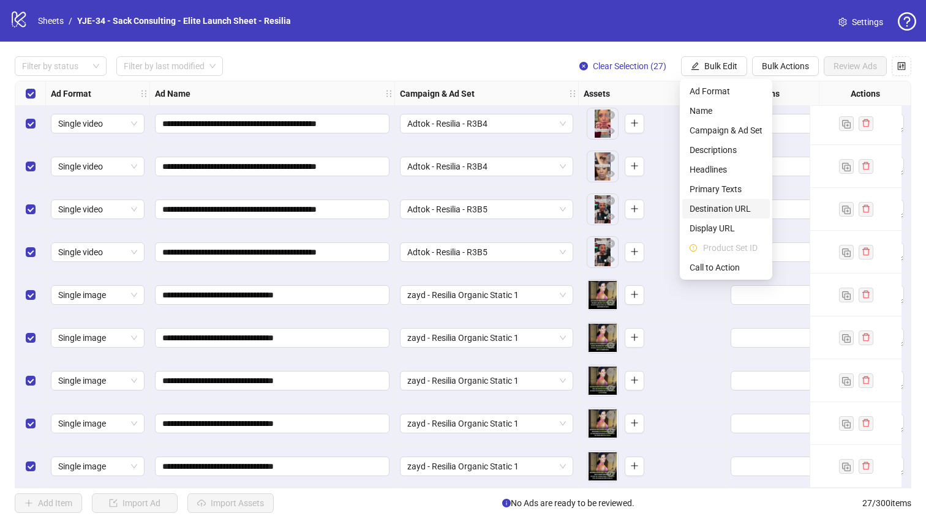
click at [722, 205] on span "Destination URL" at bounding box center [725, 208] width 73 height 13
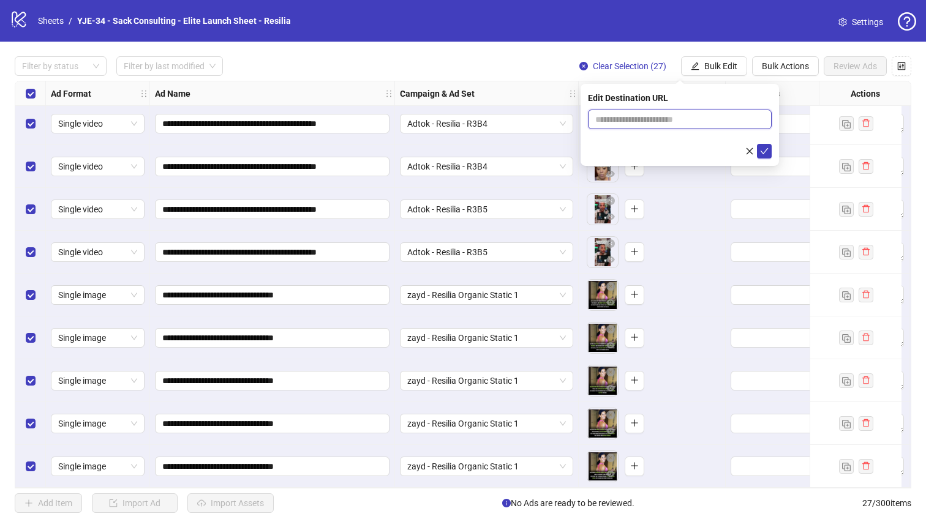
click at [630, 119] on input "text" at bounding box center [674, 119] width 159 height 13
paste input "**********"
type input "**********"
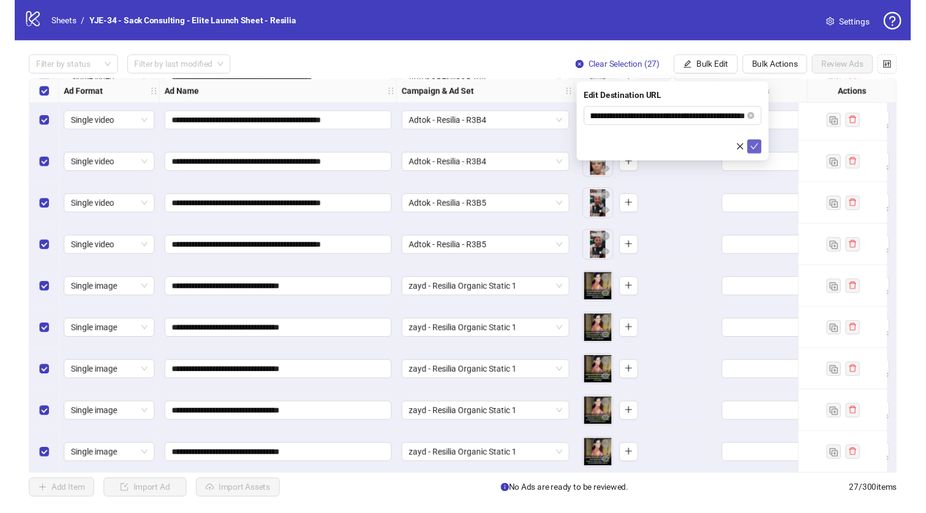
scroll to position [0, 0]
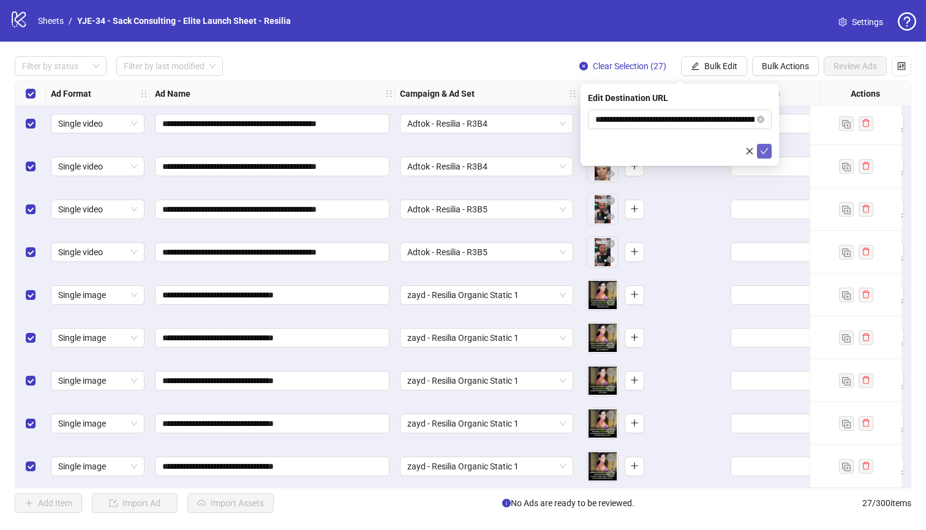
click at [758, 148] on button "submit" at bounding box center [764, 151] width 15 height 15
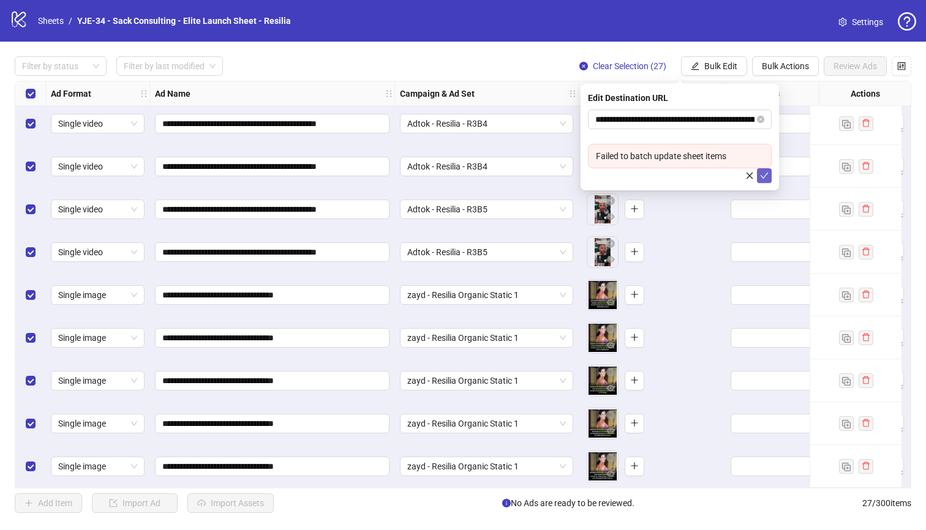
click at [760, 175] on icon "check" at bounding box center [764, 176] width 8 height 6
click at [763, 178] on icon "check" at bounding box center [764, 175] width 9 height 9
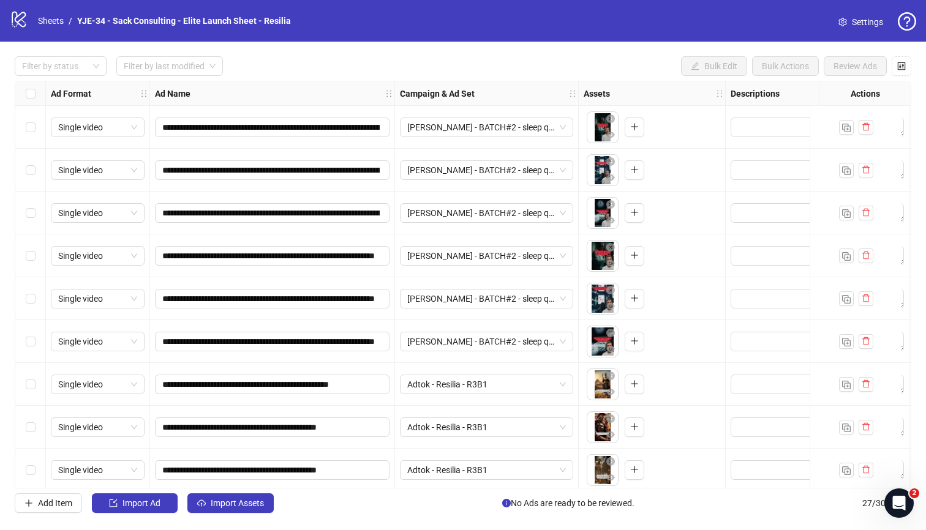
click at [35, 118] on div "Select row 1" at bounding box center [30, 127] width 31 height 43
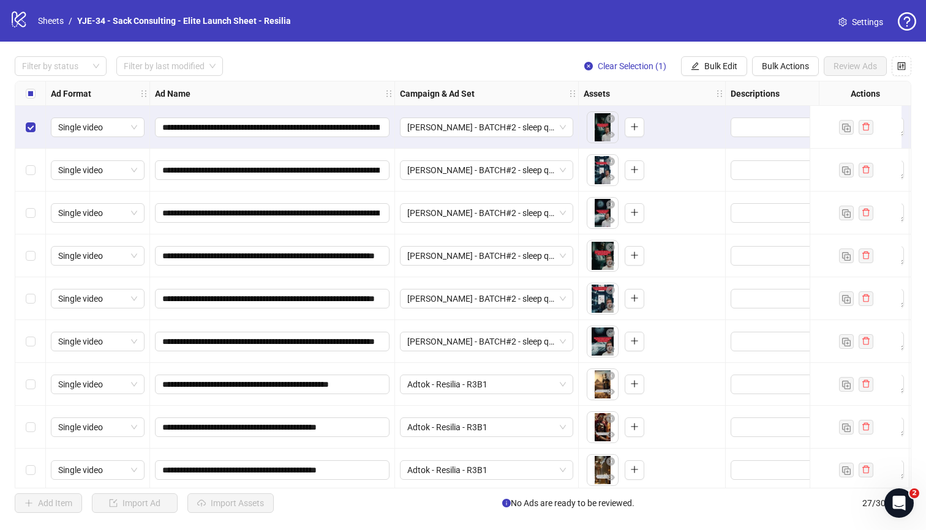
click at [35, 162] on div "Select row 2" at bounding box center [30, 170] width 31 height 43
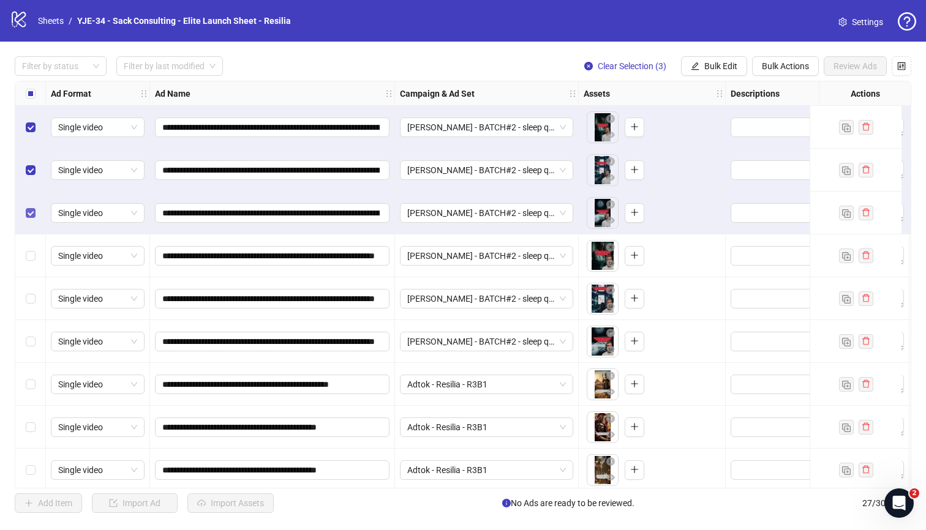
scroll to position [34, 0]
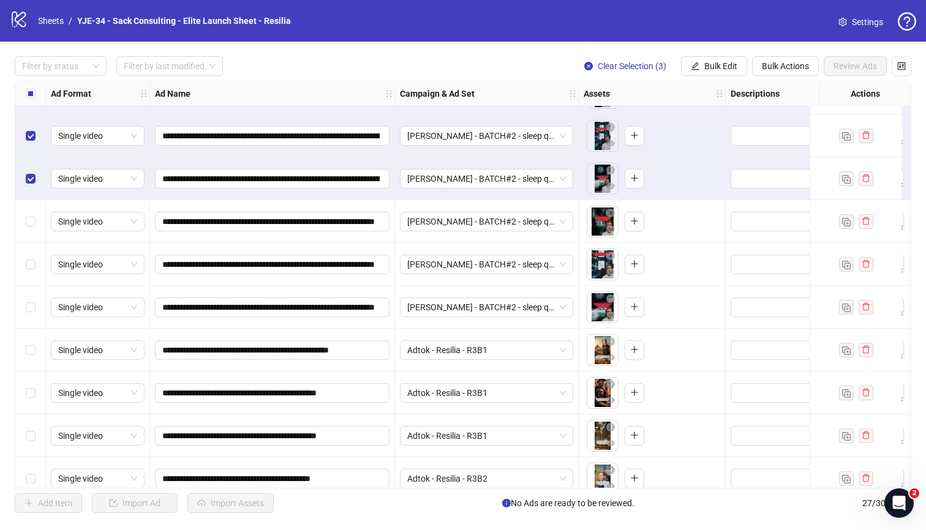
click at [28, 211] on div "Select row 4" at bounding box center [30, 221] width 31 height 43
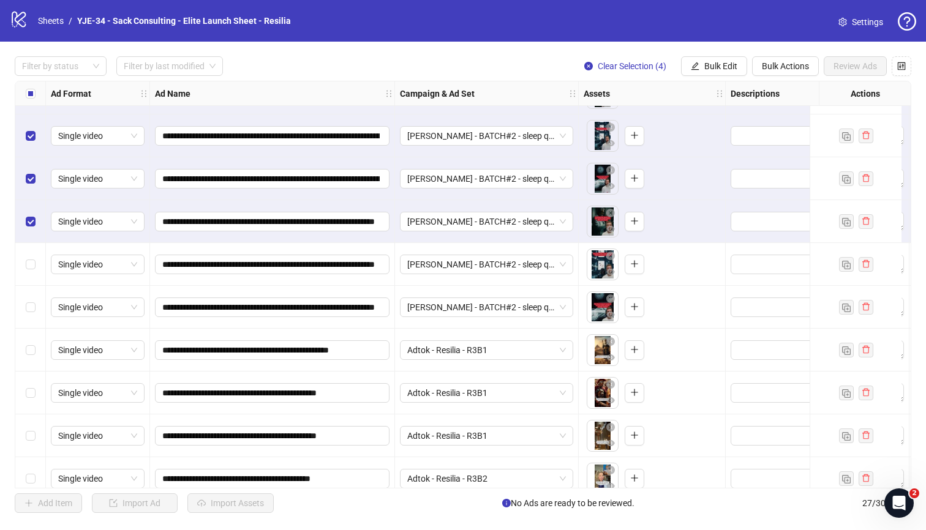
click at [29, 249] on div "Select row 5" at bounding box center [30, 264] width 31 height 43
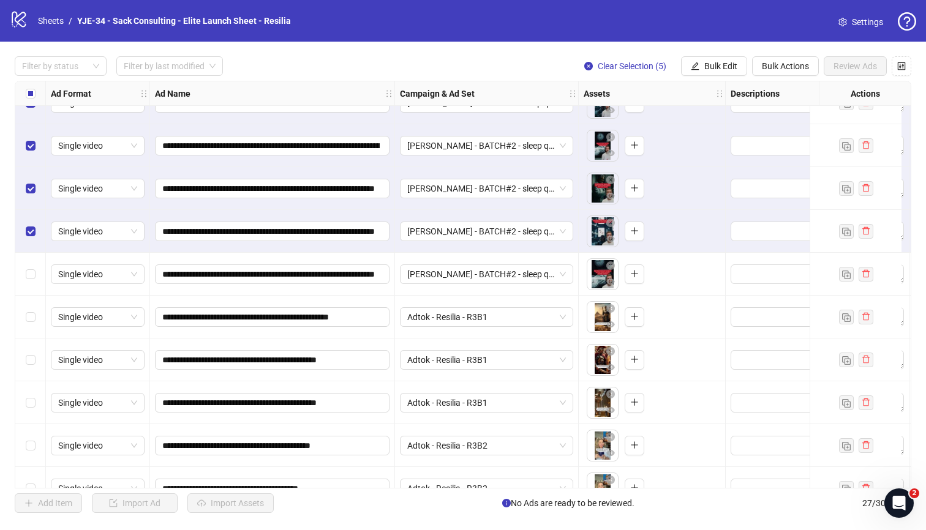
scroll to position [88, 0]
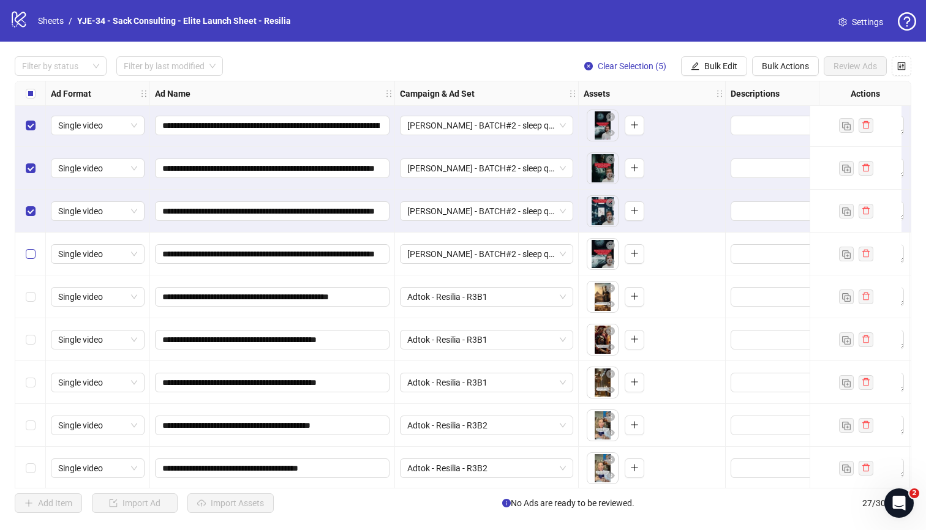
click at [29, 249] on label "Select row 6" at bounding box center [31, 253] width 10 height 13
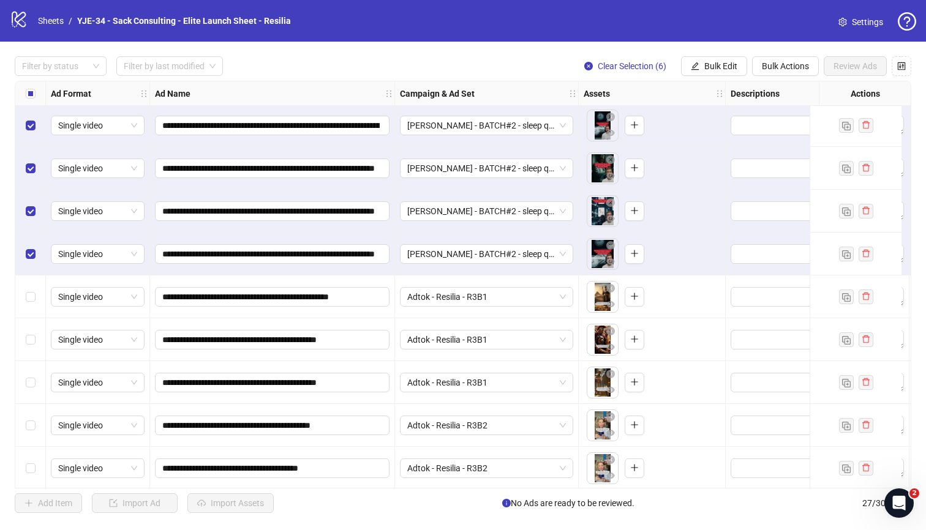
click at [31, 283] on div "Select row 7" at bounding box center [30, 296] width 31 height 43
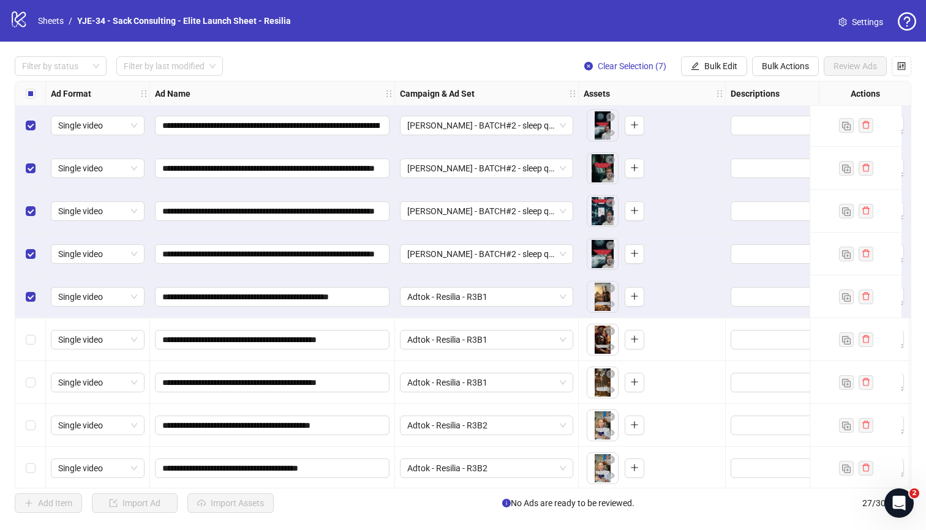
scroll to position [116, 0]
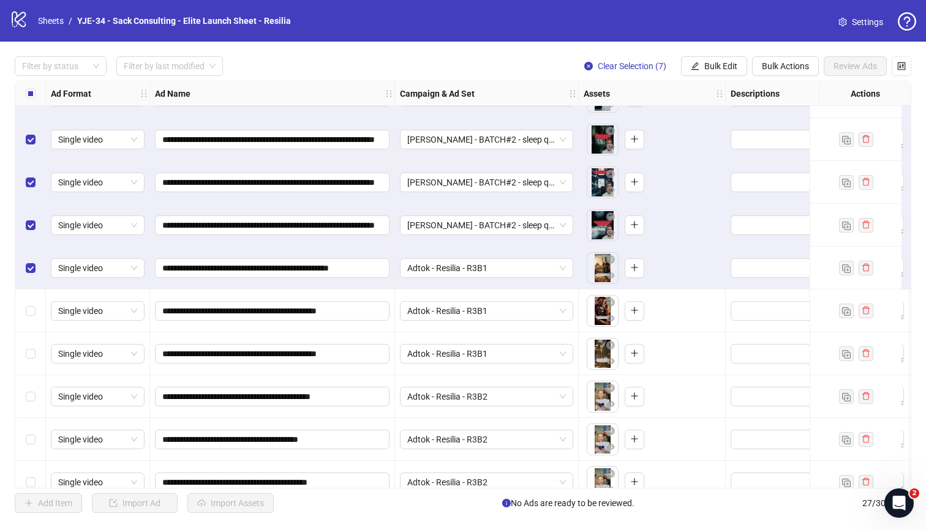
click at [31, 297] on div "Select row 8" at bounding box center [30, 311] width 31 height 43
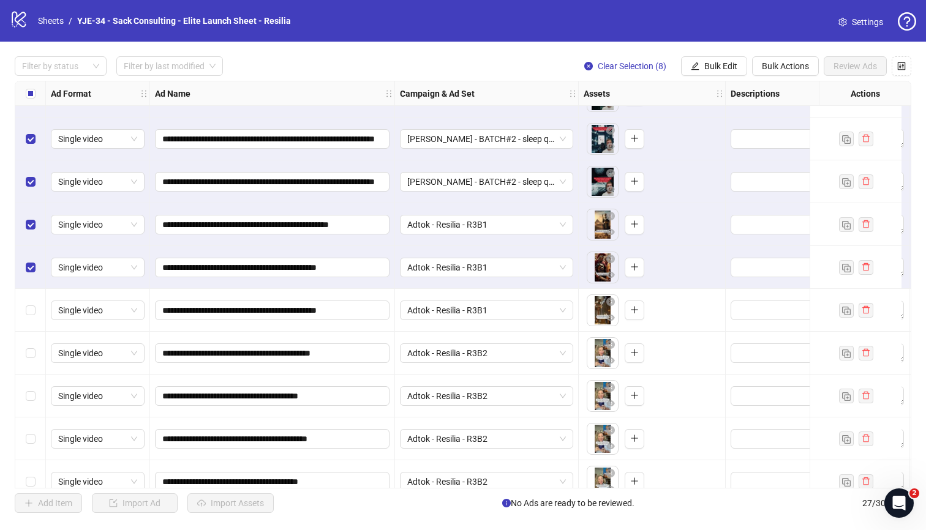
scroll to position [162, 0]
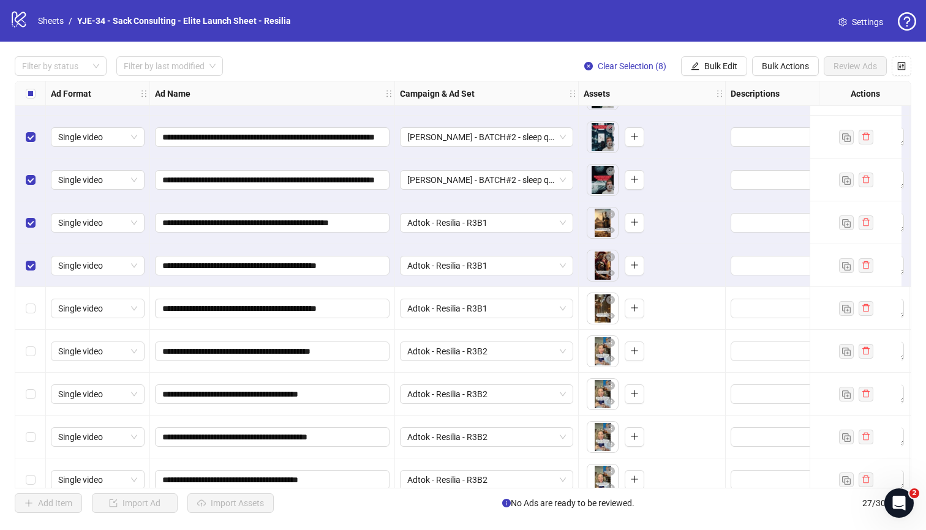
click at [31, 299] on div "Select row 9" at bounding box center [30, 308] width 31 height 43
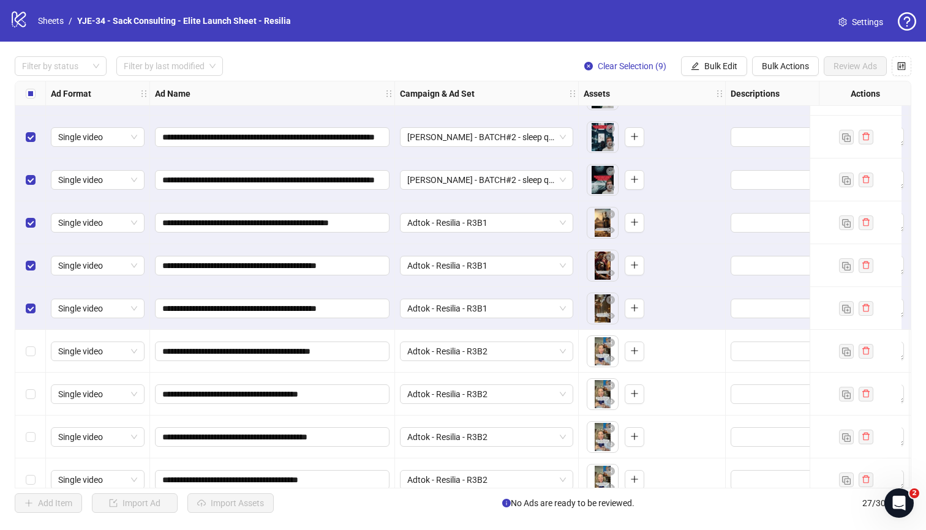
click at [29, 341] on div "Select row 10" at bounding box center [30, 351] width 31 height 43
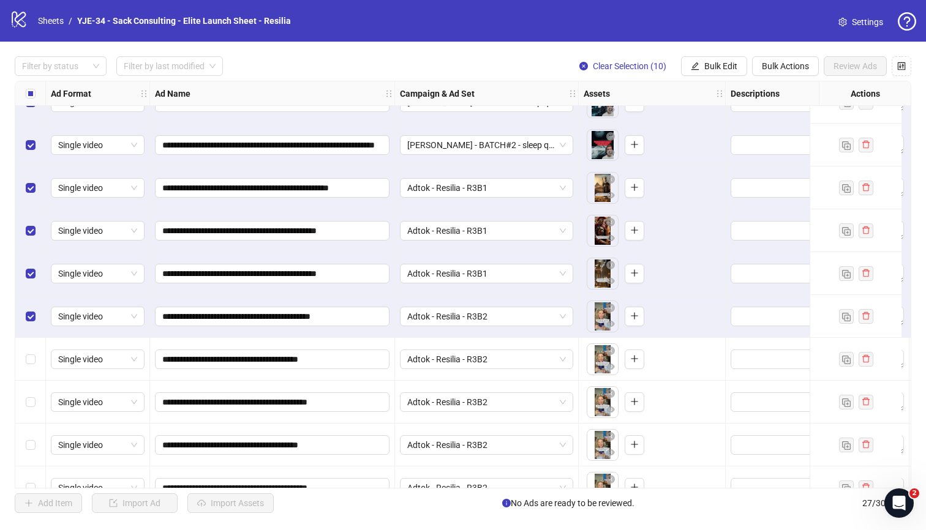
scroll to position [204, 0]
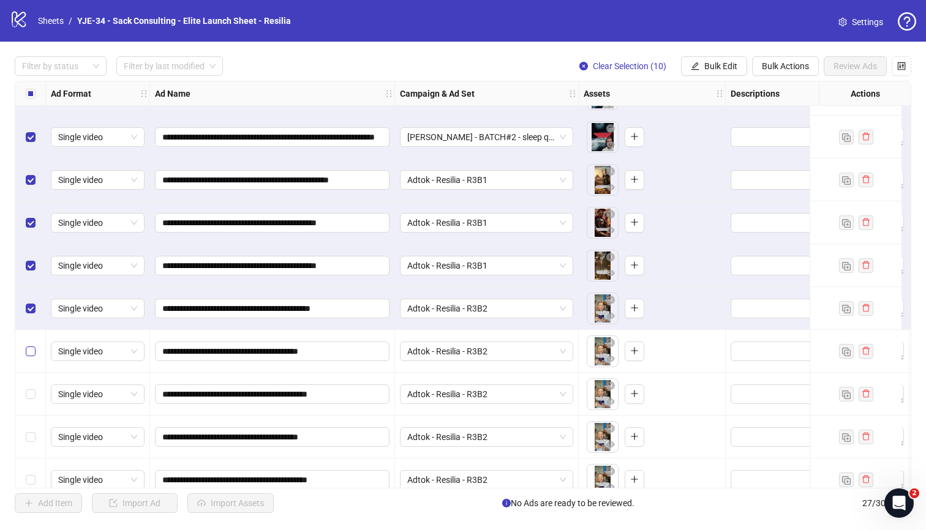
click at [29, 345] on label "Select row 11" at bounding box center [31, 351] width 10 height 13
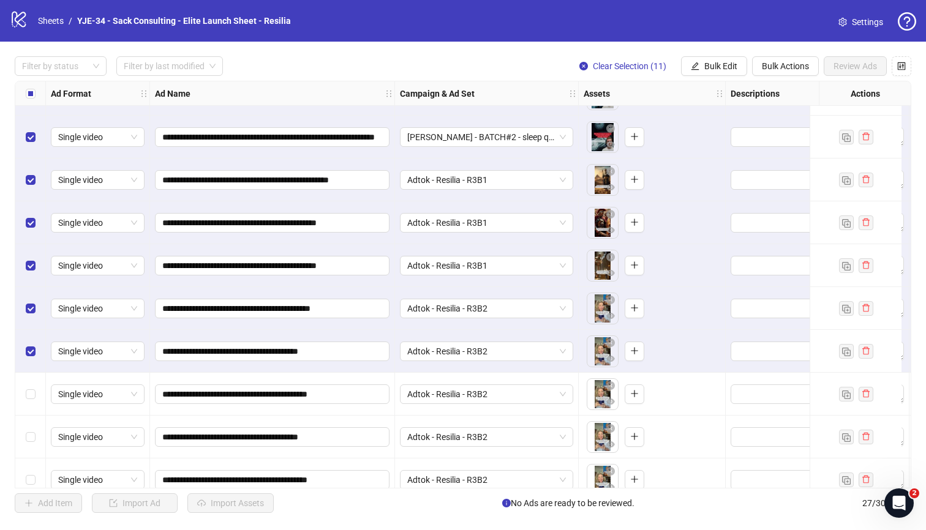
click at [30, 378] on div "Select row 12" at bounding box center [30, 394] width 31 height 43
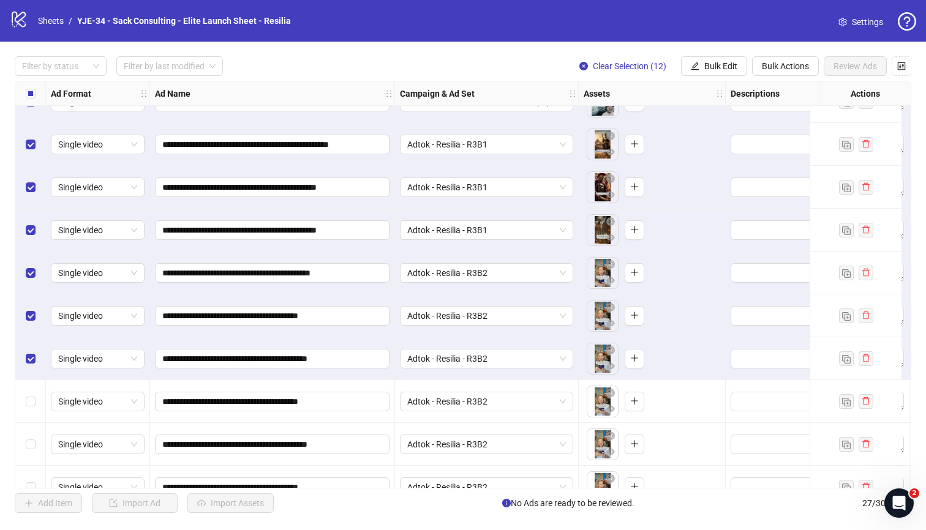
click at [29, 392] on div "Select row 13" at bounding box center [30, 401] width 31 height 43
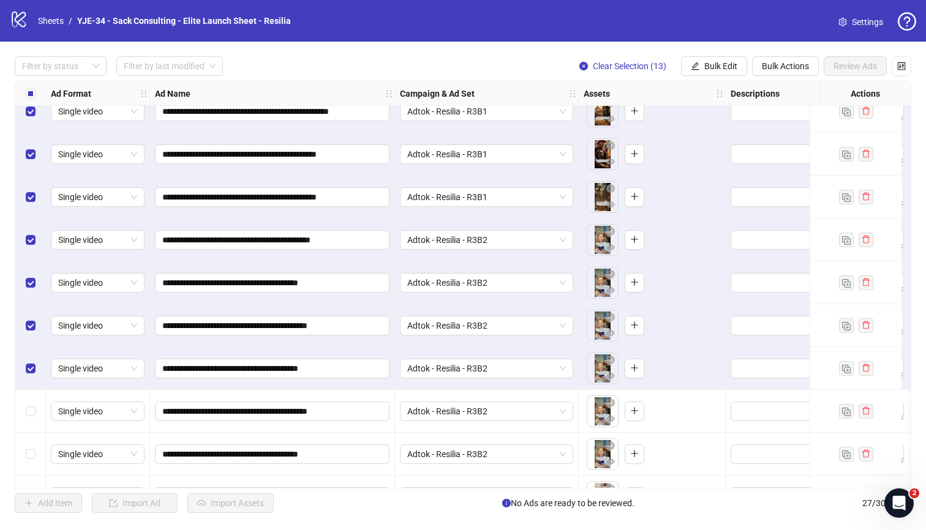
click at [29, 397] on div "Select row 14" at bounding box center [30, 411] width 31 height 43
click at [30, 402] on div "Select row 15" at bounding box center [30, 412] width 31 height 43
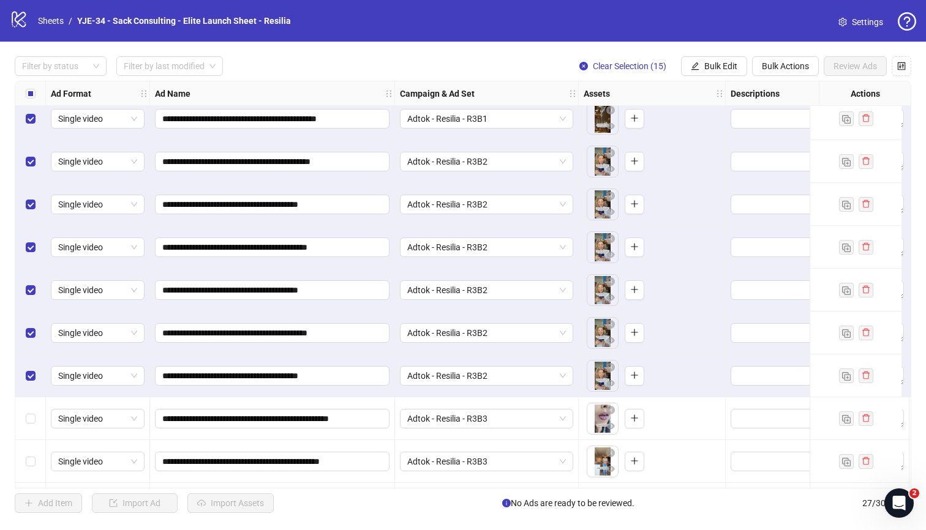
click at [30, 410] on div "Select row 16" at bounding box center [30, 418] width 31 height 43
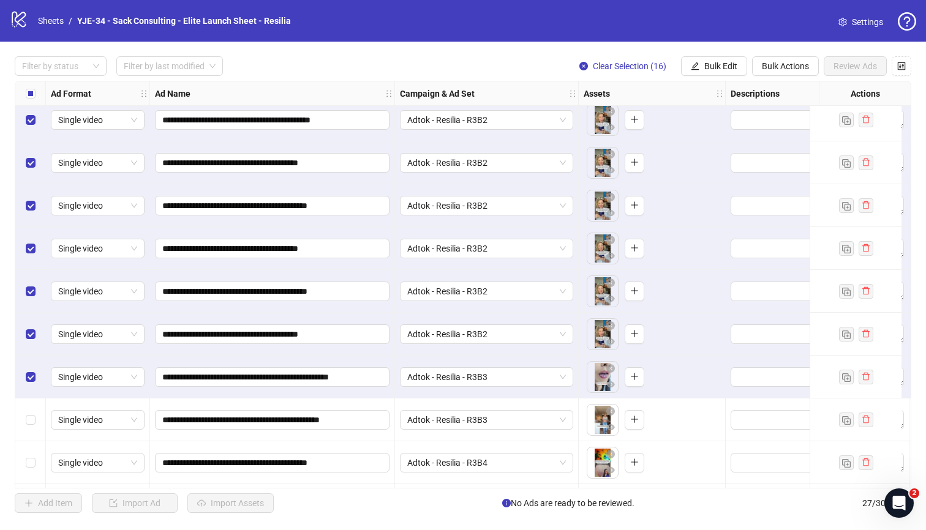
click at [31, 410] on div "Select row 17" at bounding box center [30, 420] width 31 height 43
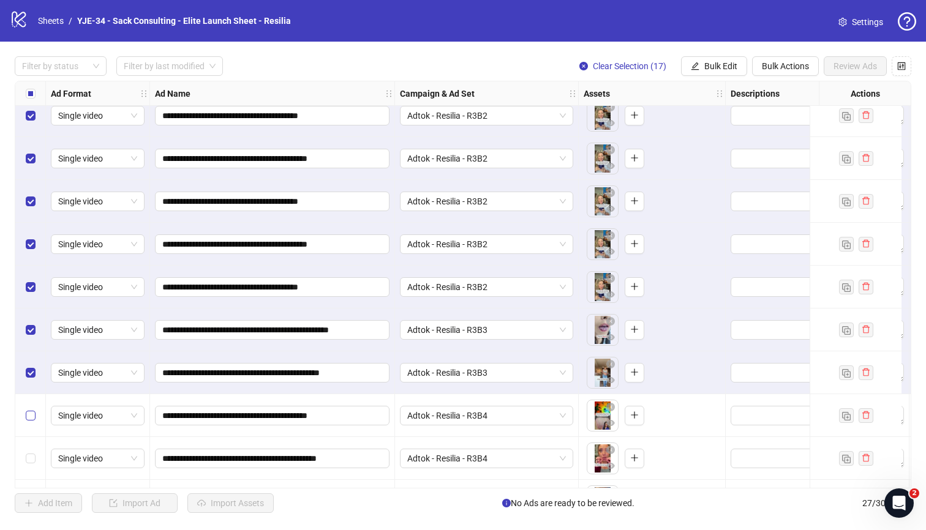
click at [31, 409] on label "Select row 18" at bounding box center [31, 415] width 10 height 13
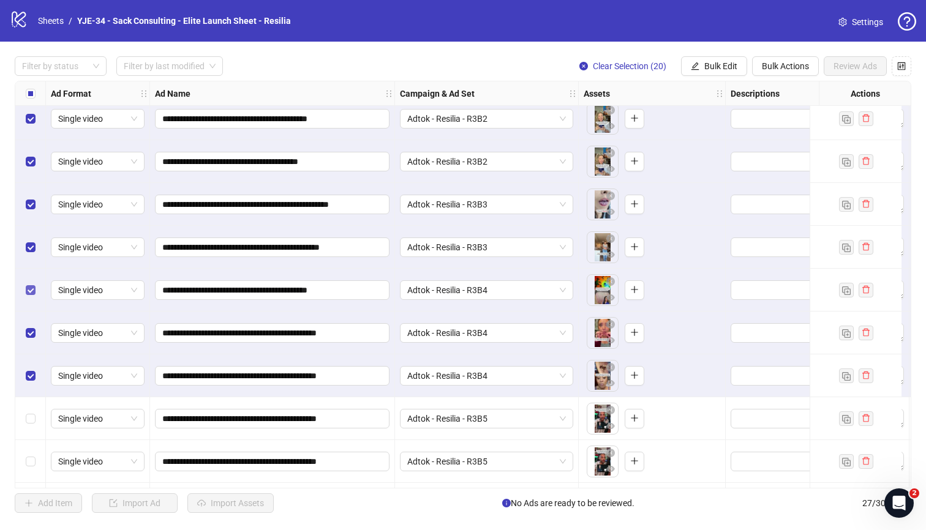
scroll to position [583, 0]
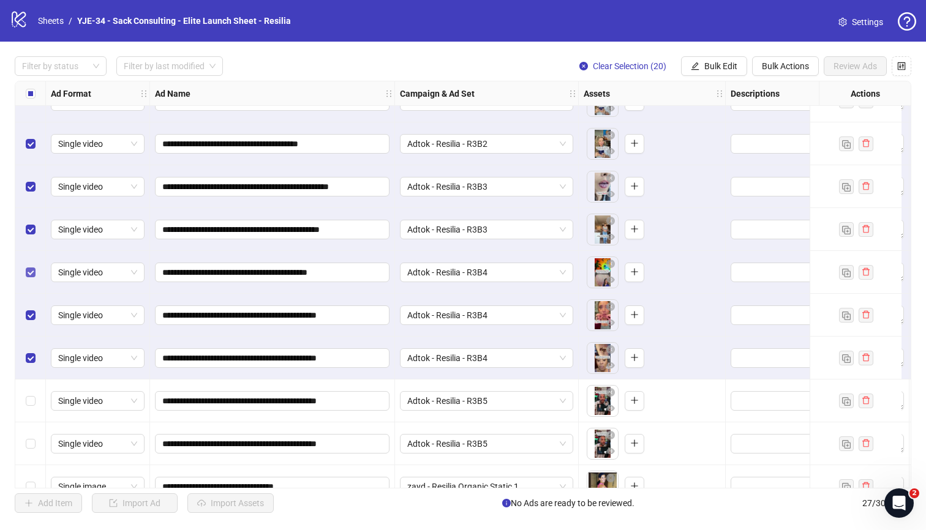
click at [31, 409] on div "Select row 21" at bounding box center [30, 401] width 31 height 43
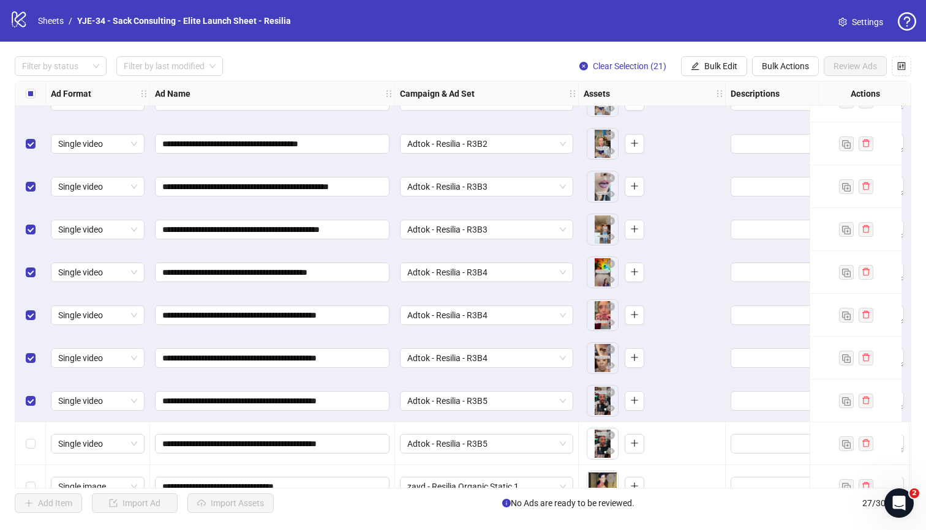
click at [31, 432] on div "Select row 22" at bounding box center [30, 443] width 31 height 43
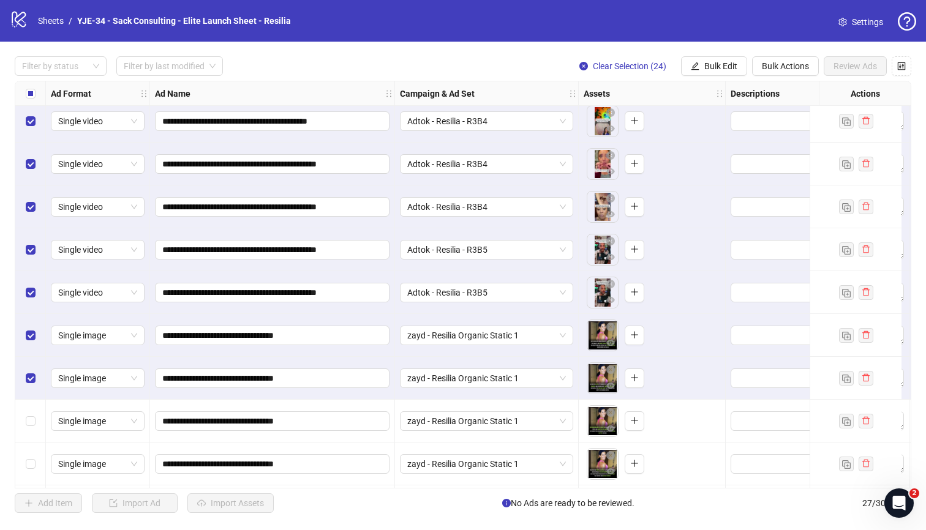
scroll to position [734, 0]
click at [31, 432] on div "Select row 25" at bounding box center [30, 421] width 31 height 43
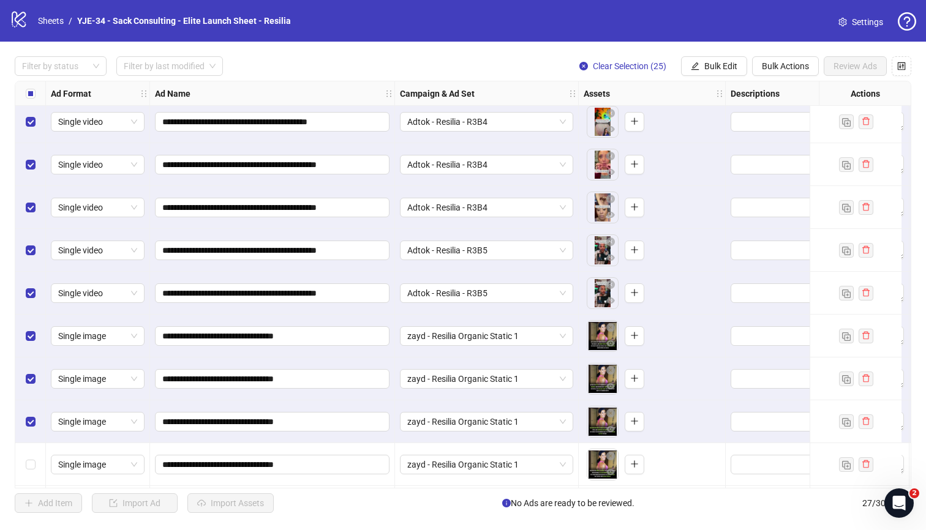
click at [31, 449] on div "Select row 26" at bounding box center [30, 464] width 31 height 43
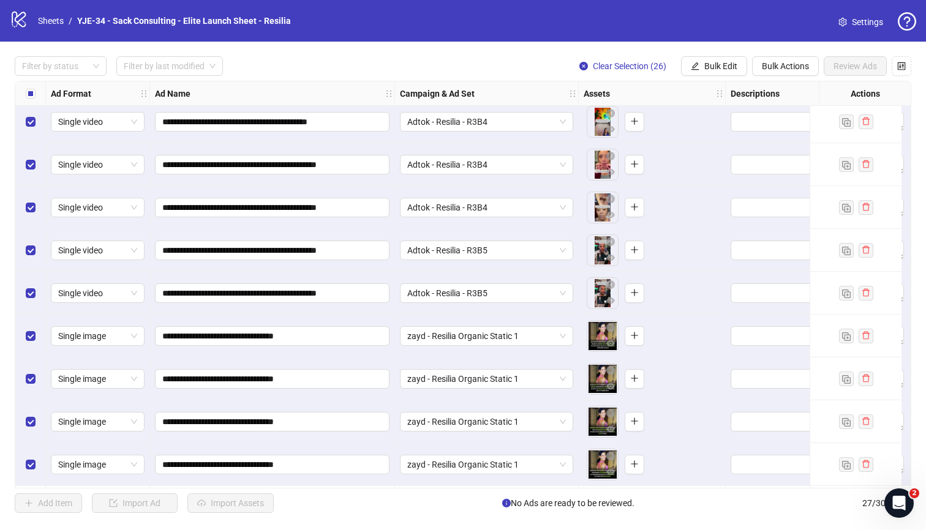
scroll to position [780, 0]
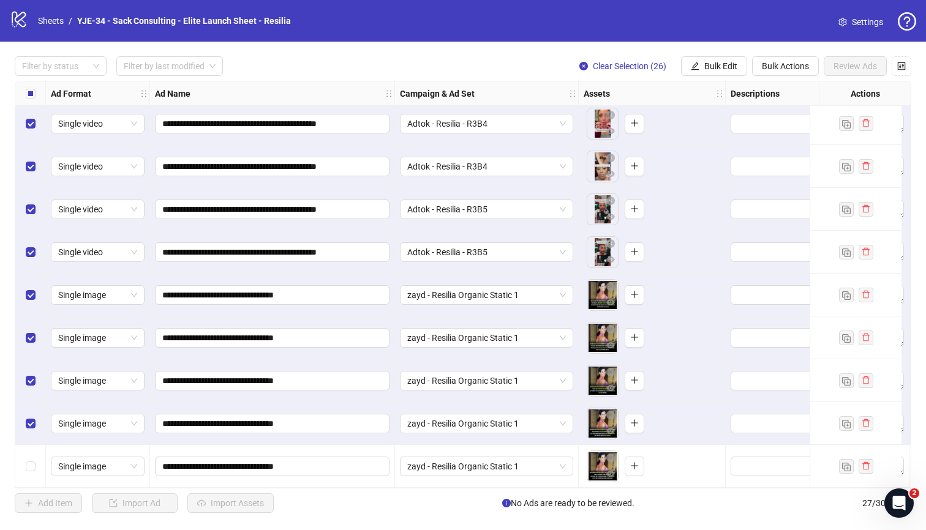
click at [31, 454] on div "Select row 27" at bounding box center [30, 466] width 31 height 43
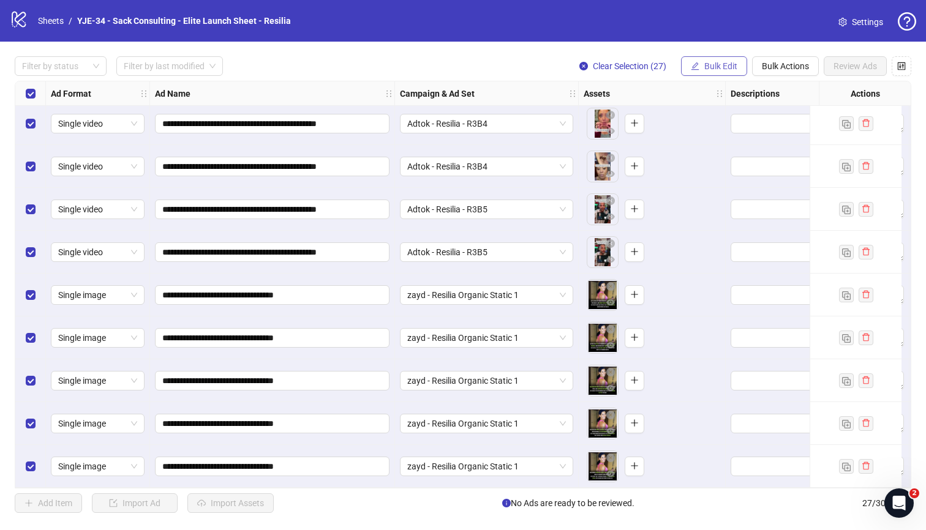
click at [726, 70] on span "Bulk Edit" at bounding box center [720, 66] width 33 height 10
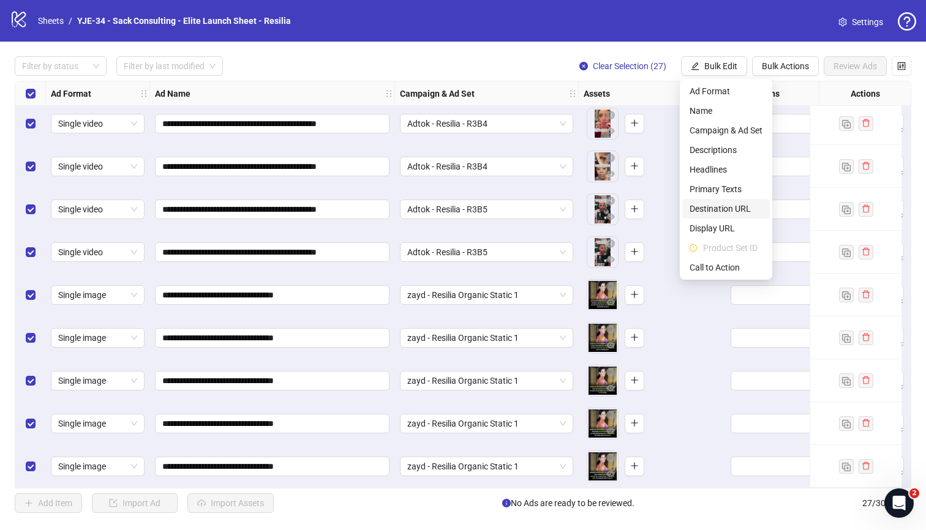
click at [717, 206] on span "Destination URL" at bounding box center [725, 208] width 73 height 13
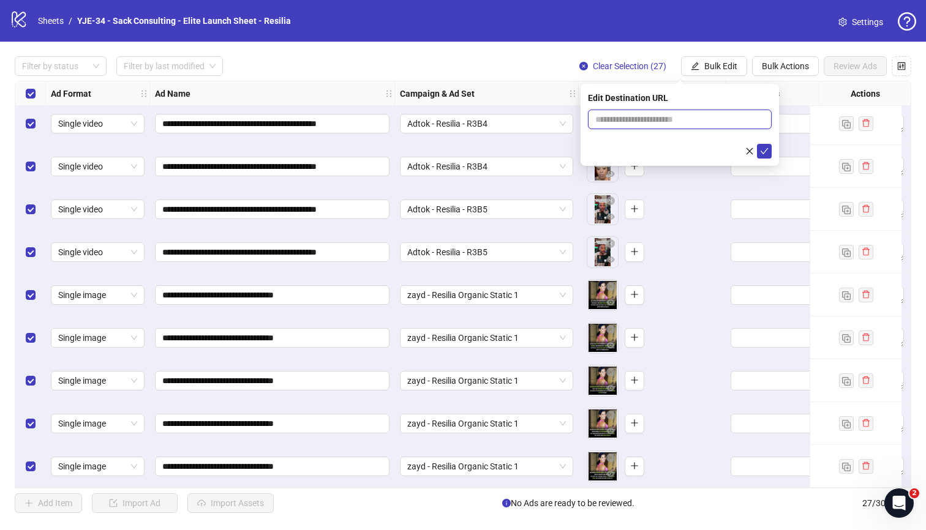
click at [666, 124] on input "text" at bounding box center [674, 119] width 159 height 13
paste input "**********"
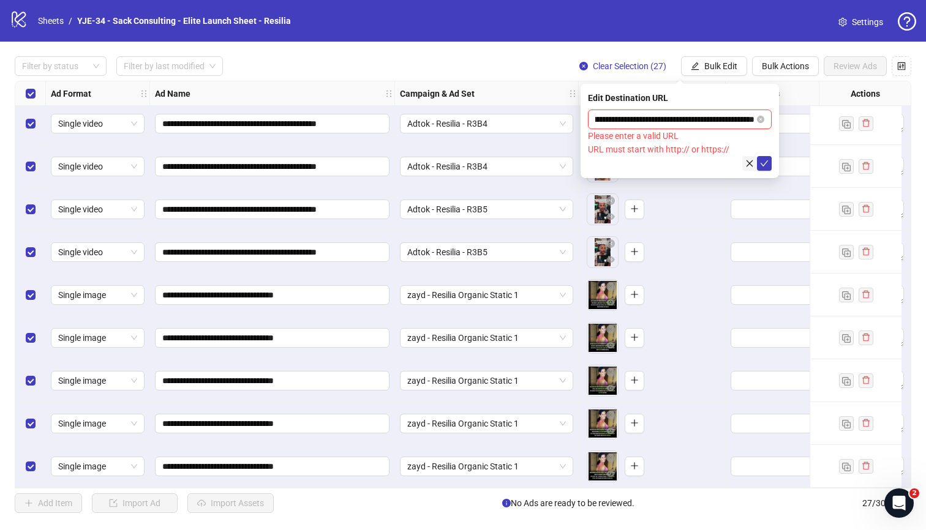
type input "**********"
click at [734, 163] on icon "close" at bounding box center [749, 163] width 9 height 9
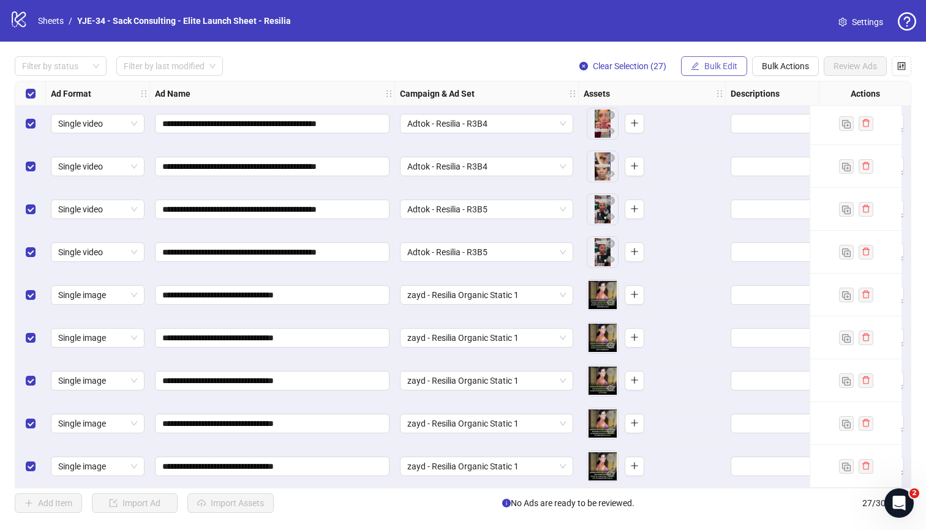
click at [725, 69] on span "Bulk Edit" at bounding box center [720, 66] width 33 height 10
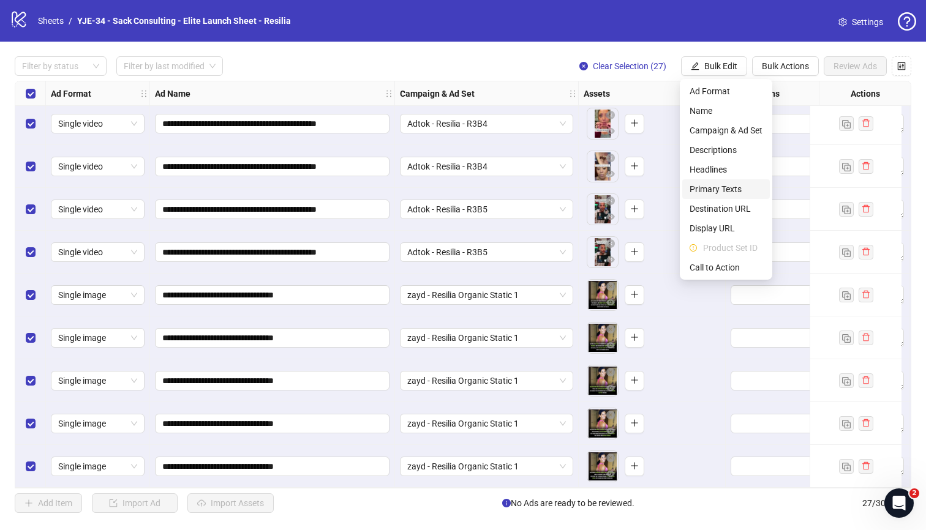
click at [721, 182] on li "Primary Texts" at bounding box center [726, 189] width 88 height 20
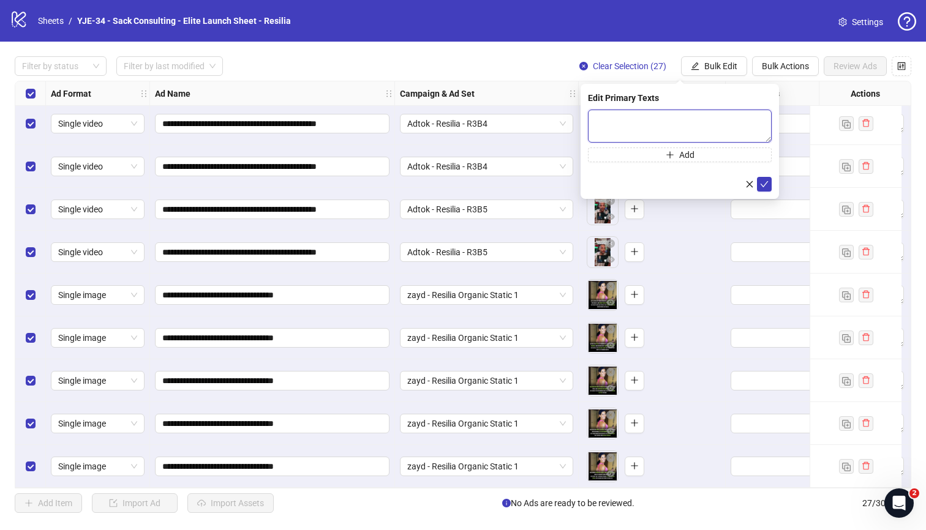
click at [668, 119] on textarea at bounding box center [680, 126] width 184 height 33
paste textarea "**********"
type textarea "**********"
click at [646, 156] on button "Add" at bounding box center [680, 155] width 184 height 15
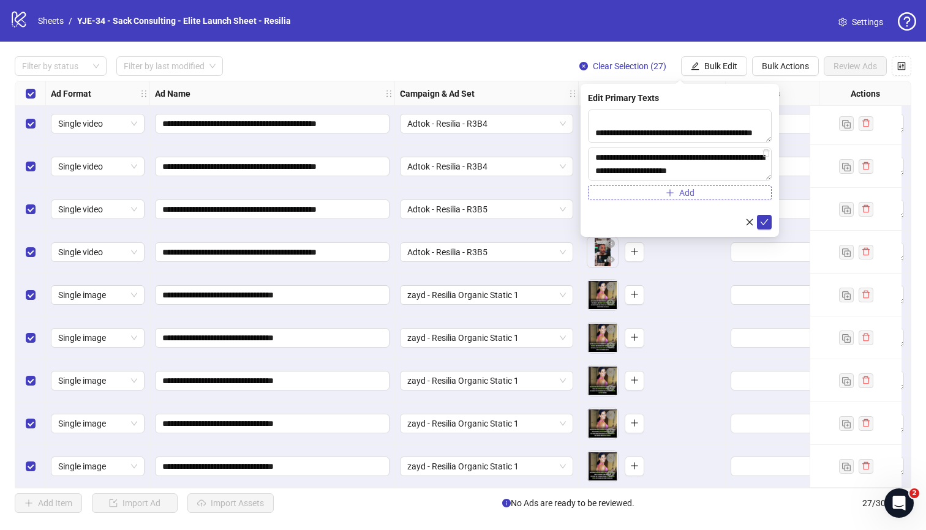
scroll to position [292, 0]
type textarea "**********"
click at [734, 220] on icon "check" at bounding box center [764, 222] width 9 height 9
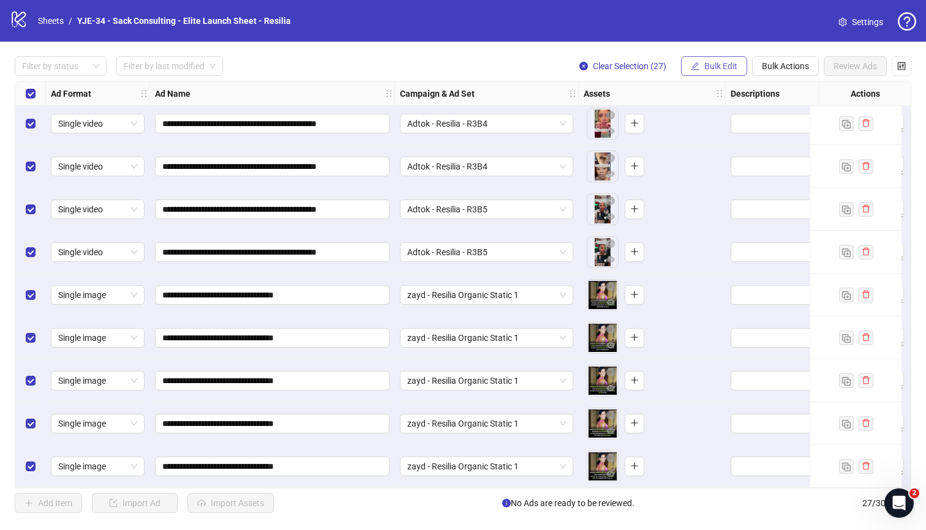
click at [714, 61] on span "Bulk Edit" at bounding box center [720, 66] width 33 height 10
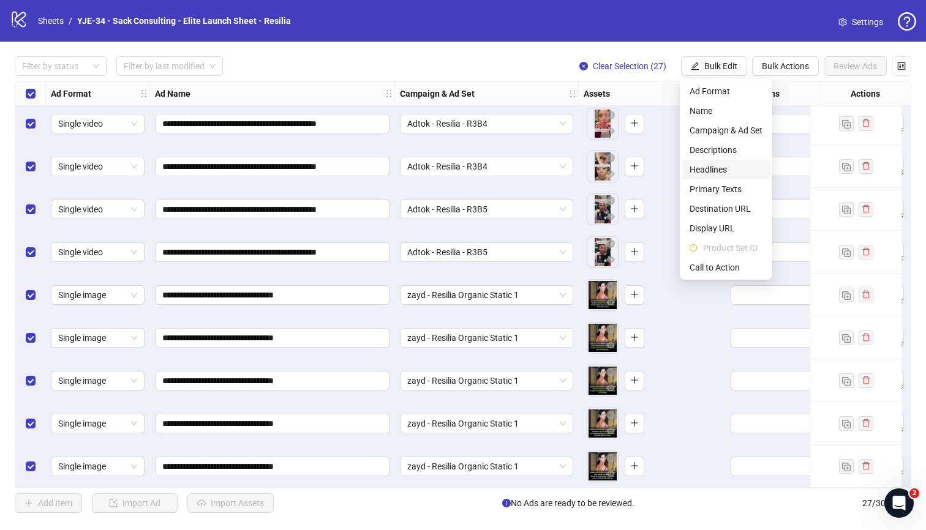
click at [723, 166] on span "Headlines" at bounding box center [725, 169] width 73 height 13
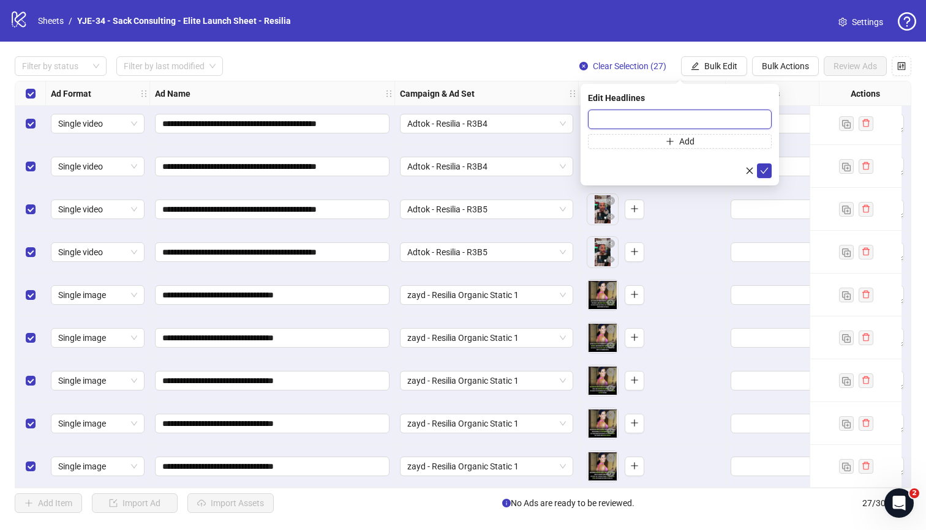
click at [684, 119] on input "text" at bounding box center [680, 120] width 184 height 20
paste input "**********"
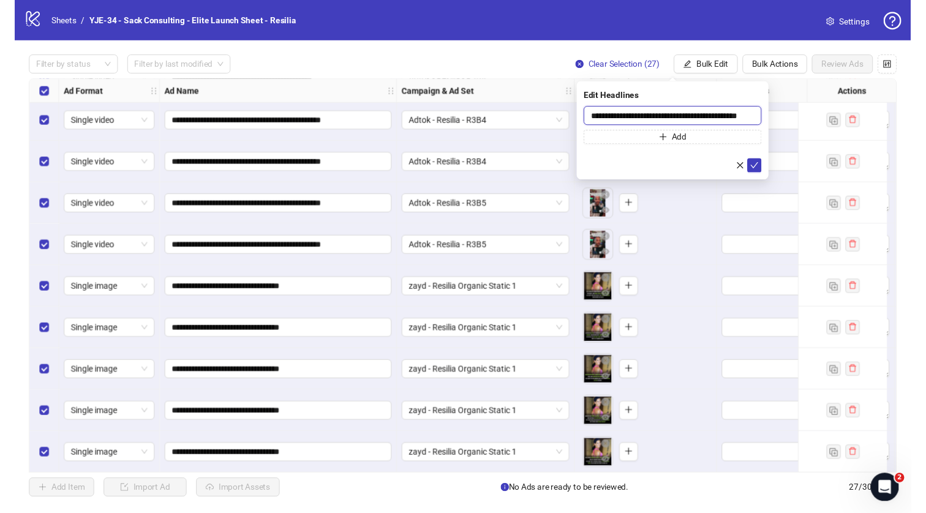
scroll to position [0, 22]
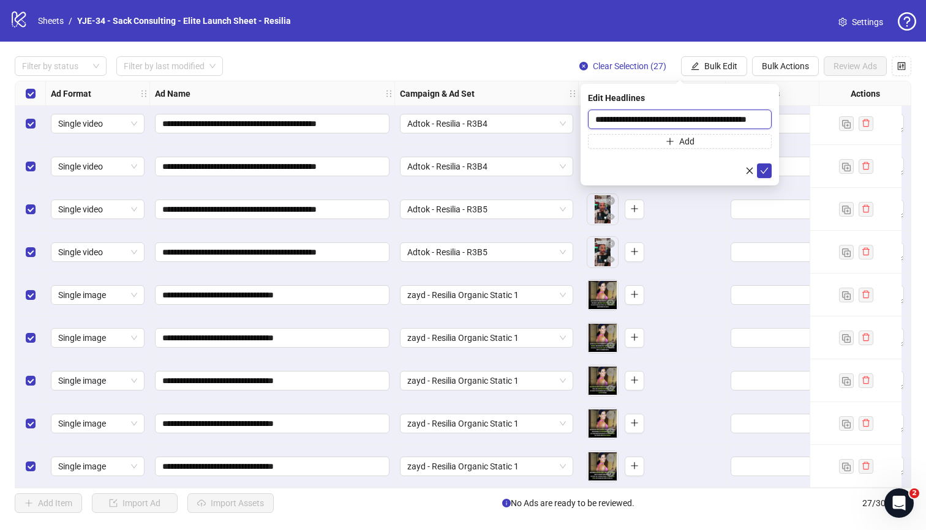
type input "**********"
click at [692, 140] on span "Add" at bounding box center [686, 142] width 15 height 10
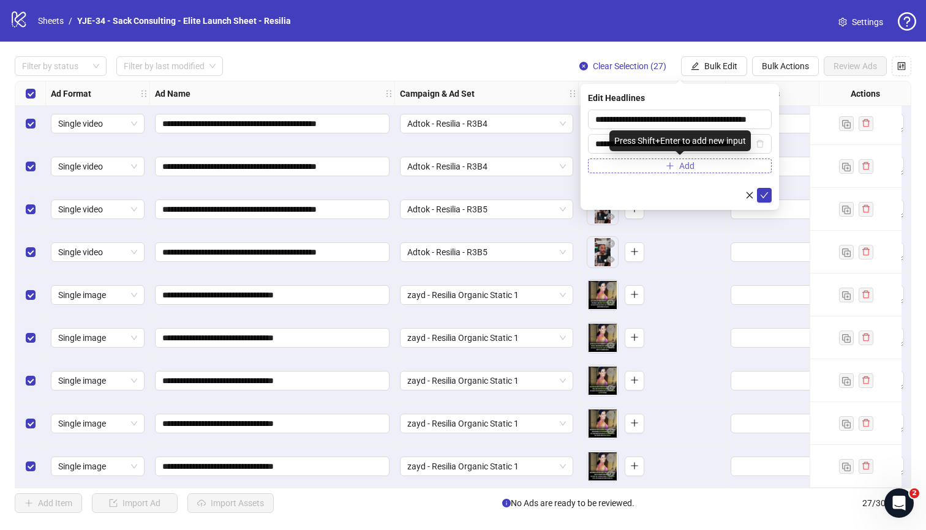
scroll to position [0, 17]
type input "**********"
click at [734, 193] on icon "check" at bounding box center [764, 195] width 9 height 9
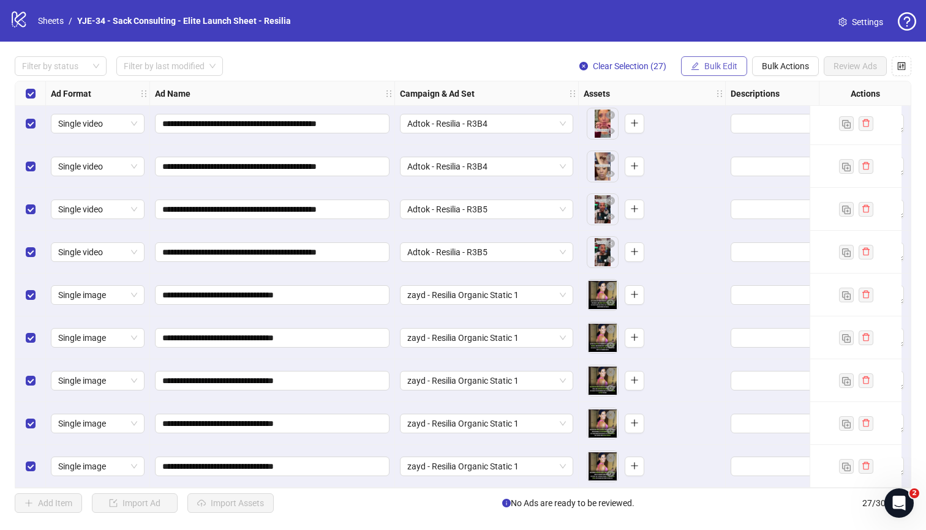
click at [721, 59] on button "Bulk Edit" at bounding box center [714, 66] width 66 height 20
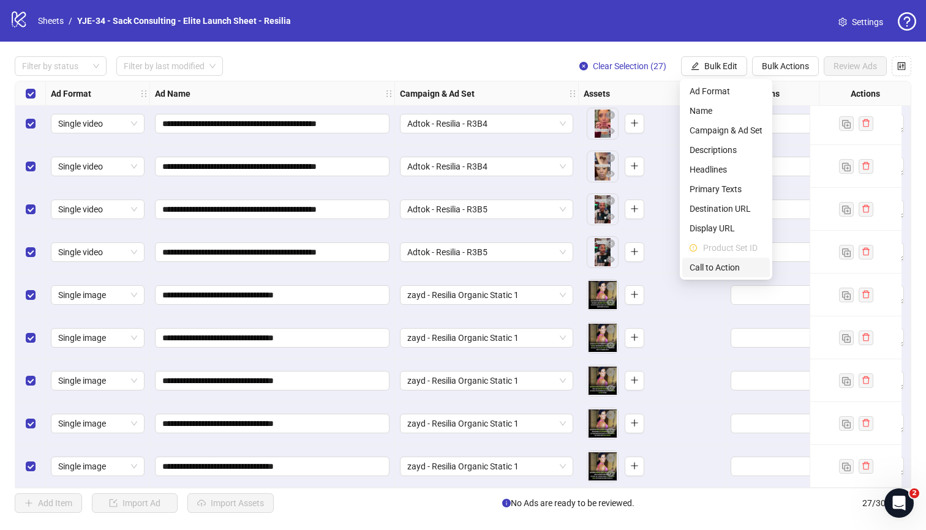
click at [716, 268] on span "Call to Action" at bounding box center [725, 267] width 73 height 13
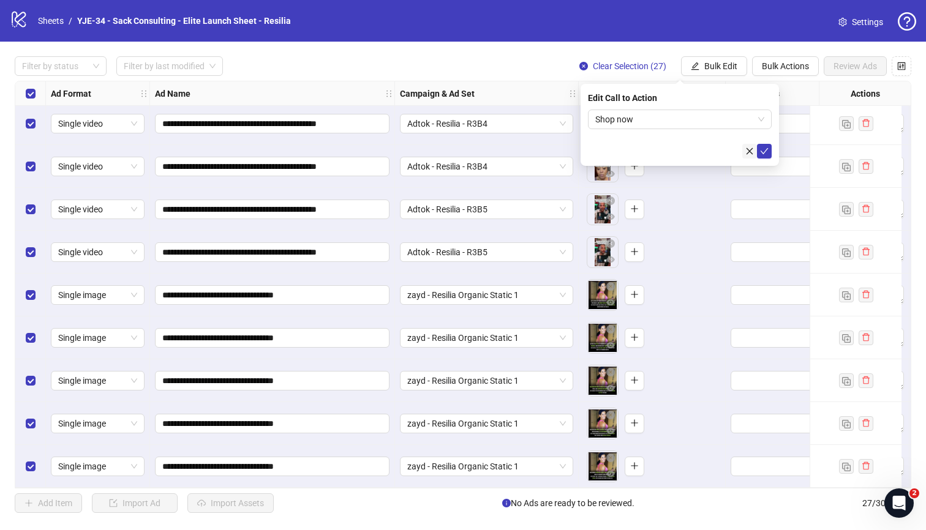
click at [734, 154] on icon "close" at bounding box center [749, 151] width 9 height 9
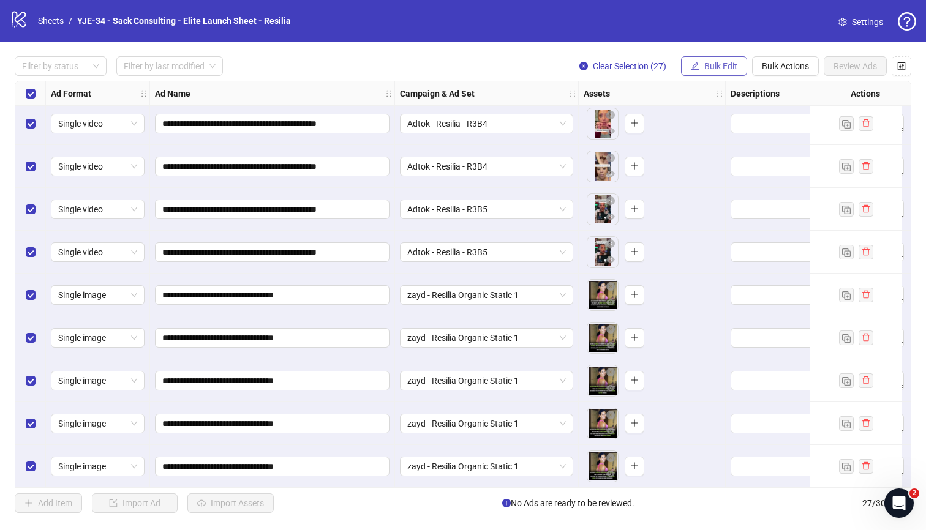
click at [734, 64] on span "Bulk Edit" at bounding box center [720, 66] width 33 height 10
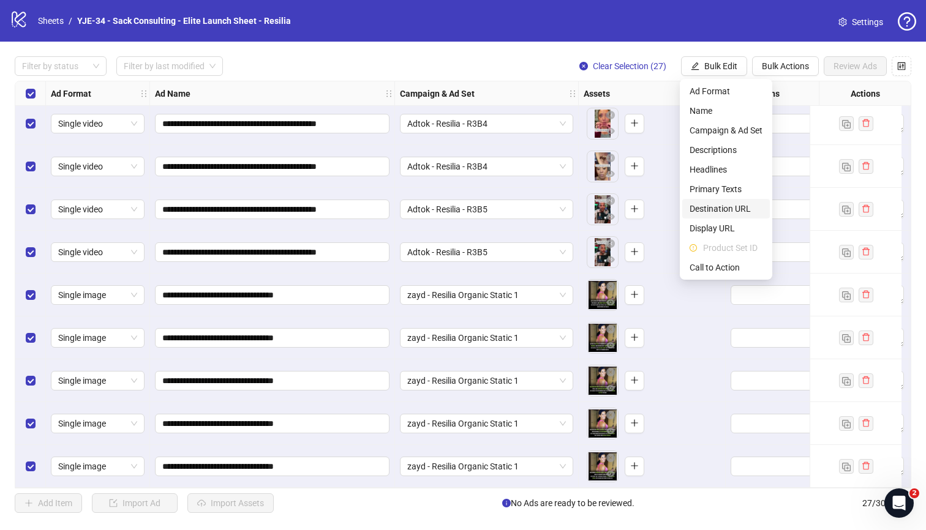
click at [727, 203] on span "Destination URL" at bounding box center [725, 208] width 73 height 13
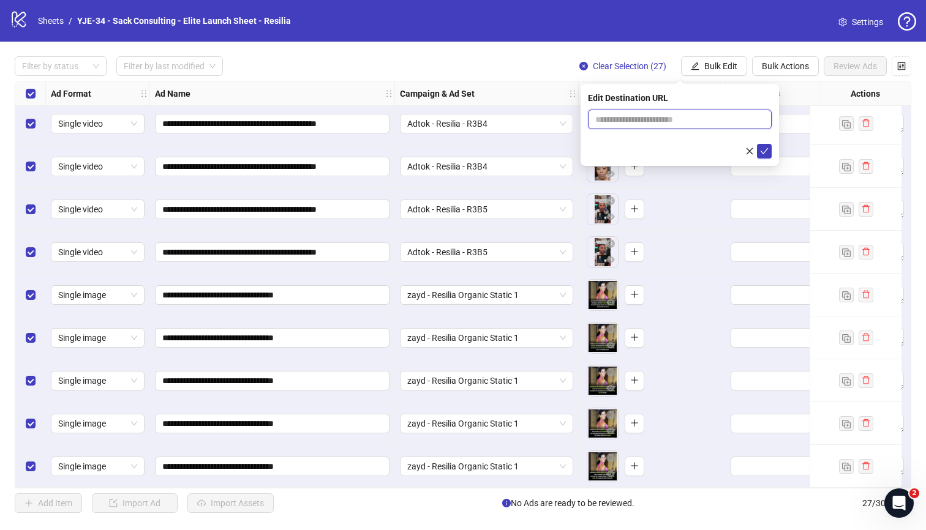
click at [692, 118] on input "text" at bounding box center [674, 119] width 159 height 13
paste input "**********"
type input "**********"
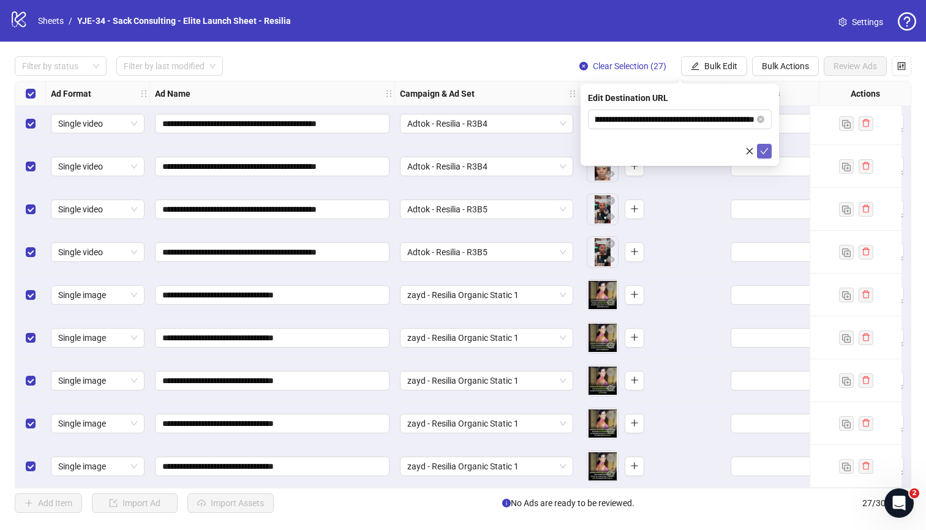
click at [734, 149] on icon "check" at bounding box center [764, 151] width 9 height 9
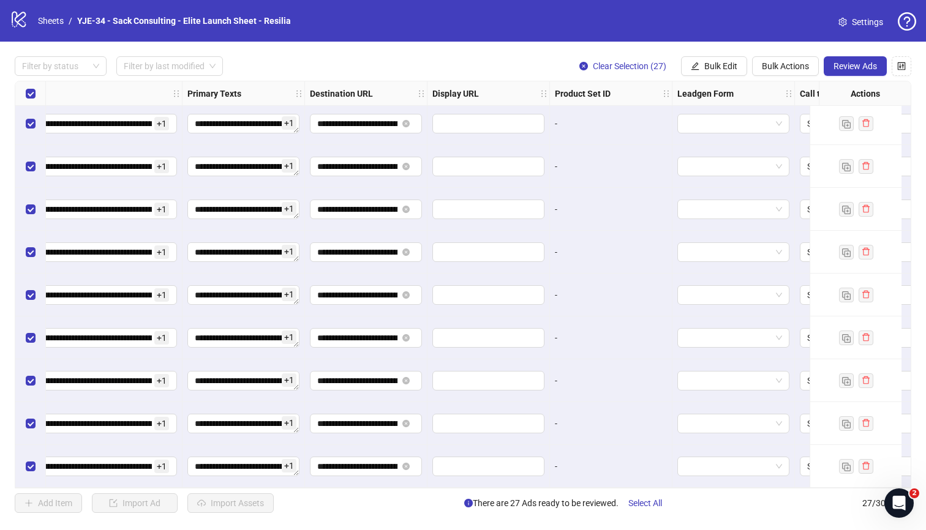
scroll to position [780, 1116]
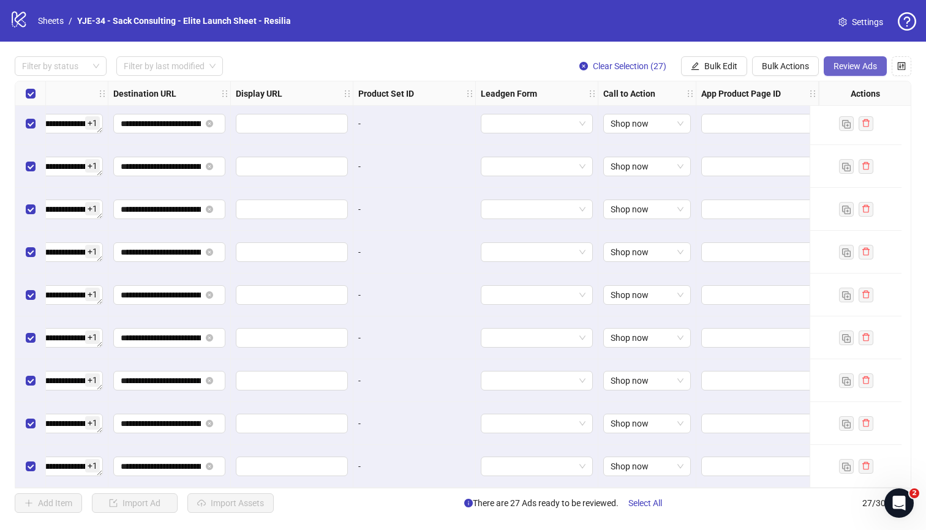
click at [734, 69] on span "Review Ads" at bounding box center [854, 66] width 43 height 10
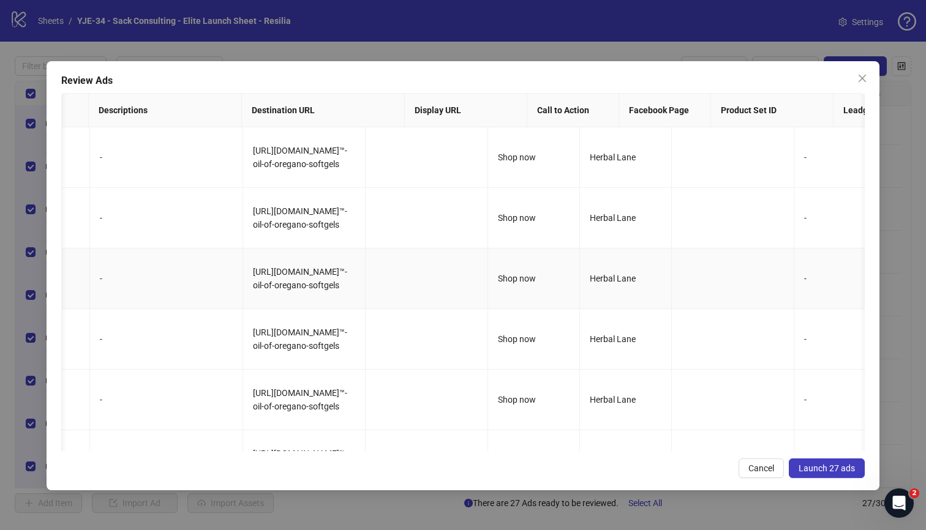
scroll to position [0, 0]
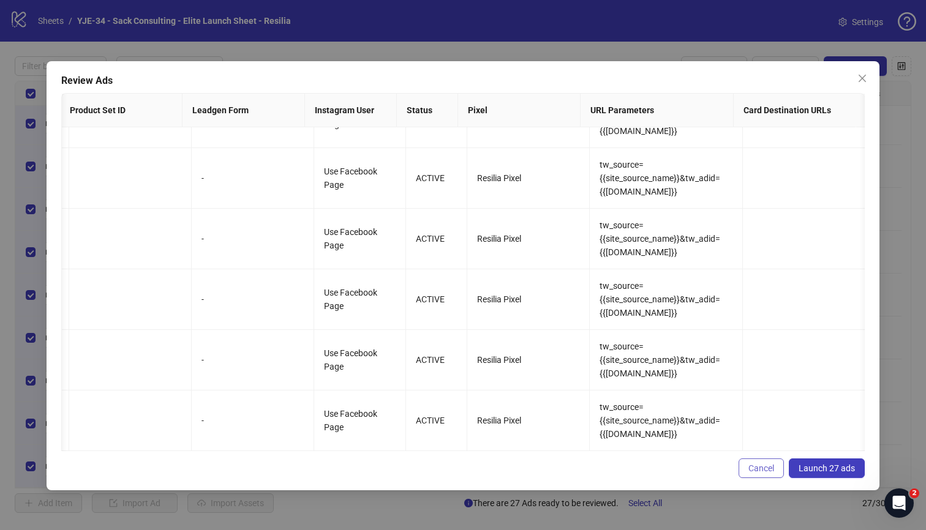
click at [734, 466] on span "Cancel" at bounding box center [761, 468] width 26 height 10
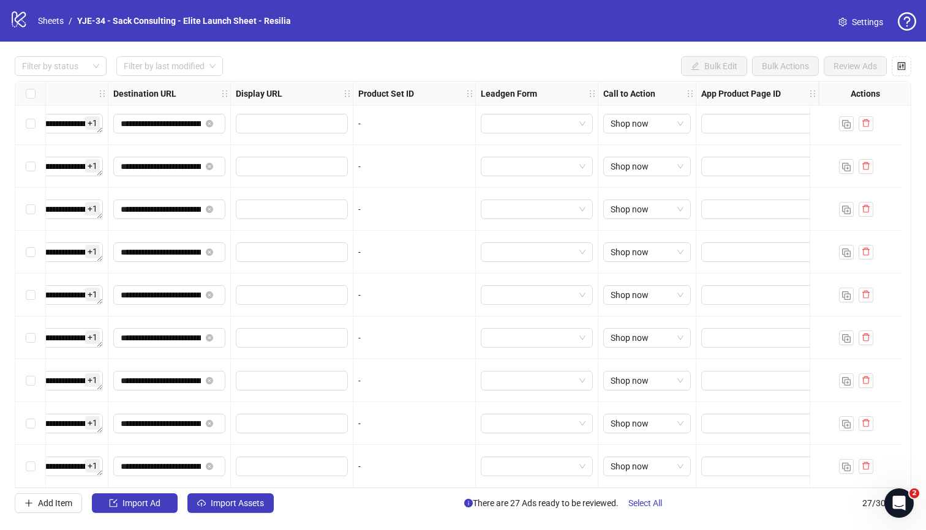
click at [734, 25] on icon "setting" at bounding box center [842, 22] width 9 height 9
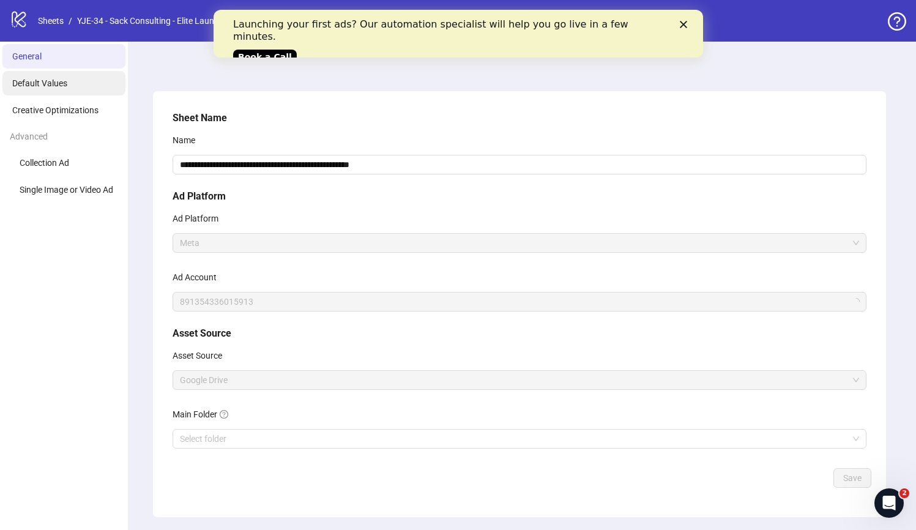
click at [71, 79] on li "Default Values" at bounding box center [63, 83] width 123 height 24
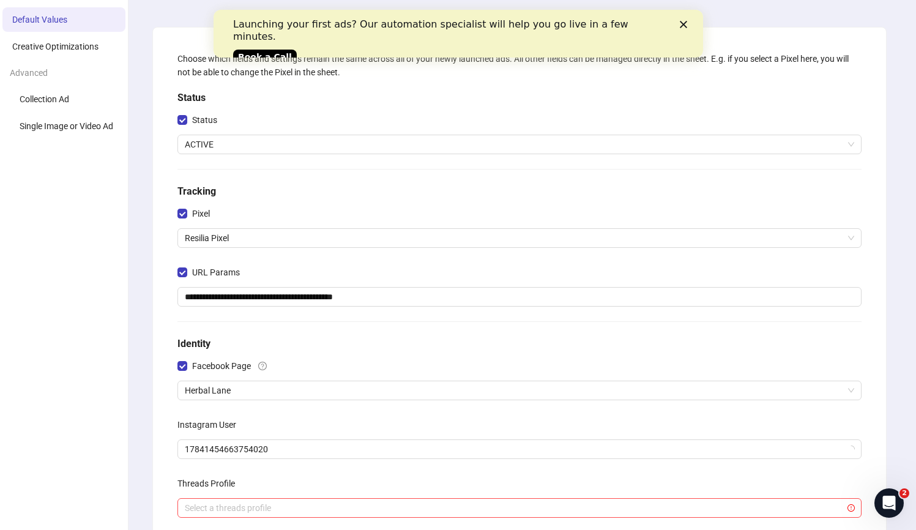
scroll to position [76, 0]
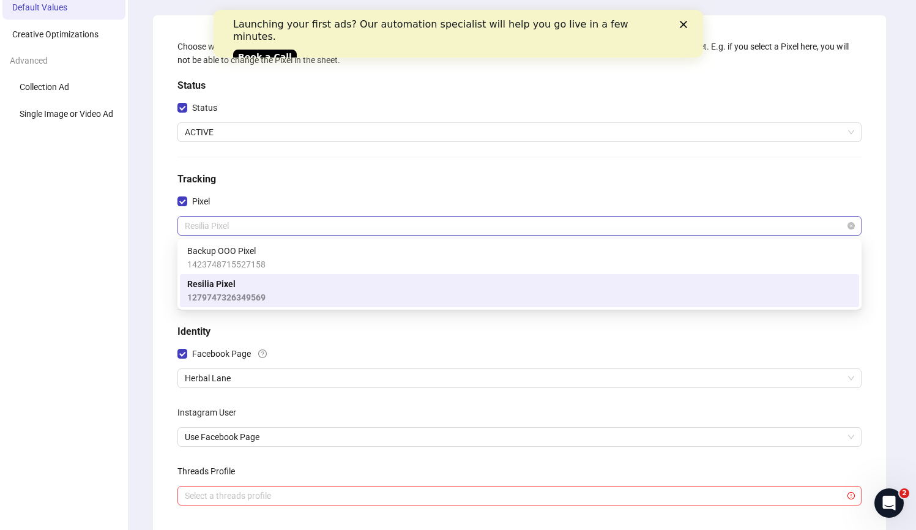
click at [284, 230] on span "Resilia Pixel" at bounding box center [520, 226] width 670 height 18
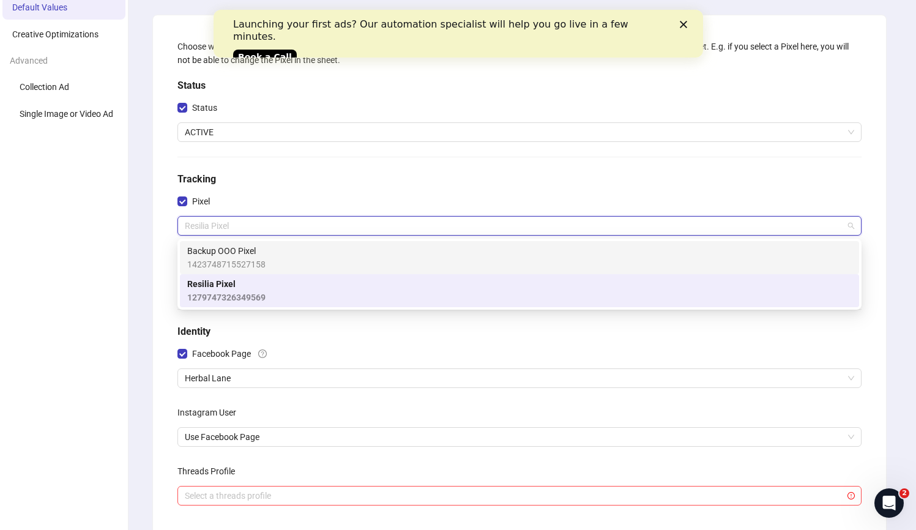
click at [283, 261] on div "Backup OOO Pixel 1423748715527158" at bounding box center [519, 257] width 665 height 27
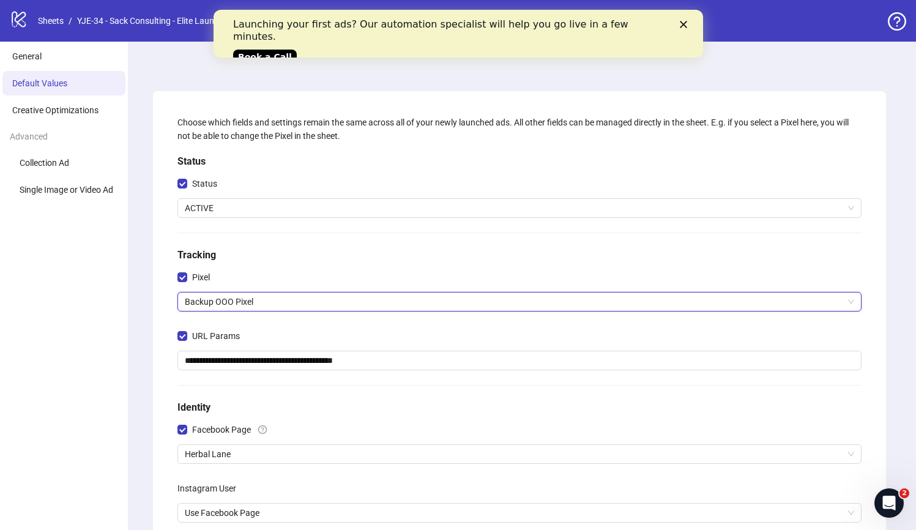
scroll to position [244, 0]
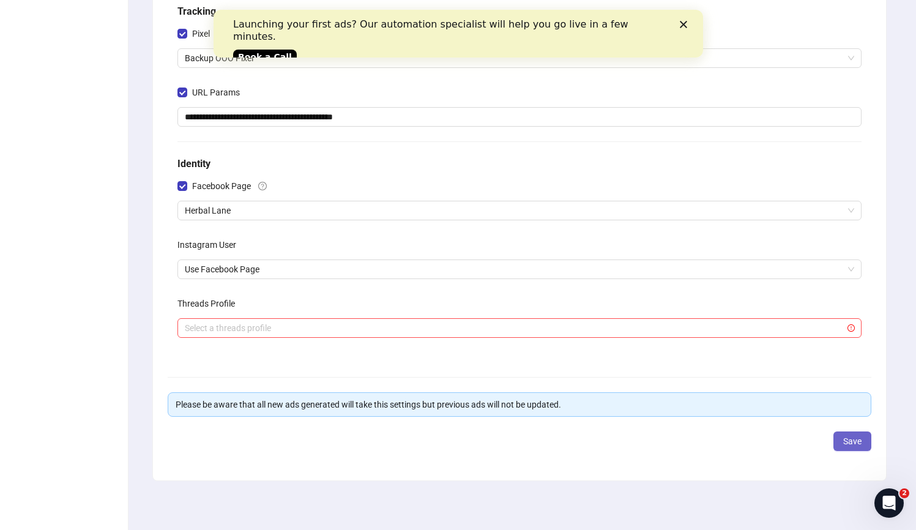
click at [861, 441] on span "Save" at bounding box center [853, 441] width 18 height 10
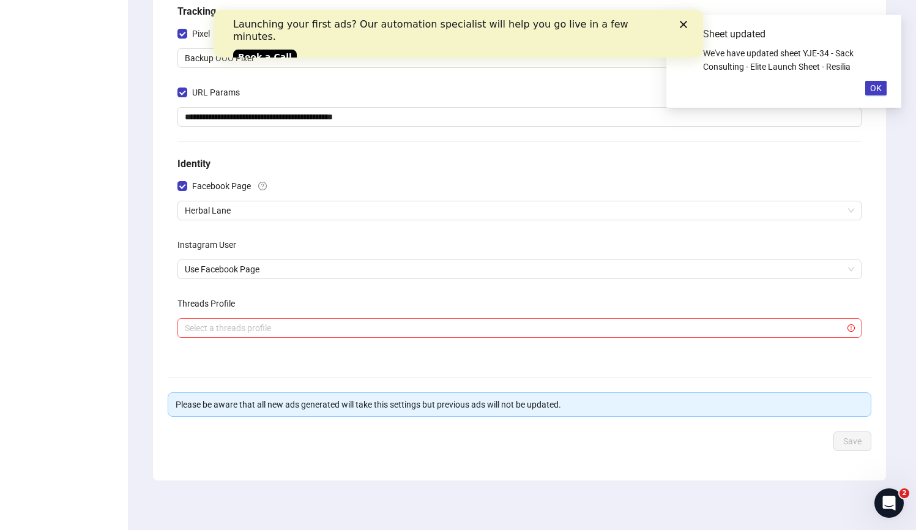
click at [680, 24] on icon "Close" at bounding box center [683, 24] width 7 height 7
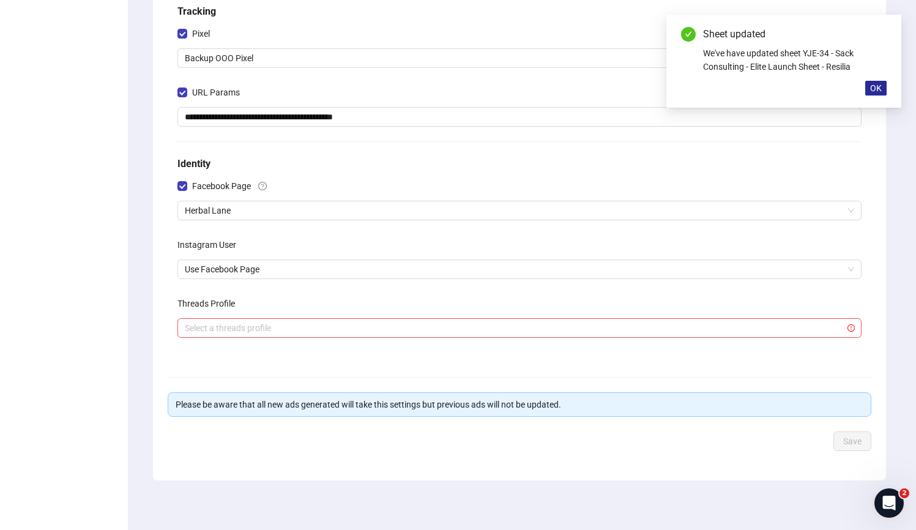
click at [883, 91] on button "OK" at bounding box center [876, 88] width 21 height 15
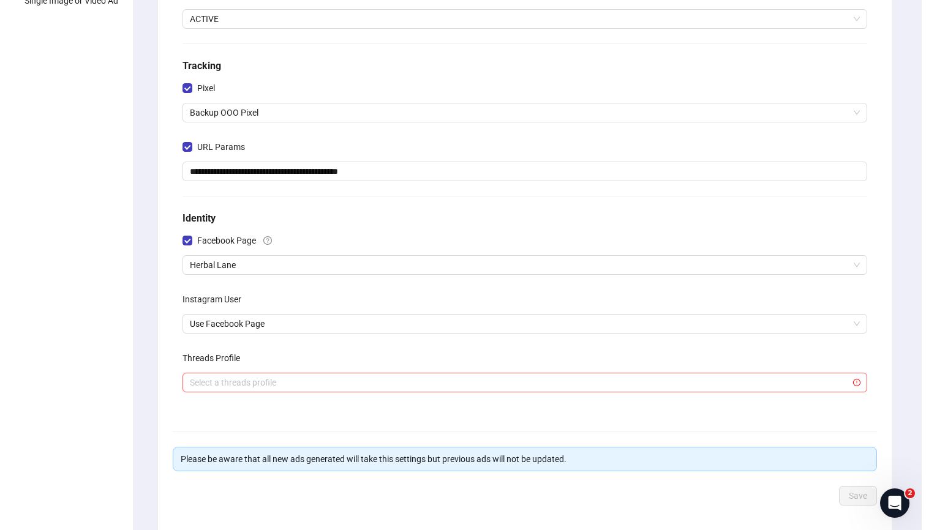
scroll to position [0, 0]
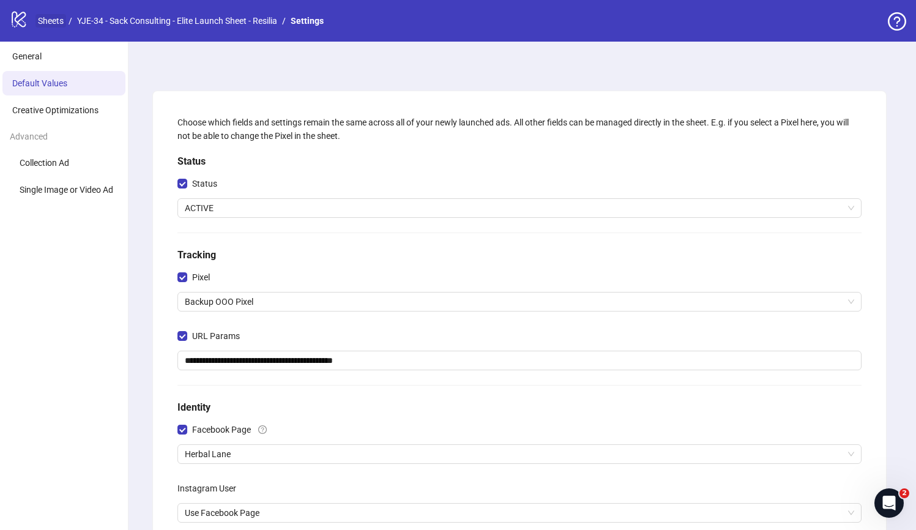
click at [54, 19] on link "Sheets" at bounding box center [51, 20] width 31 height 13
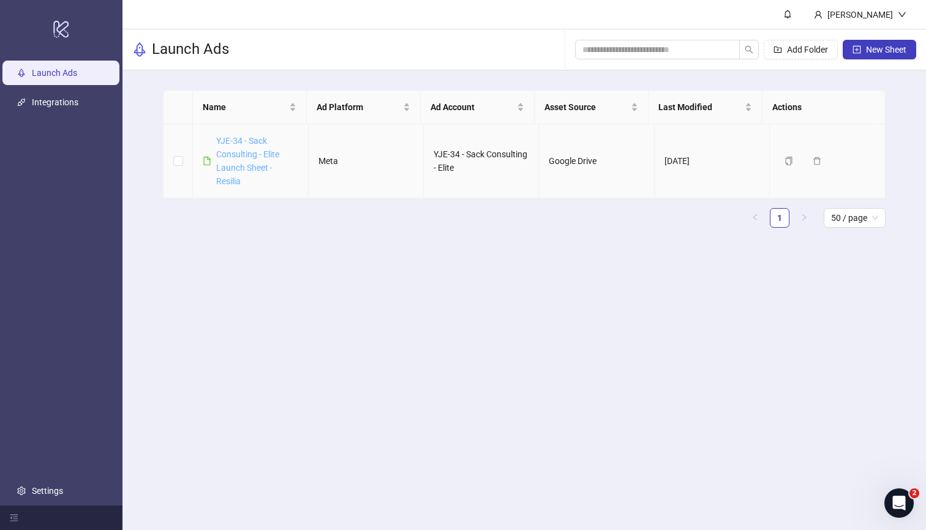
click at [256, 141] on link "YJE-34 - Sack Consulting - Elite Launch Sheet - Resilia" at bounding box center [247, 161] width 63 height 50
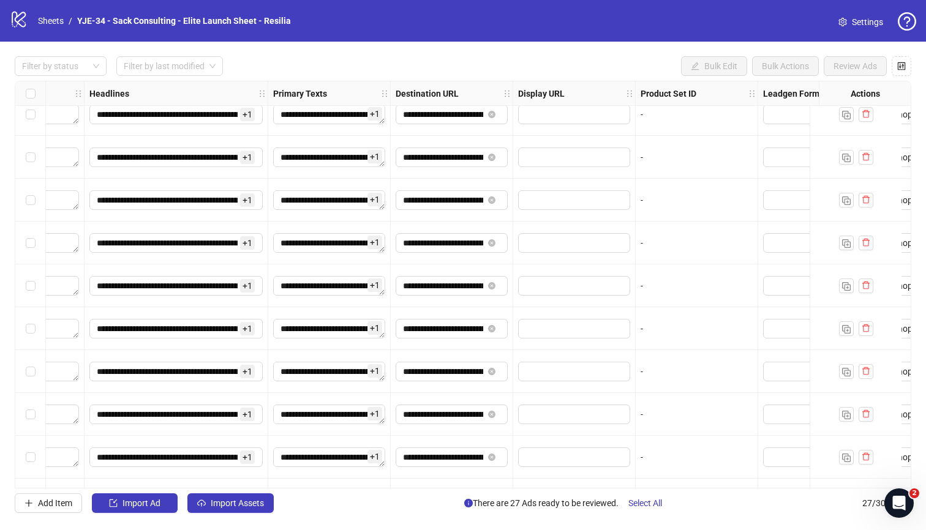
scroll to position [56, 515]
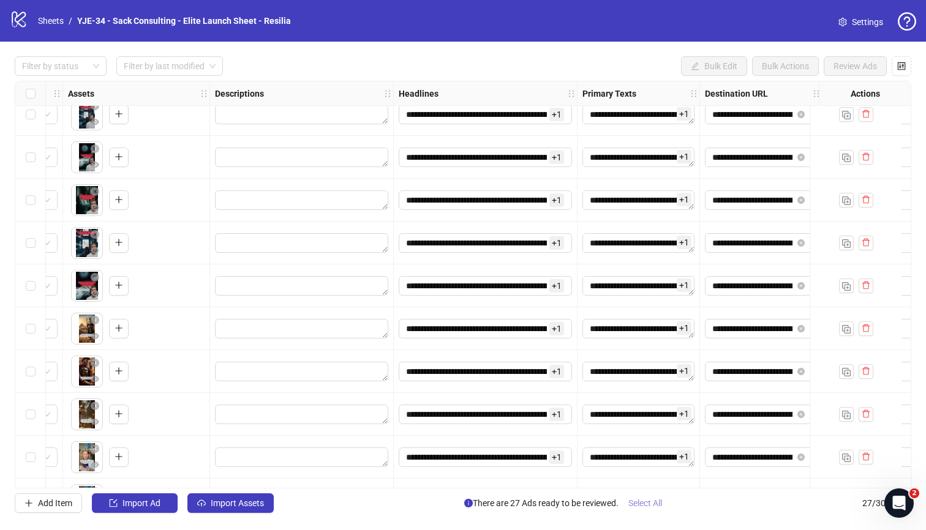
click at [657, 500] on span "Select All" at bounding box center [645, 503] width 34 height 10
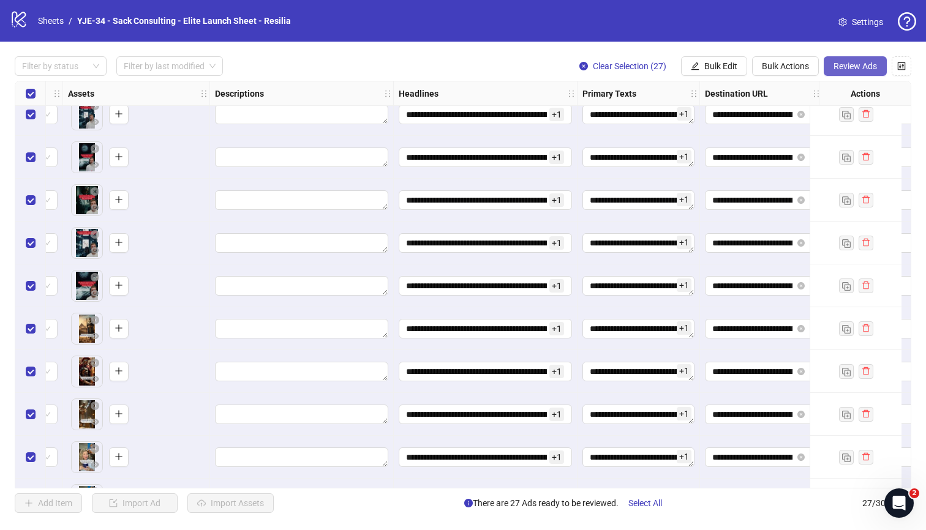
click at [849, 69] on span "Review Ads" at bounding box center [854, 66] width 43 height 10
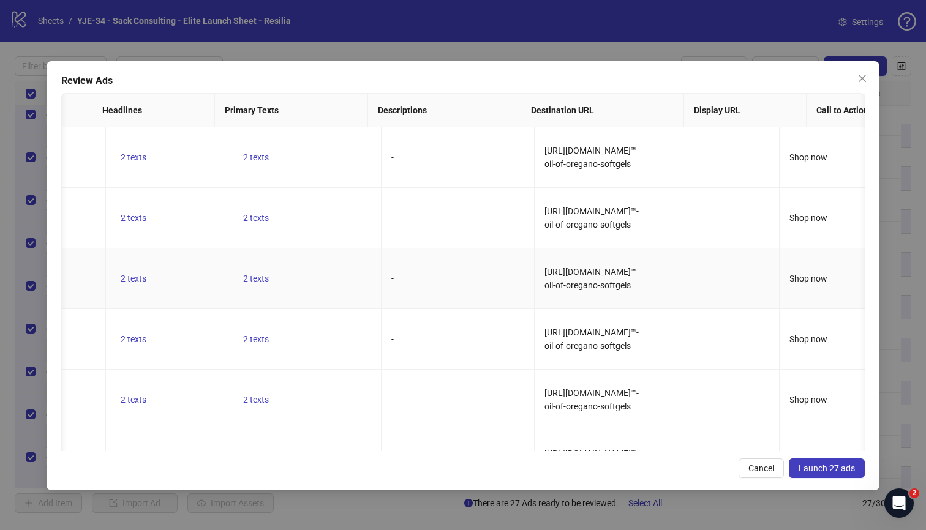
scroll to position [0, 0]
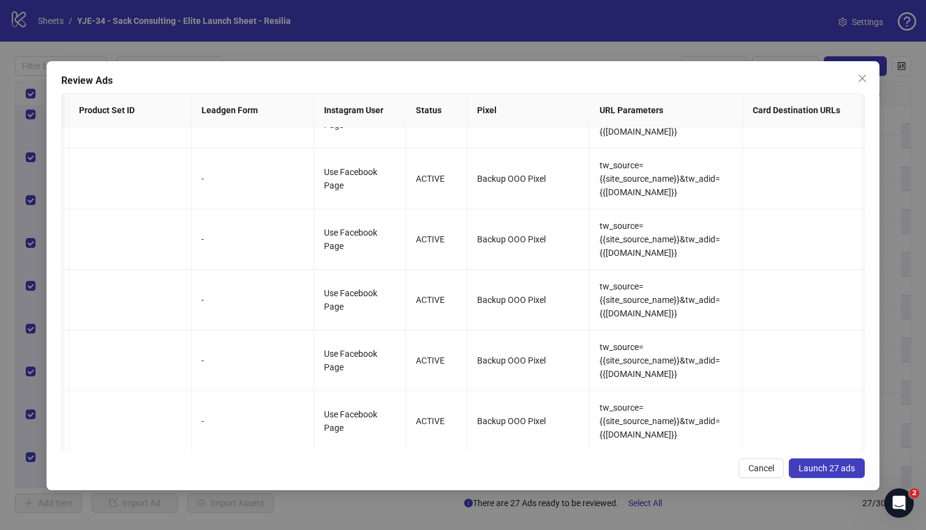
click at [816, 463] on button "Launch 27 ads" at bounding box center [826, 469] width 76 height 20
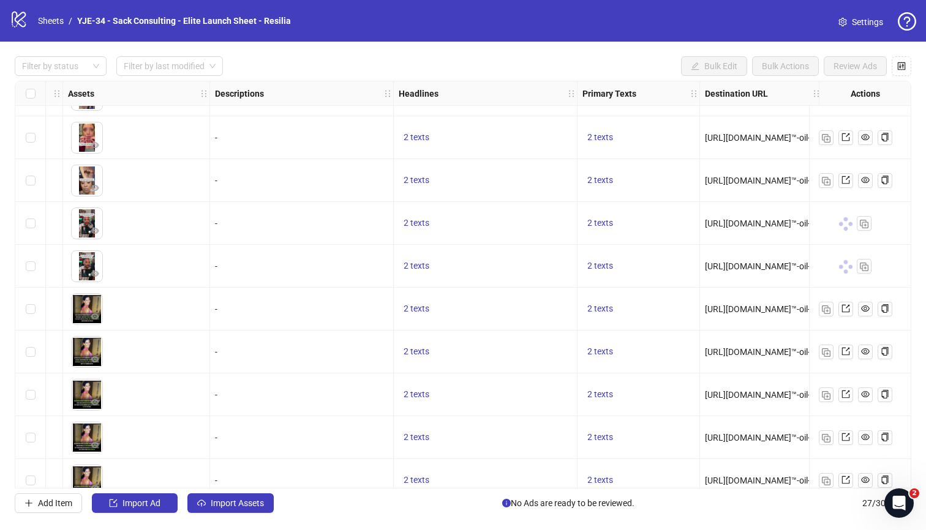
scroll to position [780, 515]
